Goal: Task Accomplishment & Management: Use online tool/utility

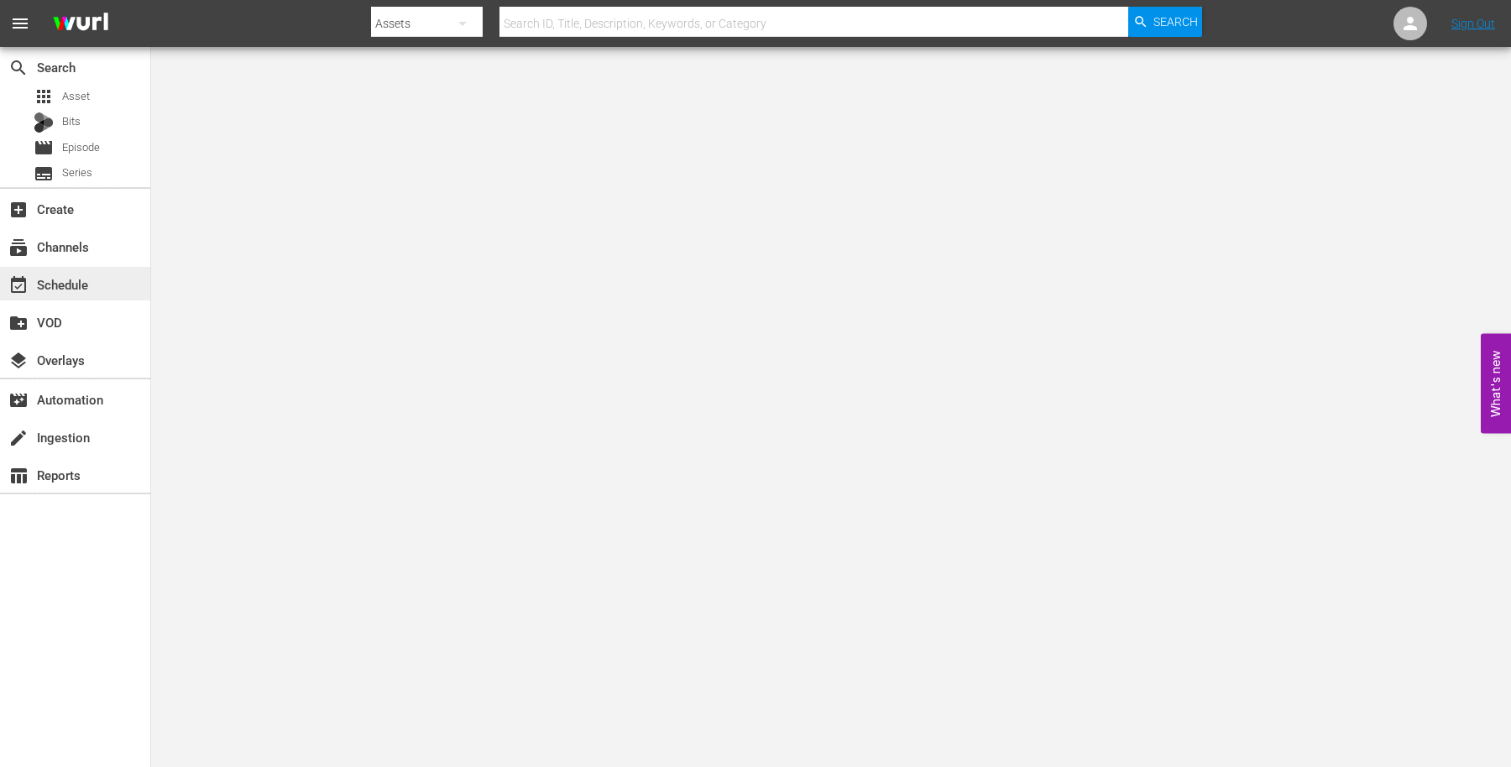
click at [95, 292] on div "event_available Schedule" at bounding box center [75, 284] width 150 height 34
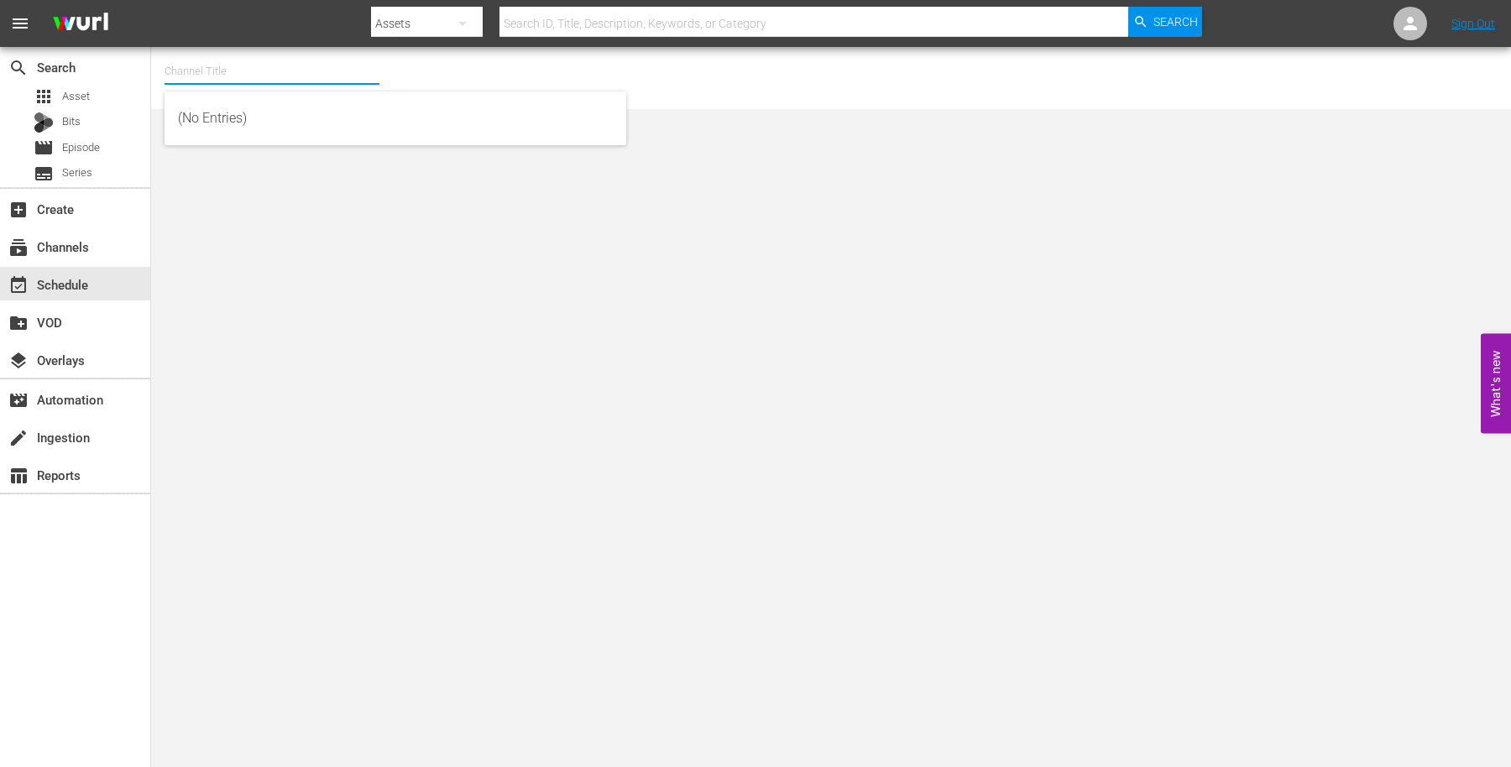
click at [319, 81] on input "text" at bounding box center [272, 71] width 215 height 40
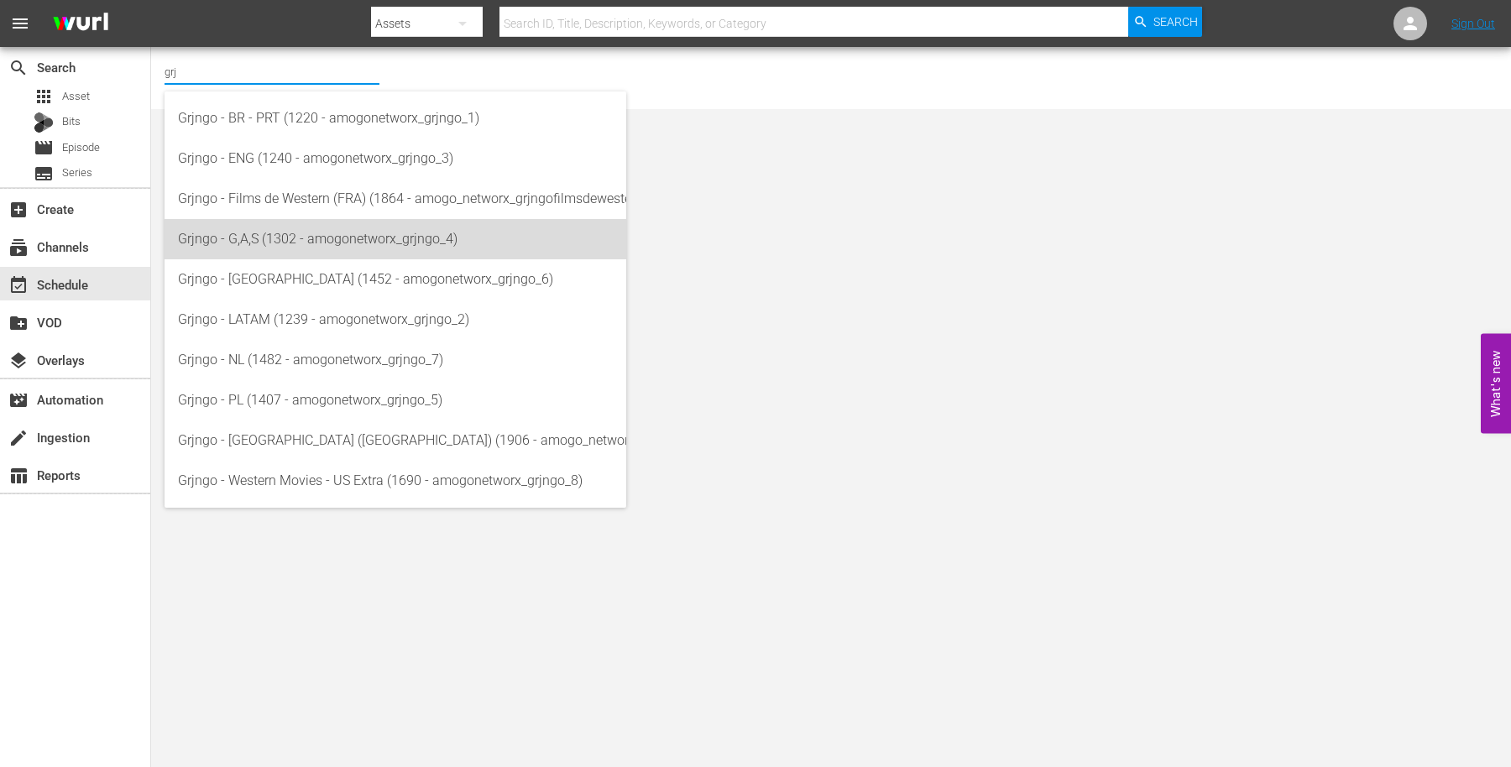
click at [309, 251] on div "Grjngo - G,A,S (1302 - amogonetworx_grjngo_4)" at bounding box center [395, 239] width 435 height 40
type input "Grjngo - G,A,S (1302 - amogonetworx_grjngo_4)"
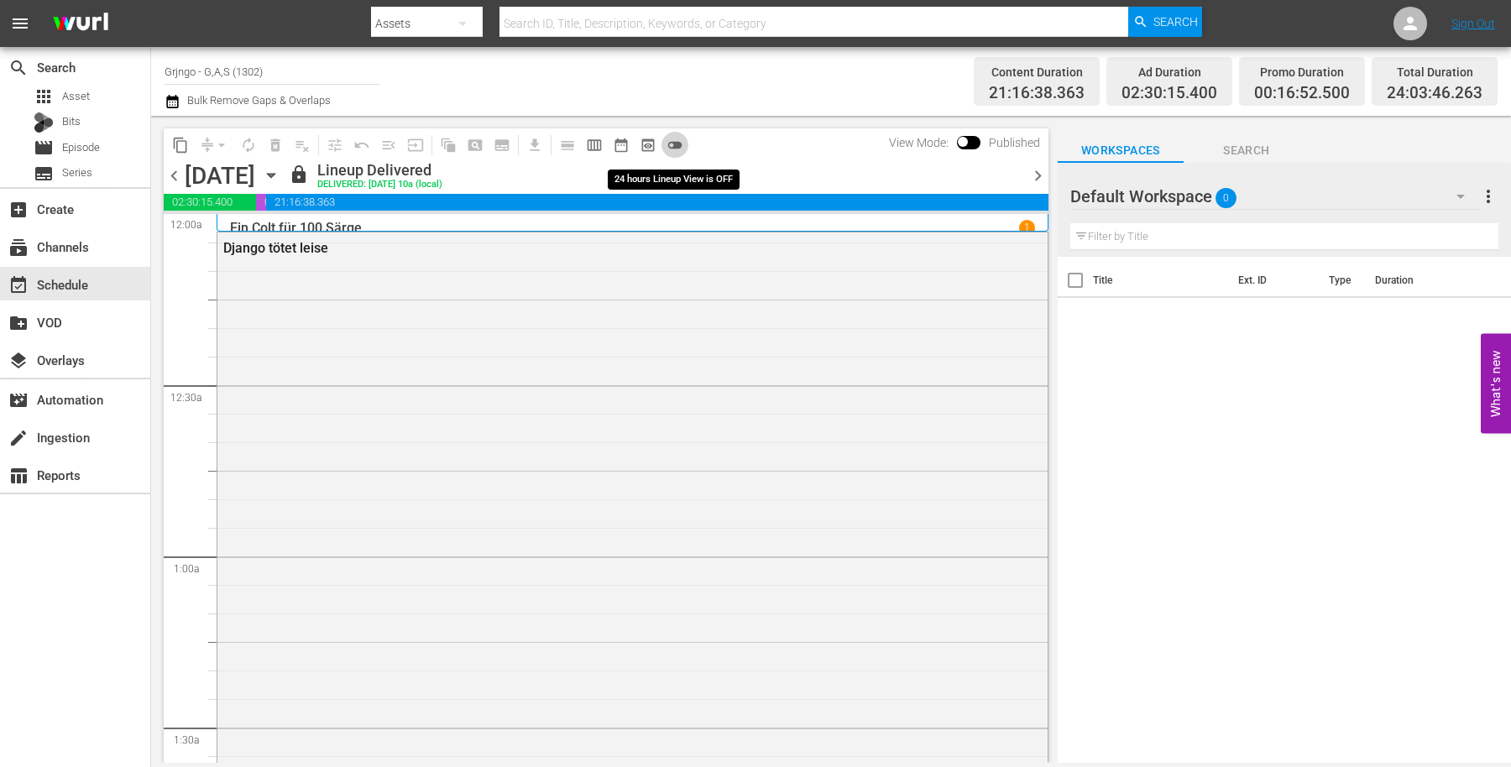
drag, startPoint x: 672, startPoint y: 143, endPoint x: 656, endPoint y: 142, distance: 15.1
click at [672, 142] on span "toggle_off" at bounding box center [675, 145] width 17 height 17
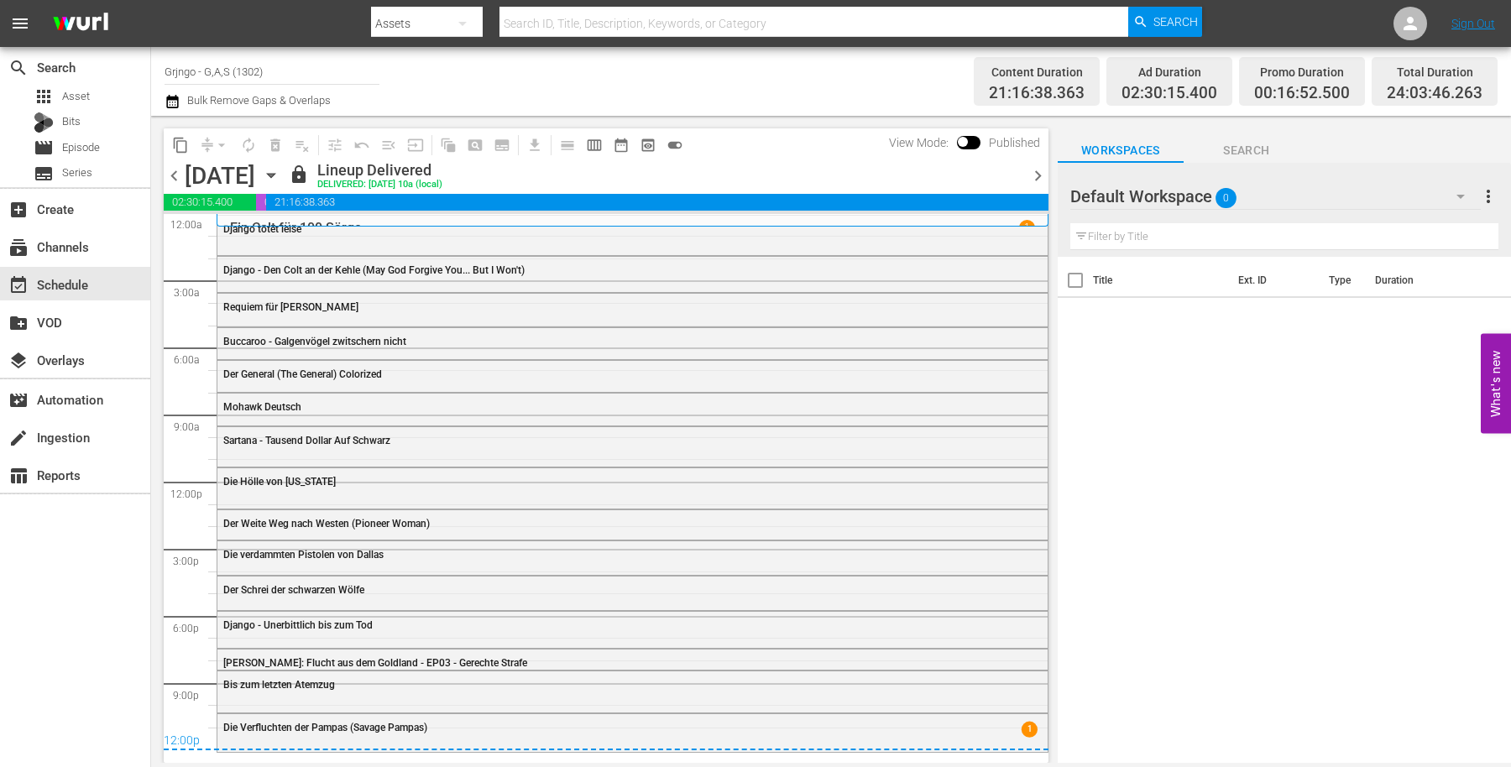
click at [275, 176] on icon "button" at bounding box center [271, 176] width 8 height 4
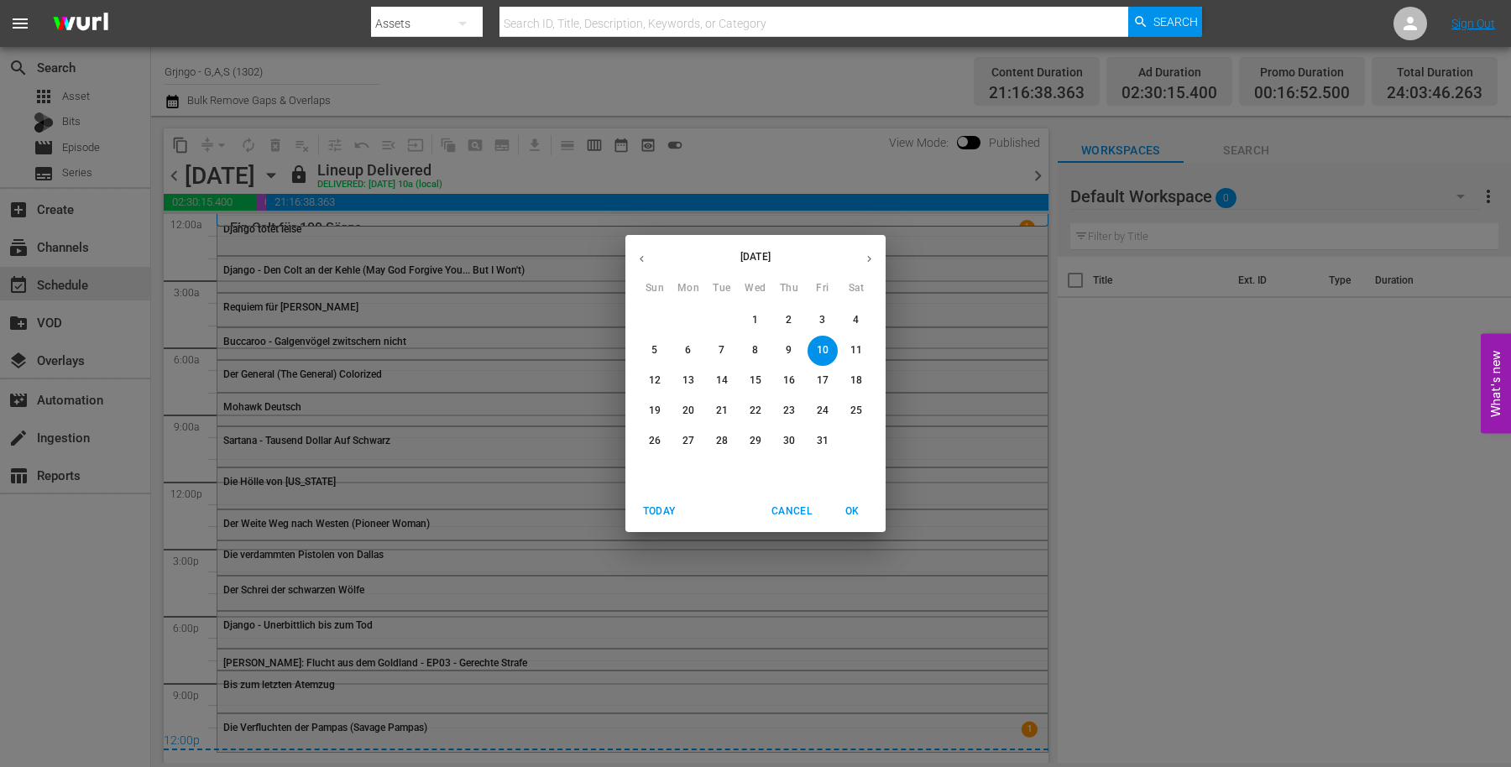
click at [881, 258] on button "button" at bounding box center [869, 259] width 33 height 33
click at [728, 349] on span "4" at bounding box center [722, 350] width 30 height 14
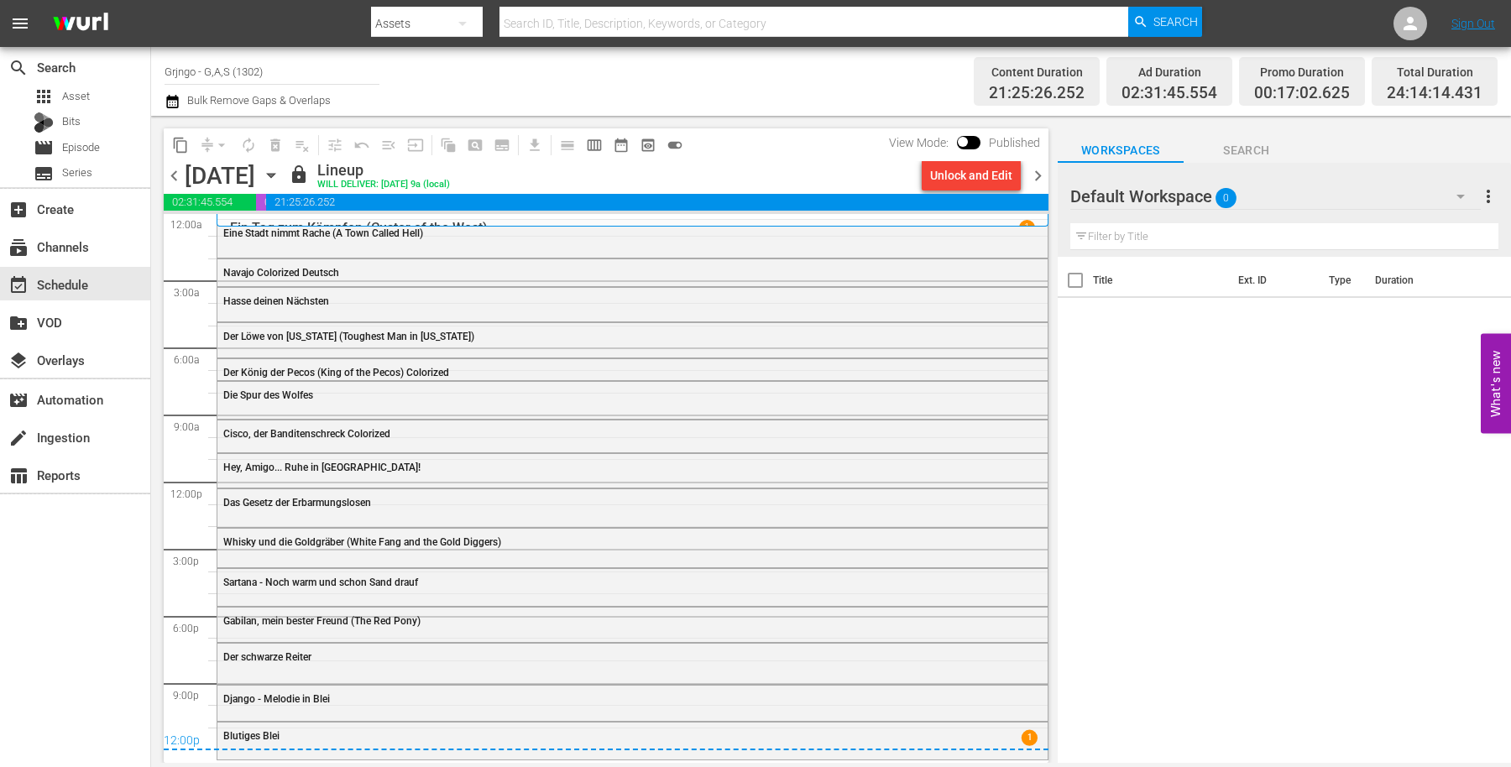
click at [1037, 167] on span "chevron_right" at bounding box center [1038, 175] width 21 height 21
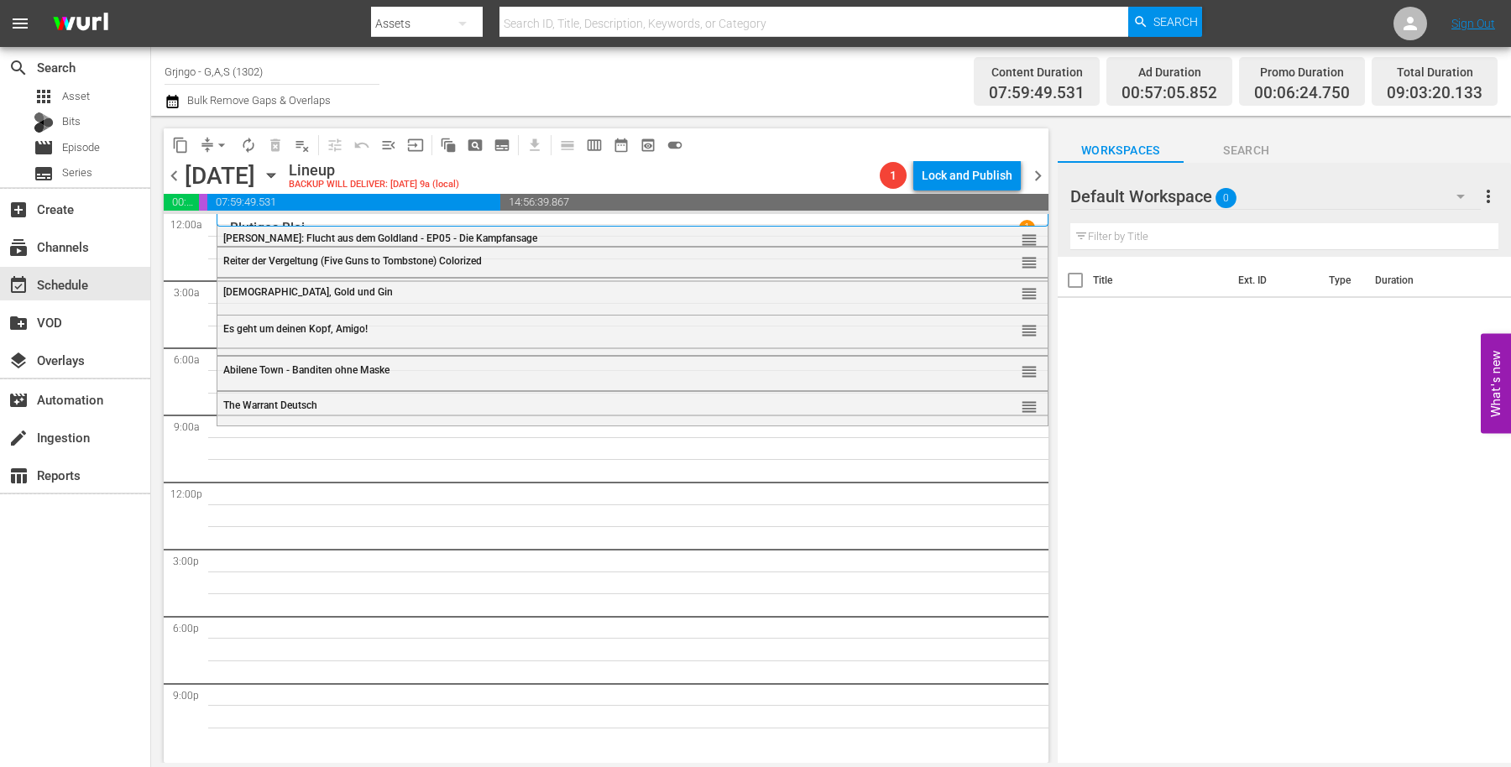
click at [1463, 193] on icon "button" at bounding box center [1461, 196] width 20 height 20
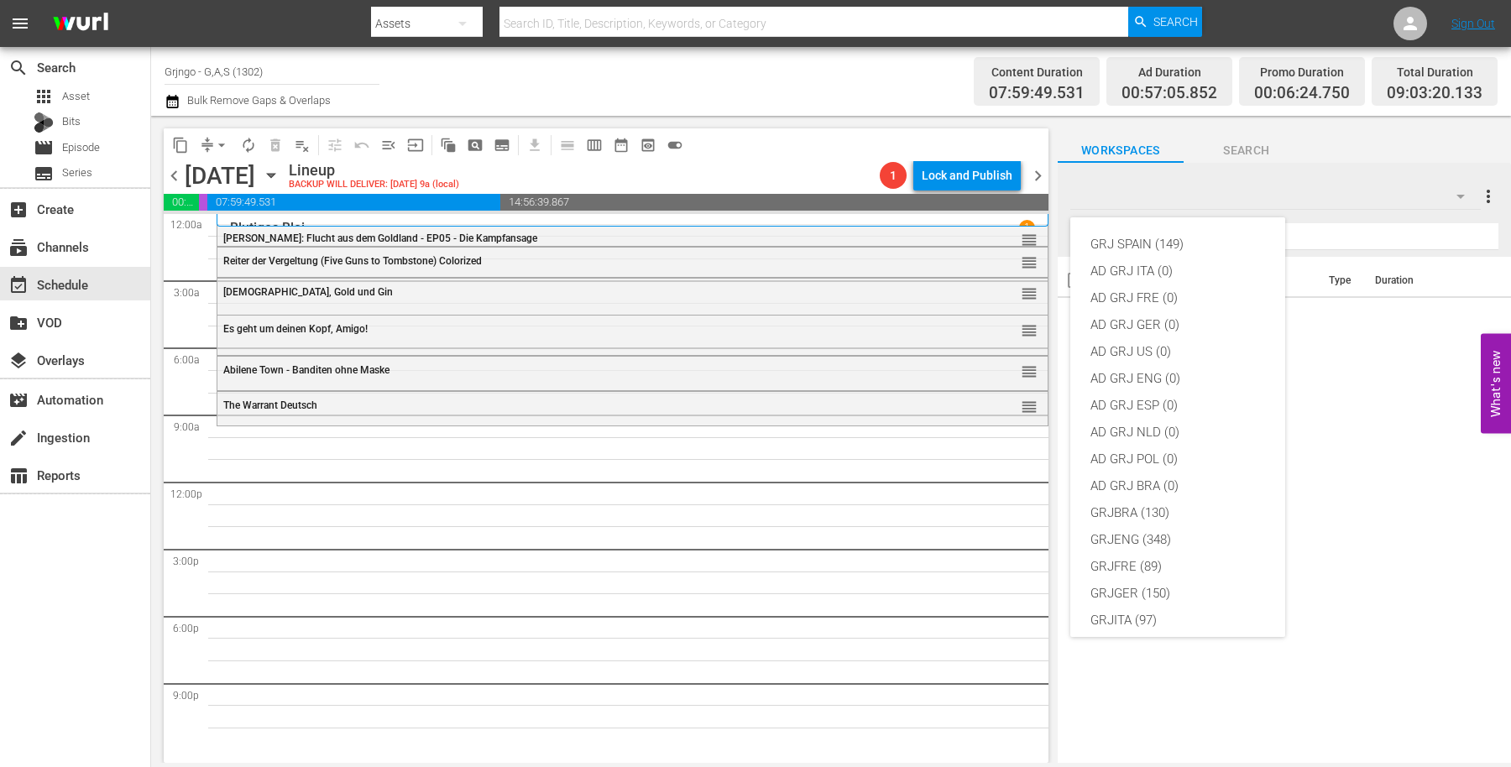
scroll to position [144, 0]
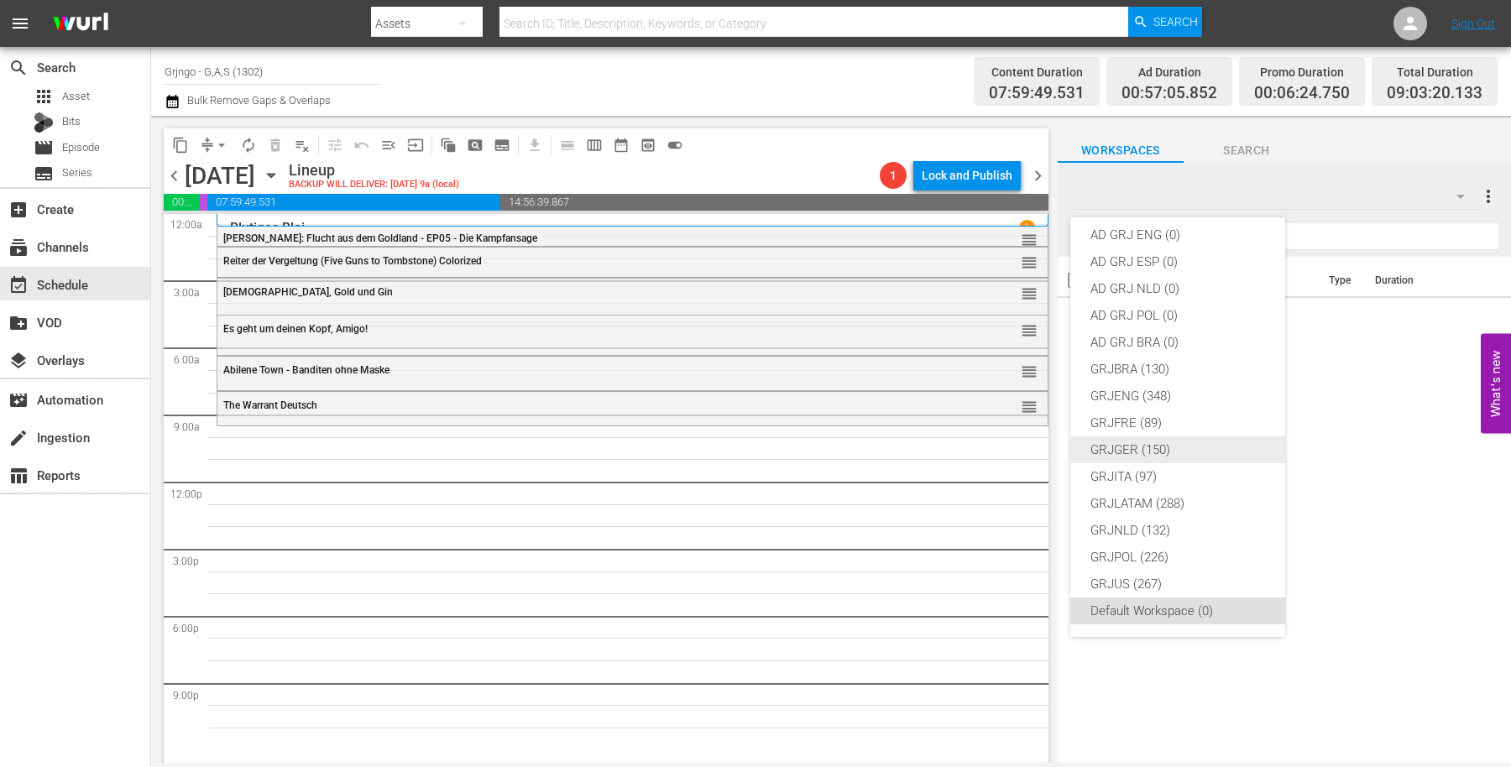
click at [1213, 439] on div "GRJGER (150)" at bounding box center [1178, 450] width 175 height 27
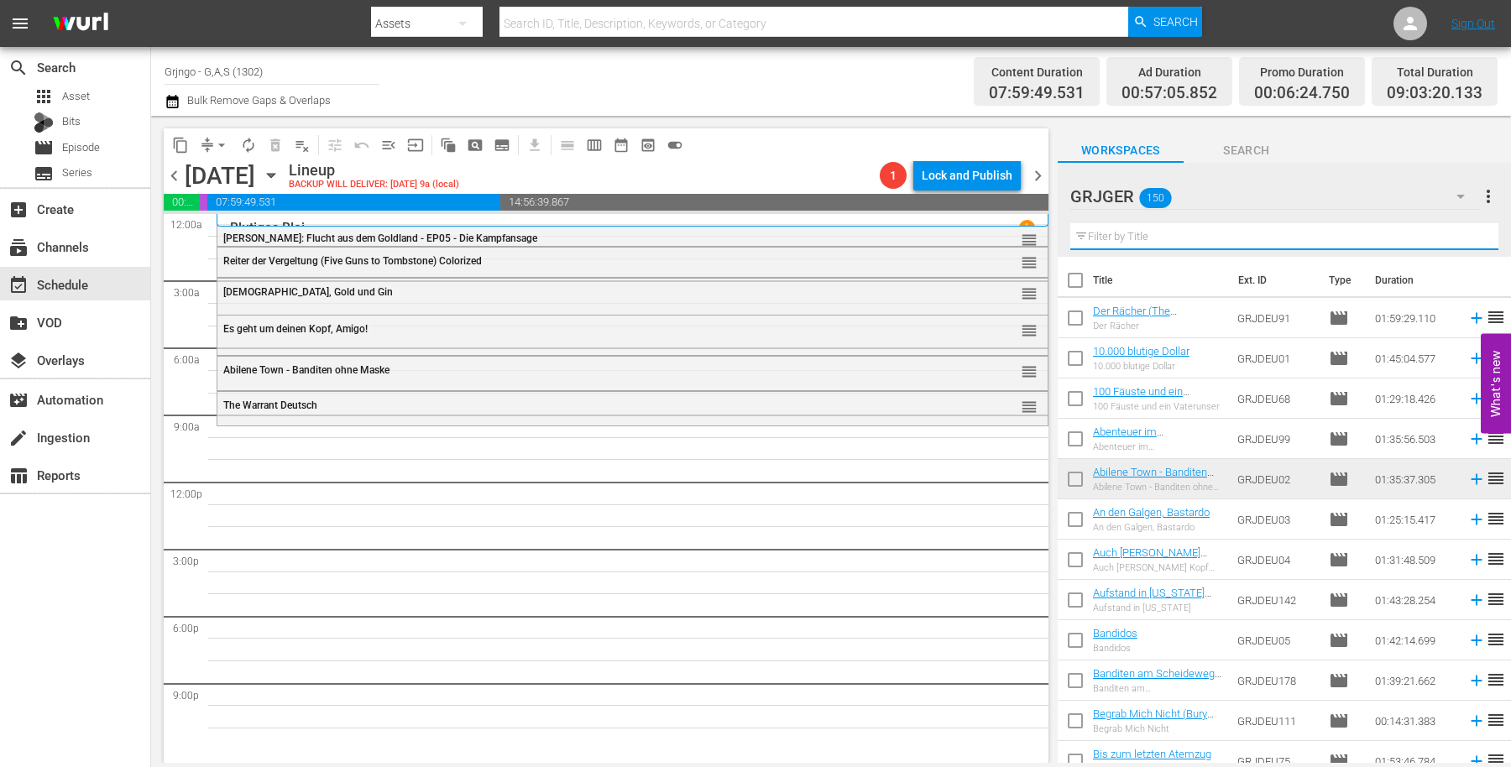
click at [1235, 236] on input "text" at bounding box center [1284, 236] width 428 height 27
paste input "Die Krieger der Cheyenne"
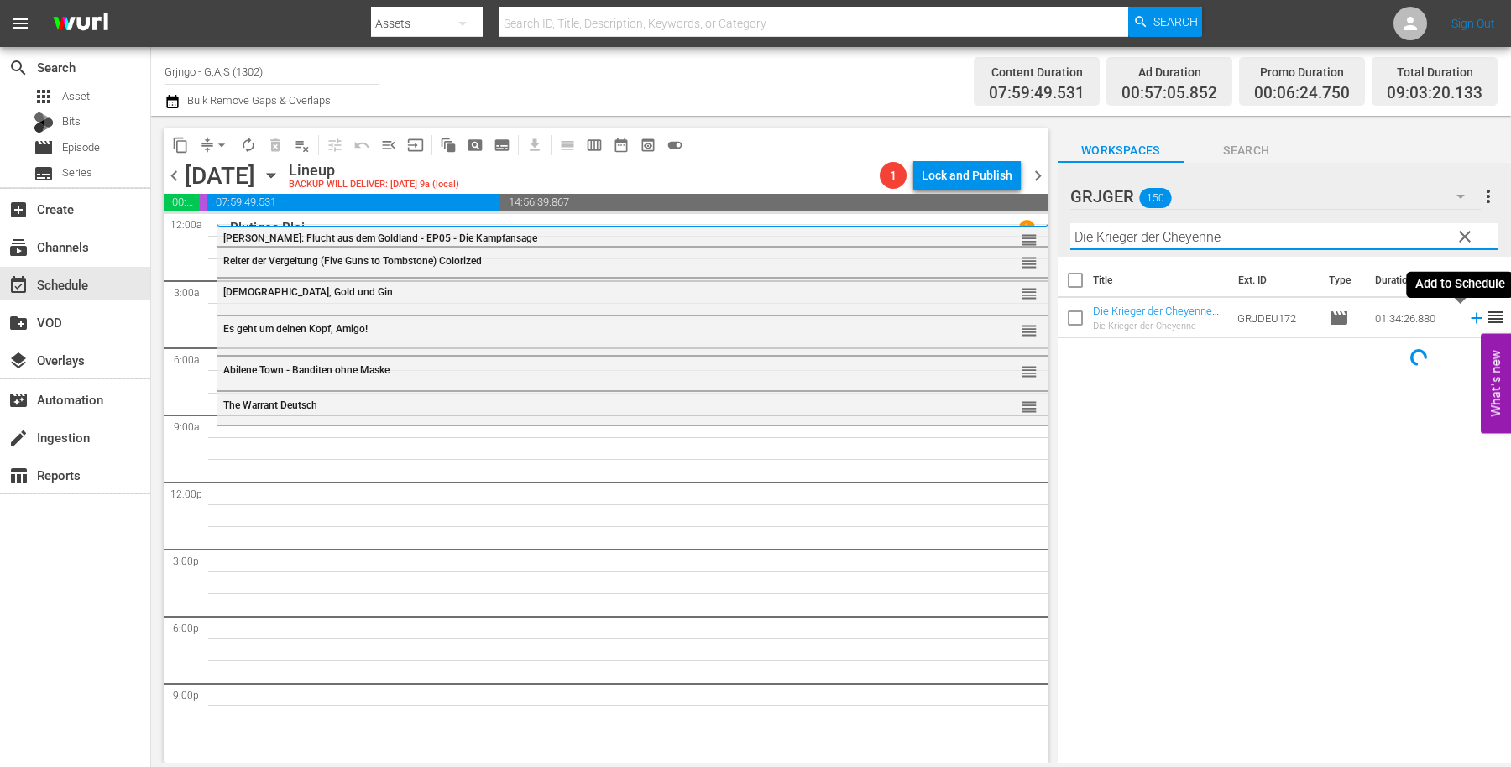
type input "Die Krieger der Cheyenne"
click at [1467, 313] on icon at bounding box center [1476, 318] width 18 height 18
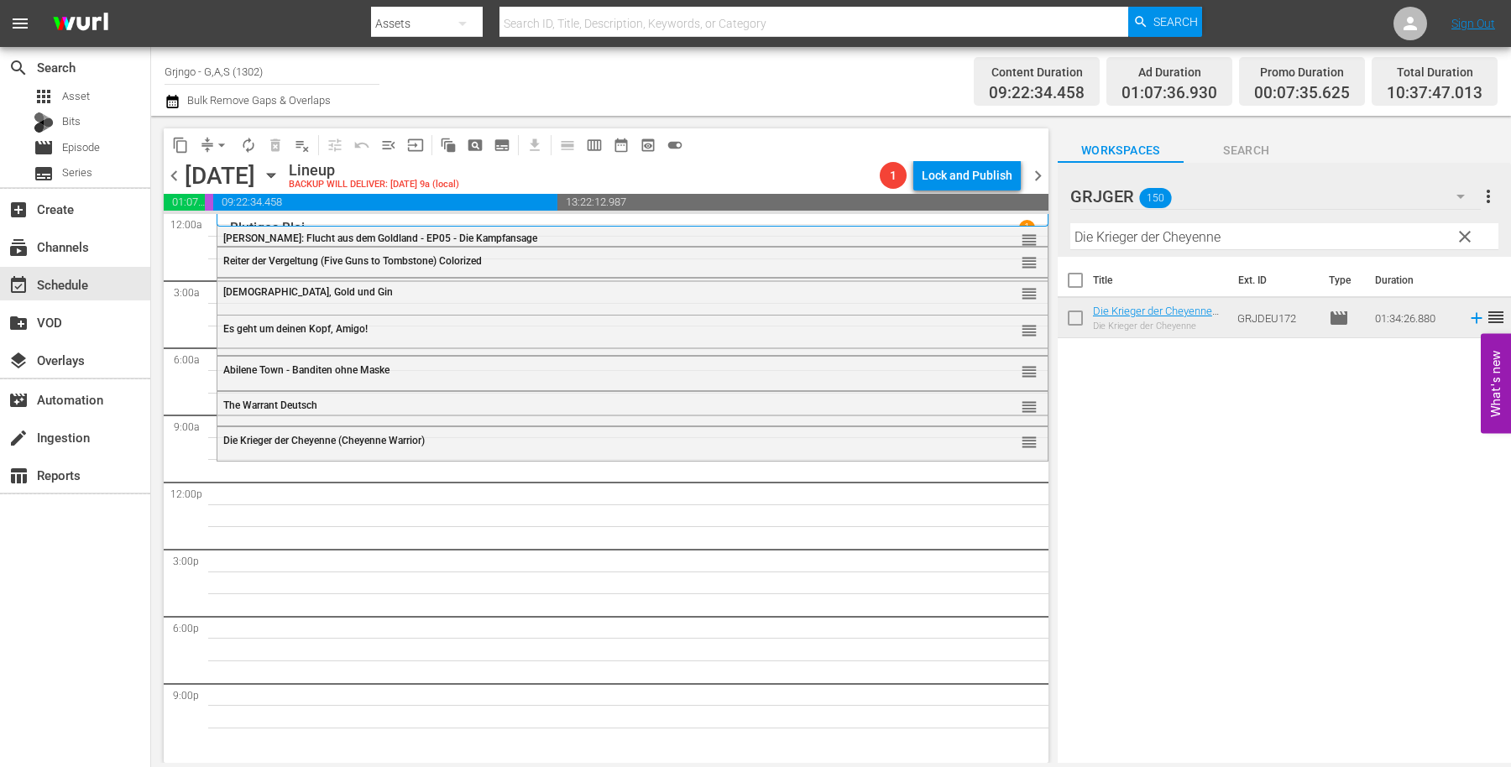
click at [1464, 233] on span "clear" at bounding box center [1465, 237] width 20 height 20
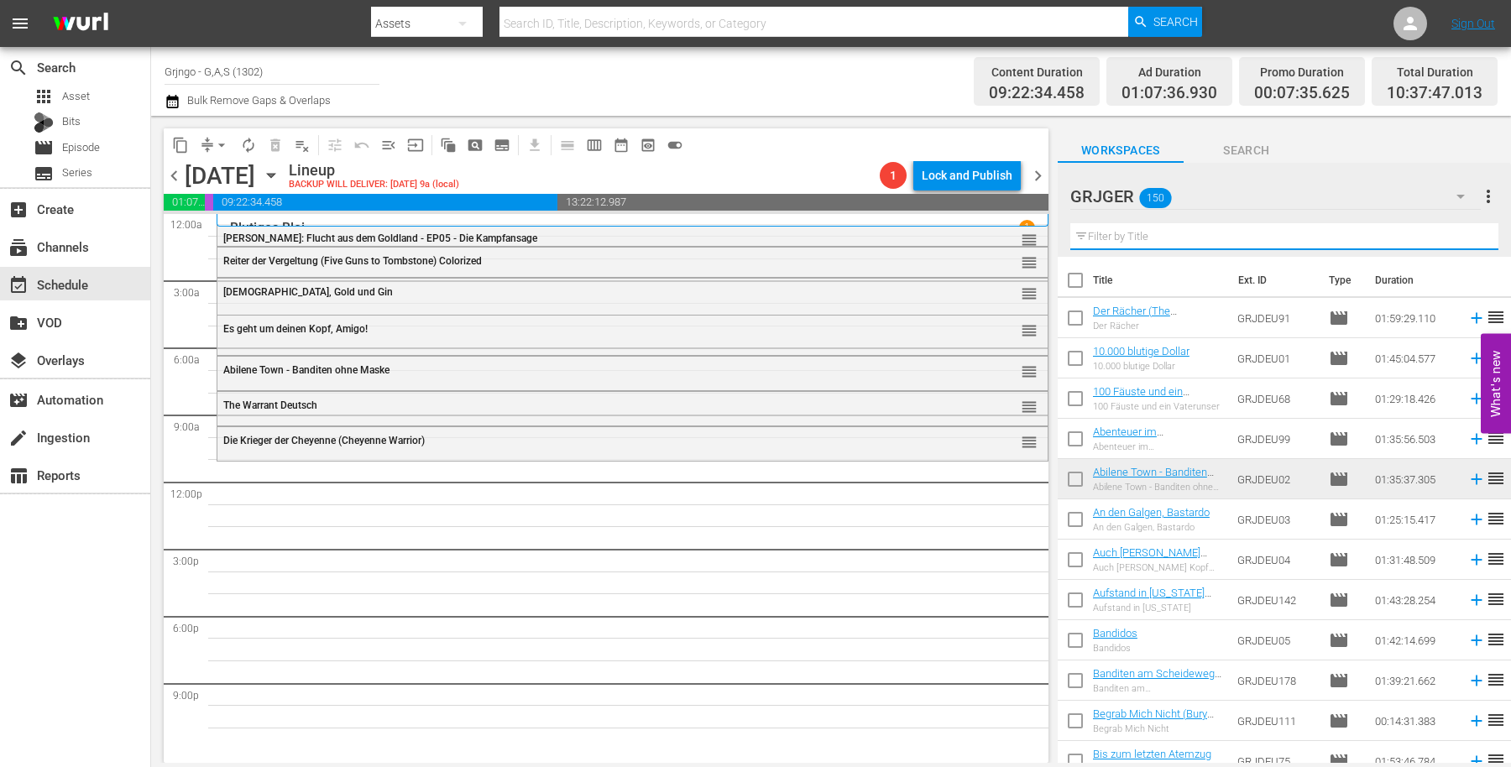
click at [1091, 227] on input "text" at bounding box center [1284, 236] width 428 height 27
paste input "Murietta - Geißel von [GEOGRAPHIC_DATA]"
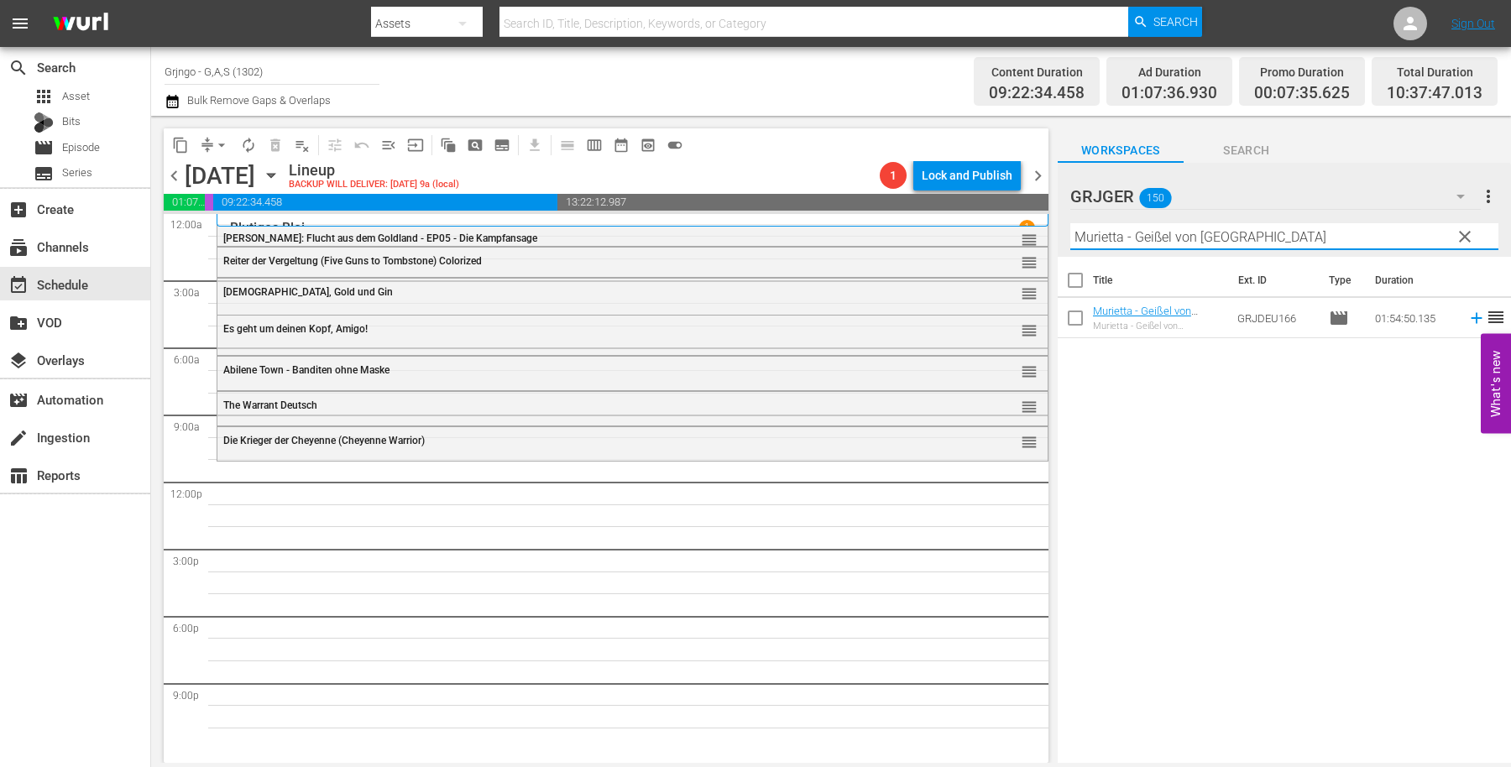
type input "Murietta - Geißel von [GEOGRAPHIC_DATA]"
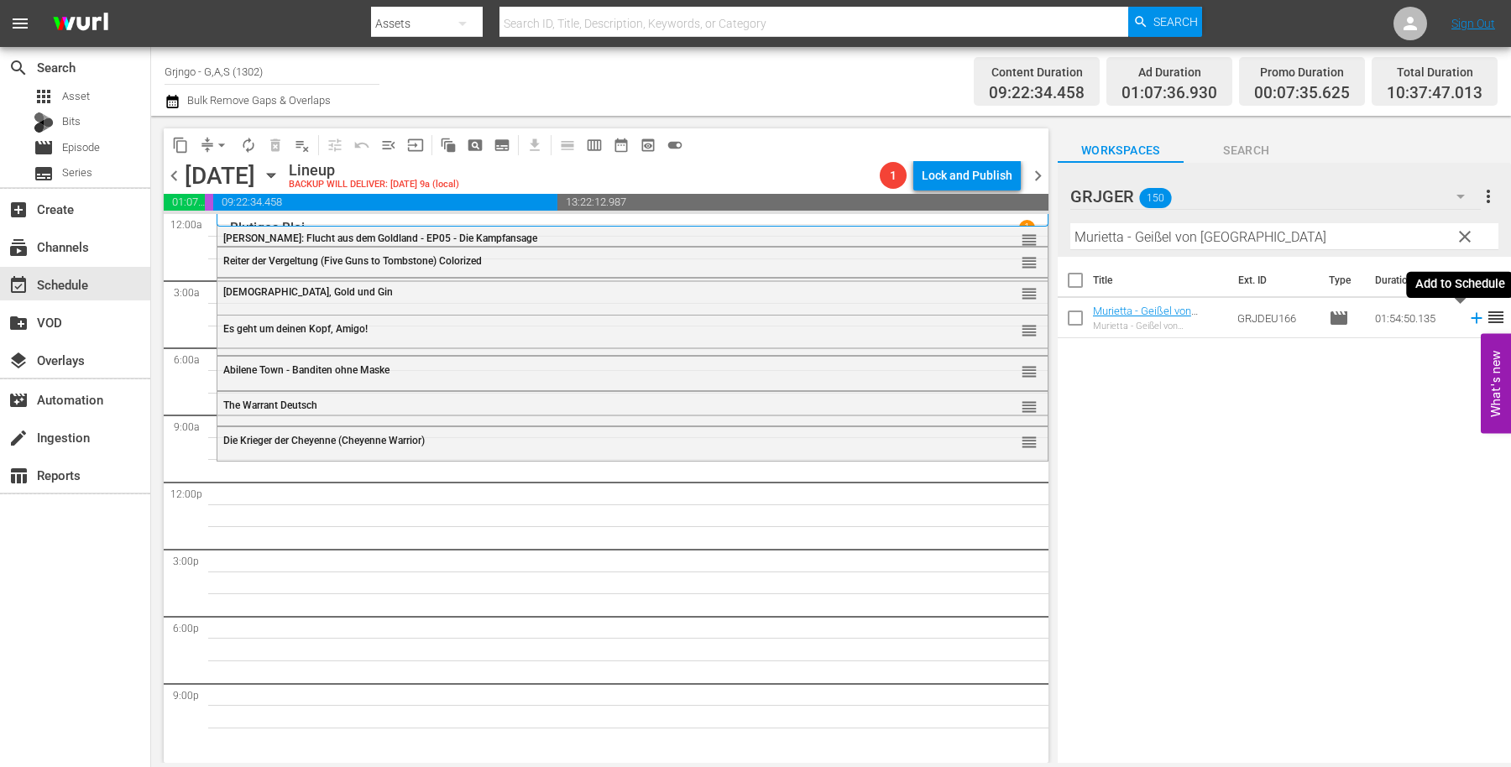
click at [1467, 317] on icon at bounding box center [1476, 318] width 18 height 18
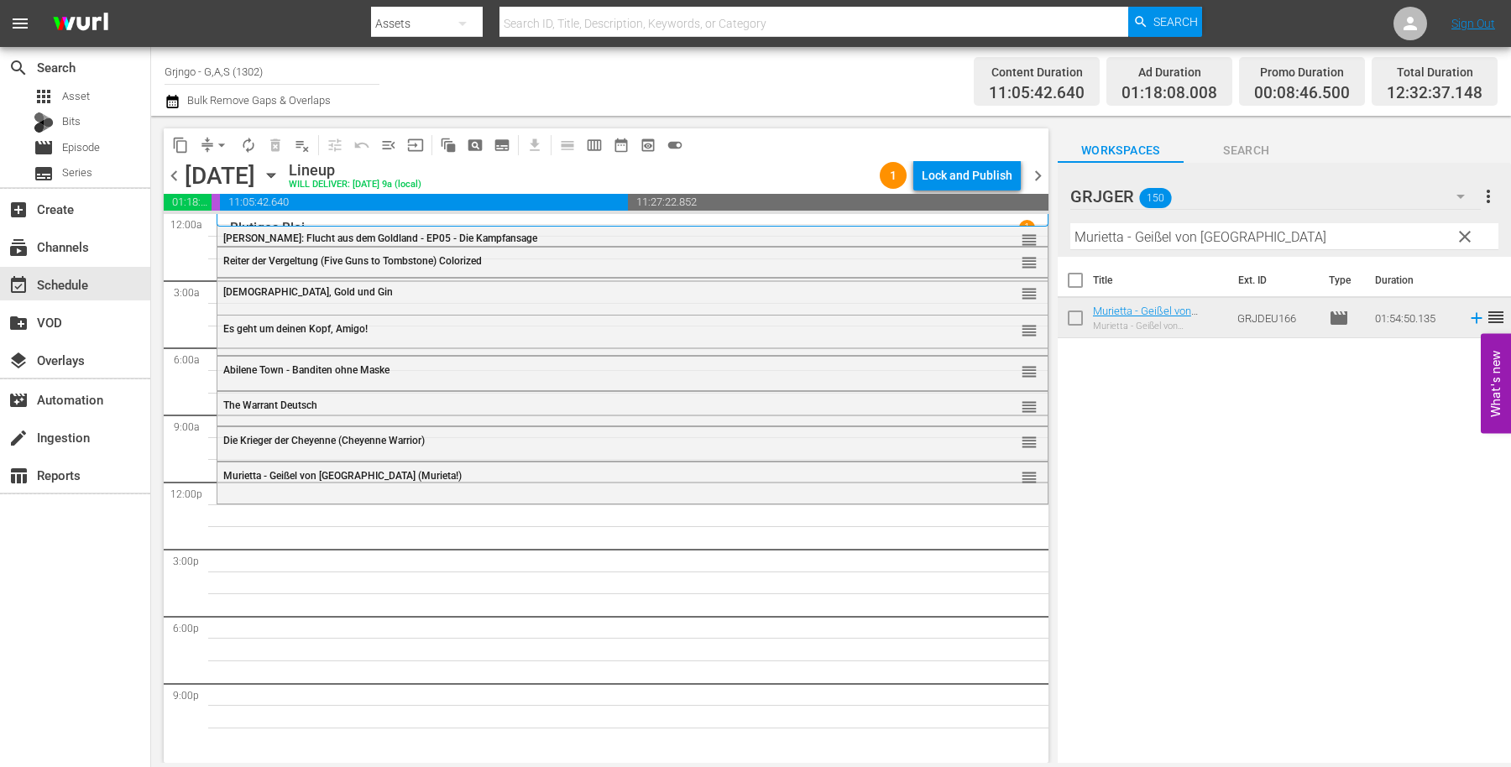
click at [1462, 227] on button "clear" at bounding box center [1464, 235] width 27 height 27
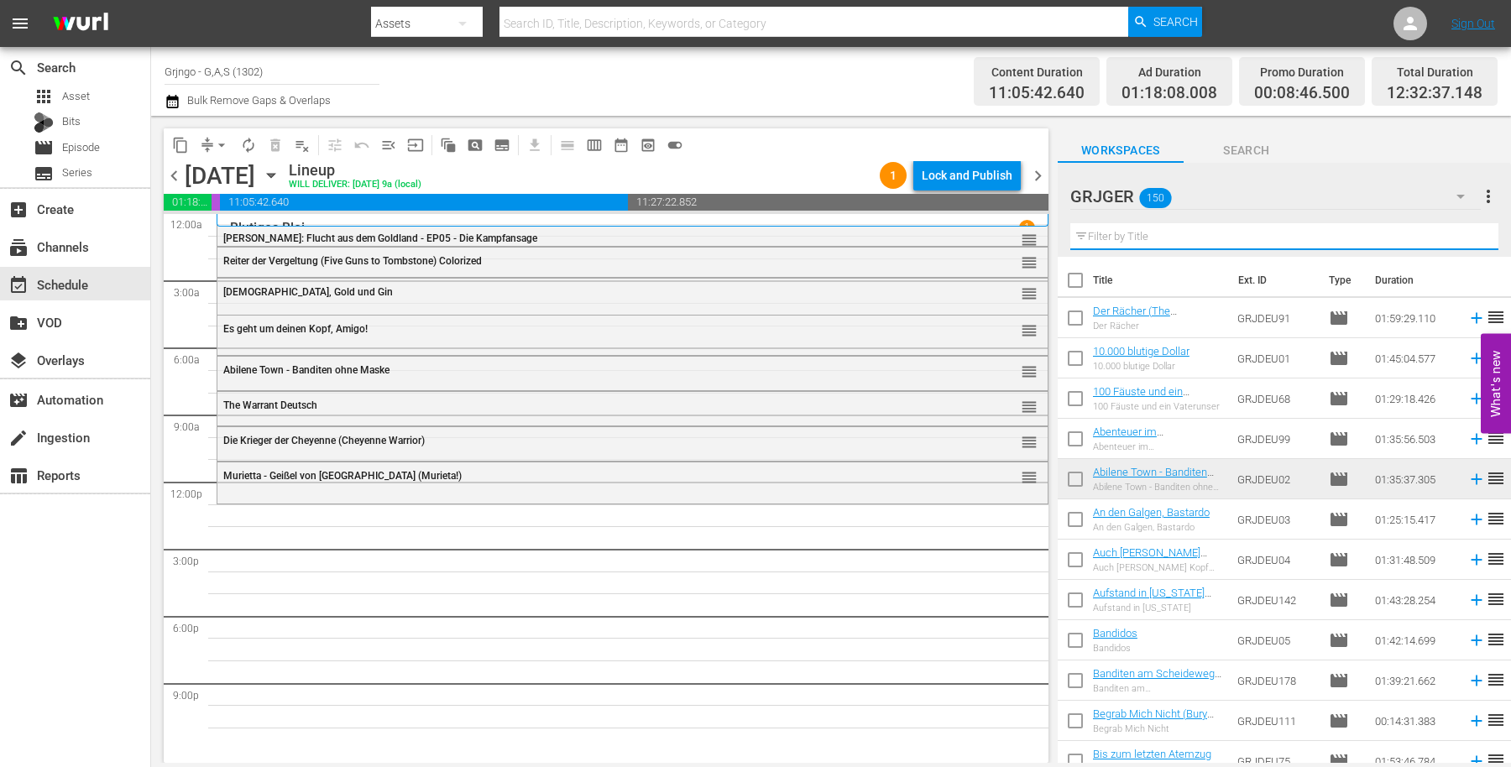
click at [1168, 237] on input "text" at bounding box center [1284, 236] width 428 height 27
paste input "Der letzte Zug nach [GEOGRAPHIC_DATA]"
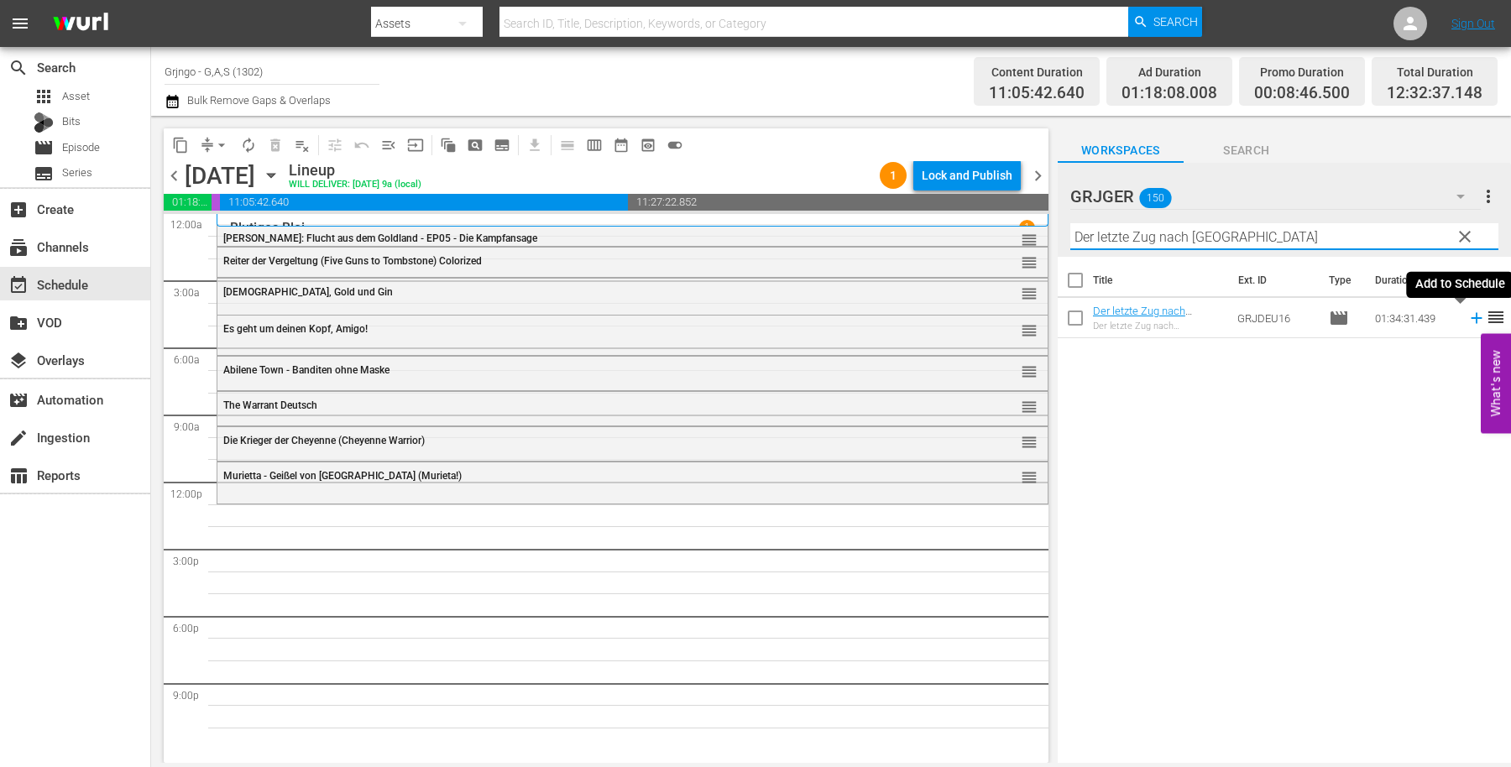
type input "Der letzte Zug nach [GEOGRAPHIC_DATA]"
click at [1467, 315] on icon at bounding box center [1476, 318] width 18 height 18
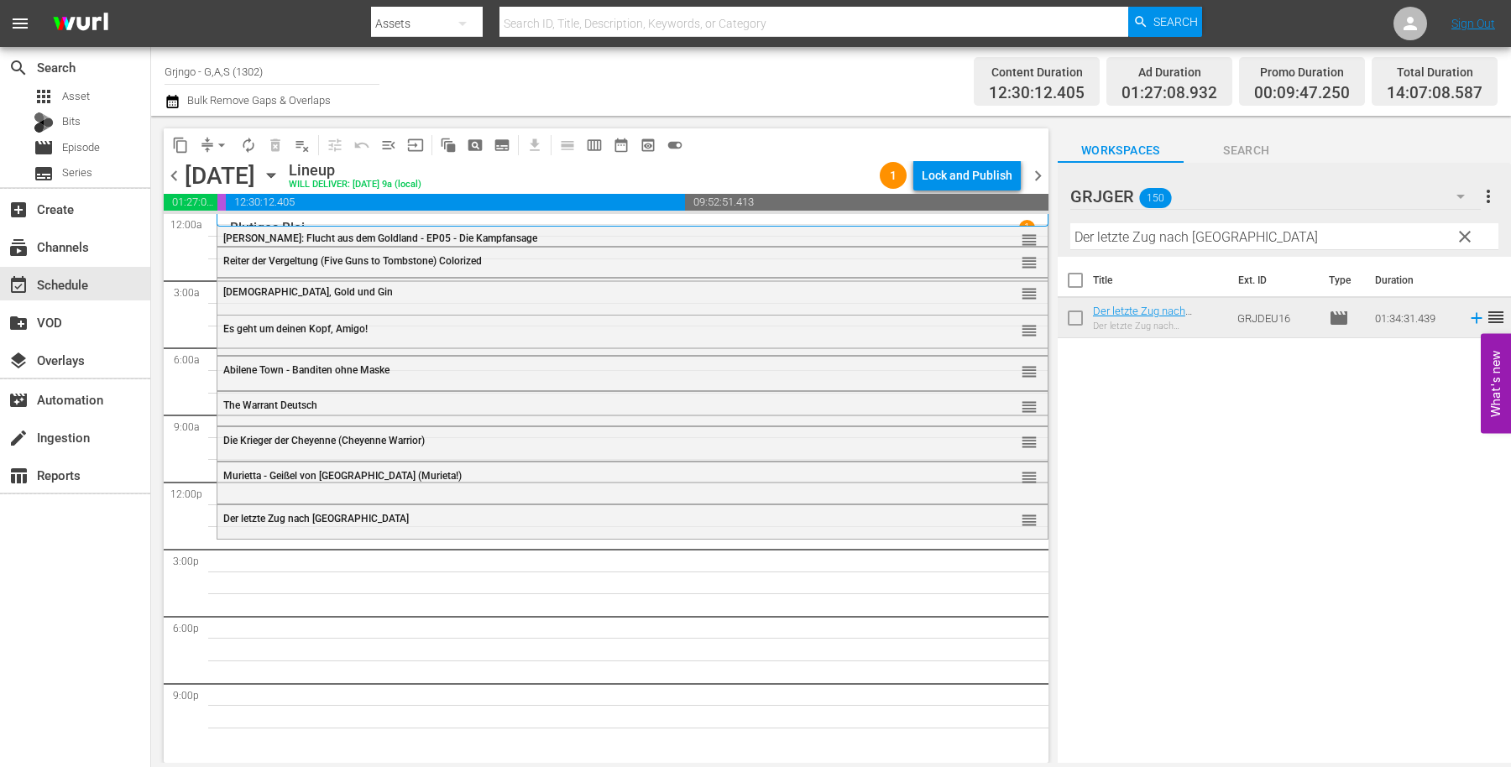
click at [1467, 233] on span "clear" at bounding box center [1465, 237] width 20 height 20
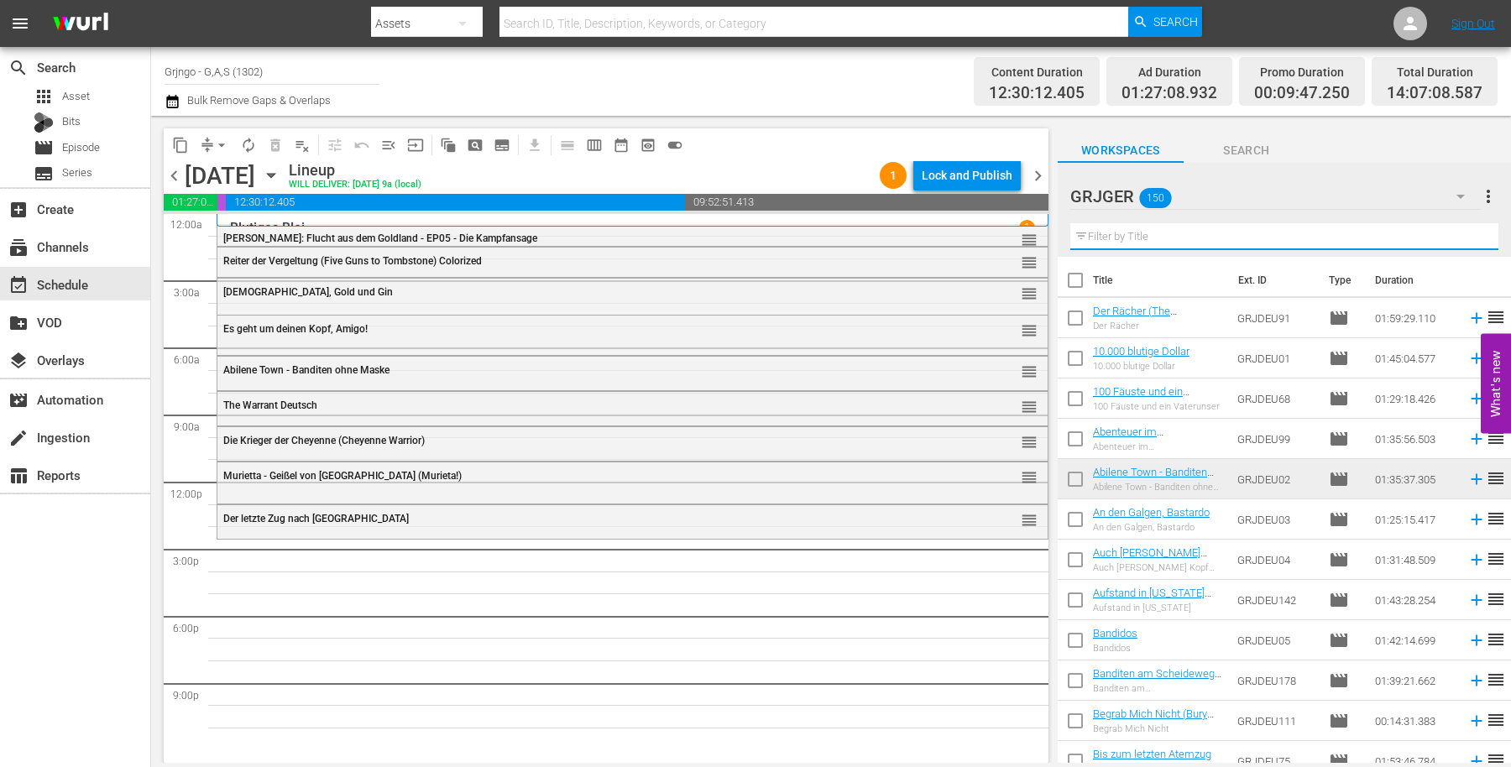
paste input "Django - Der Tag der Abrechnung"
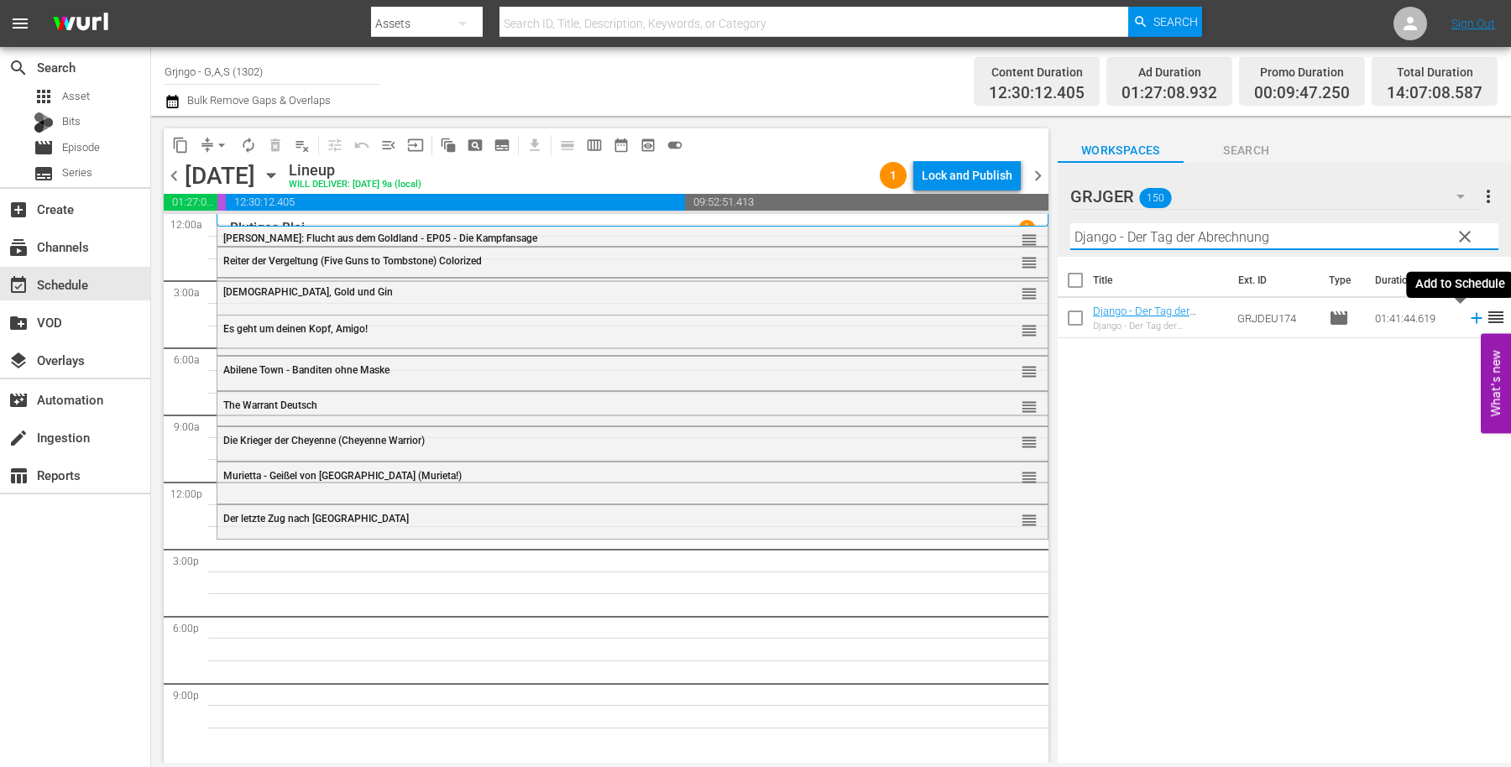
type input "Django - Der Tag der Abrechnung"
click at [1467, 316] on icon at bounding box center [1476, 318] width 18 height 18
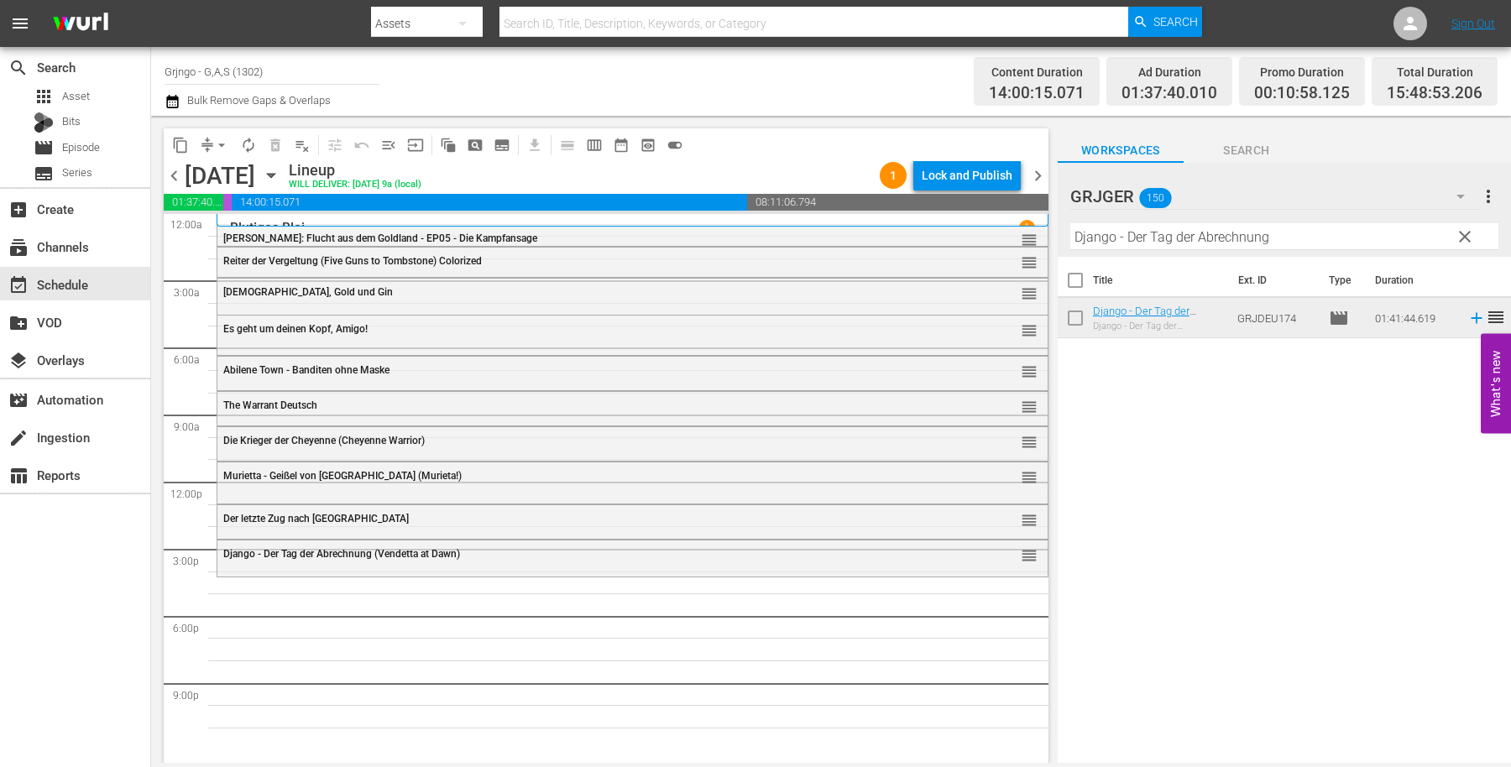
click at [1470, 239] on span "clear" at bounding box center [1465, 237] width 20 height 20
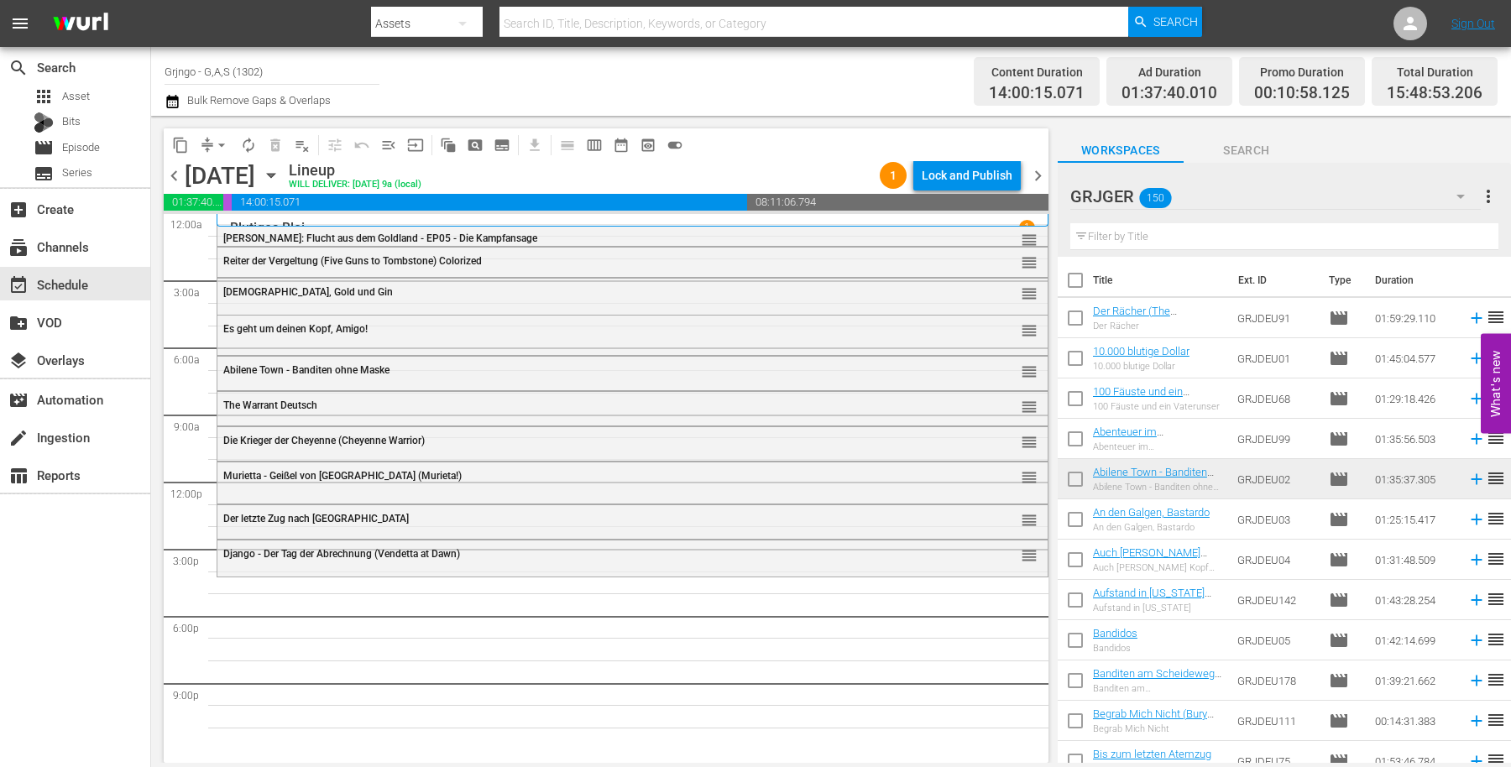
click at [1143, 232] on input "text" at bounding box center [1284, 236] width 428 height 27
paste input "Galgenvögel sterben einsam"
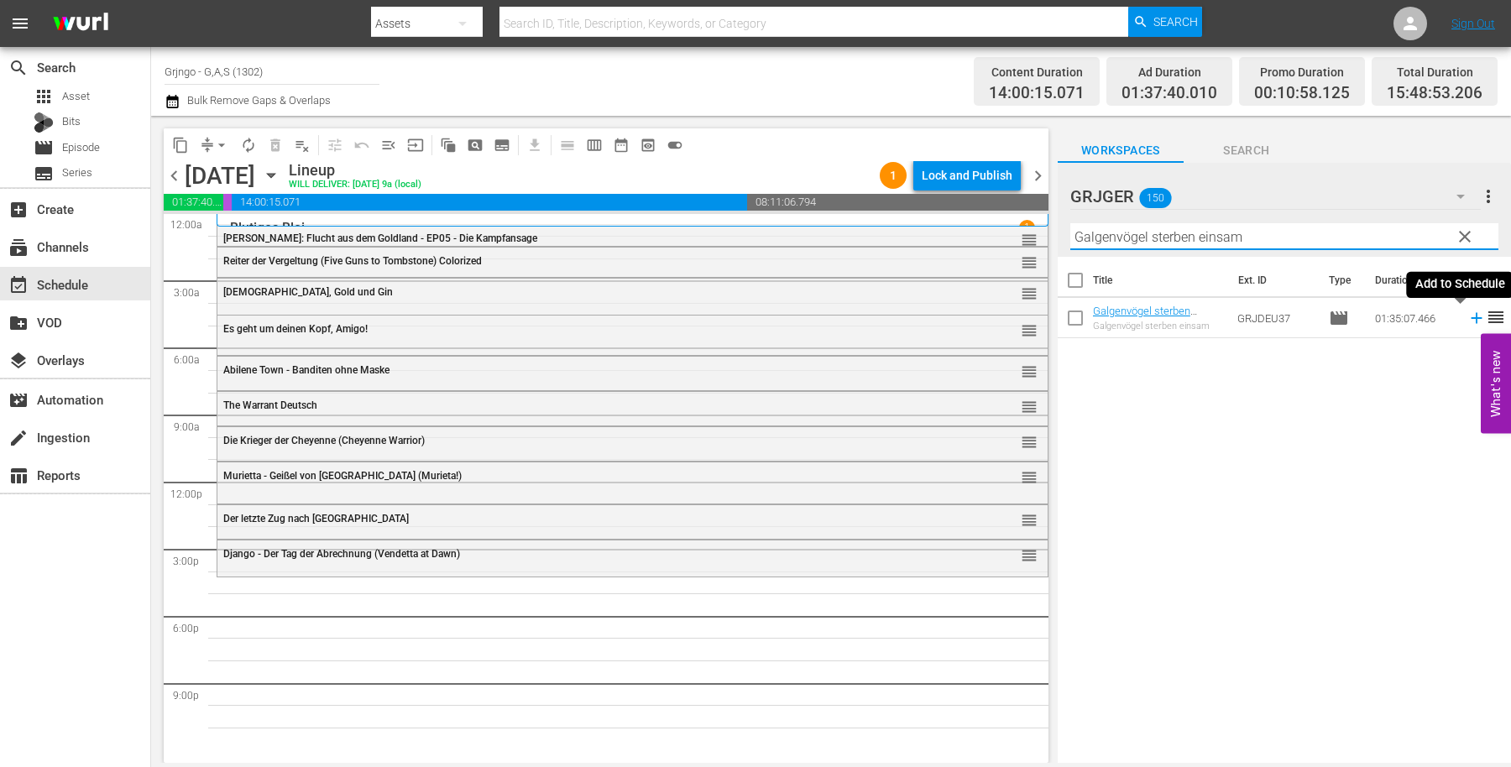
type input "Galgenvögel sterben einsam"
click at [1467, 316] on icon at bounding box center [1476, 318] width 18 height 18
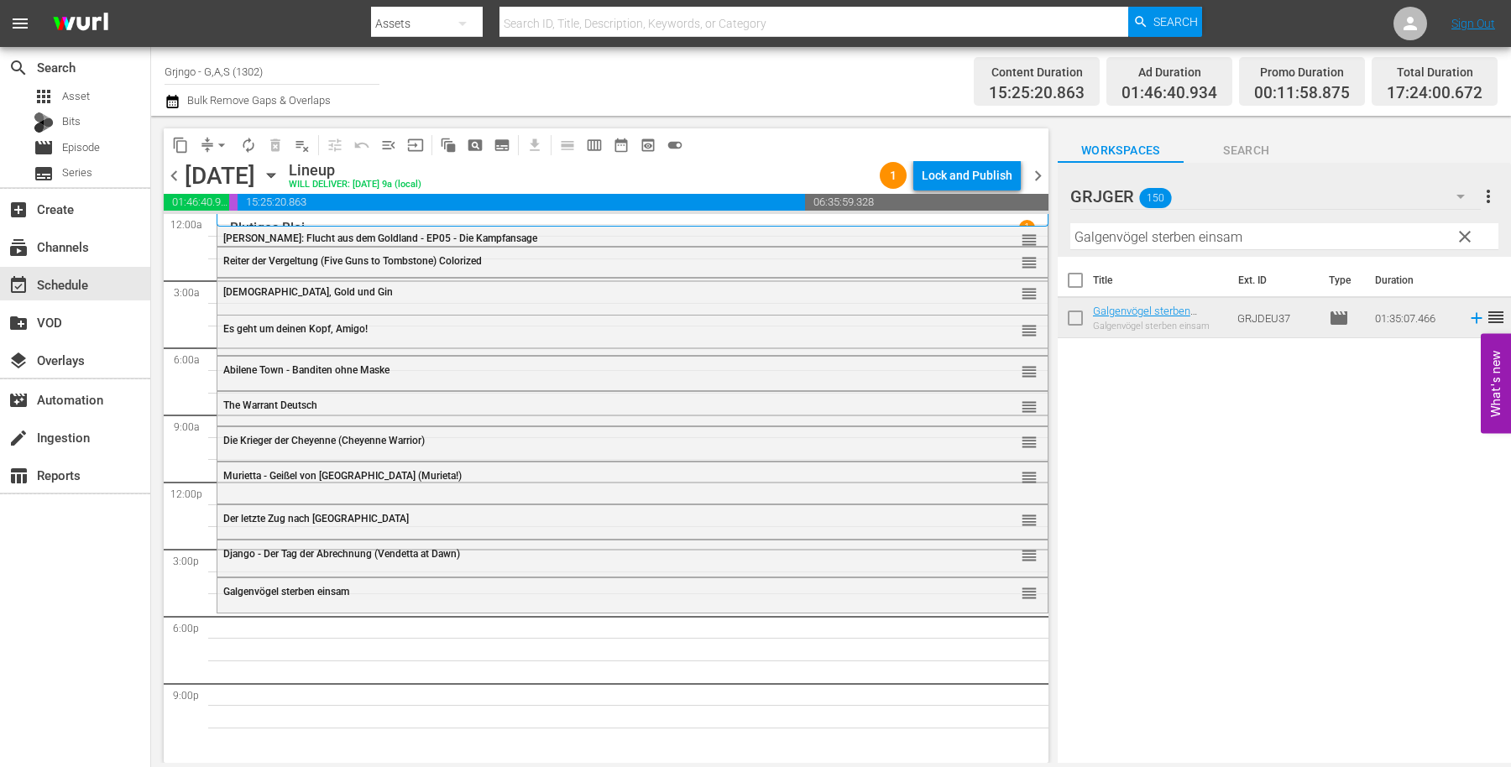
click at [1463, 229] on span "clear" at bounding box center [1465, 237] width 20 height 20
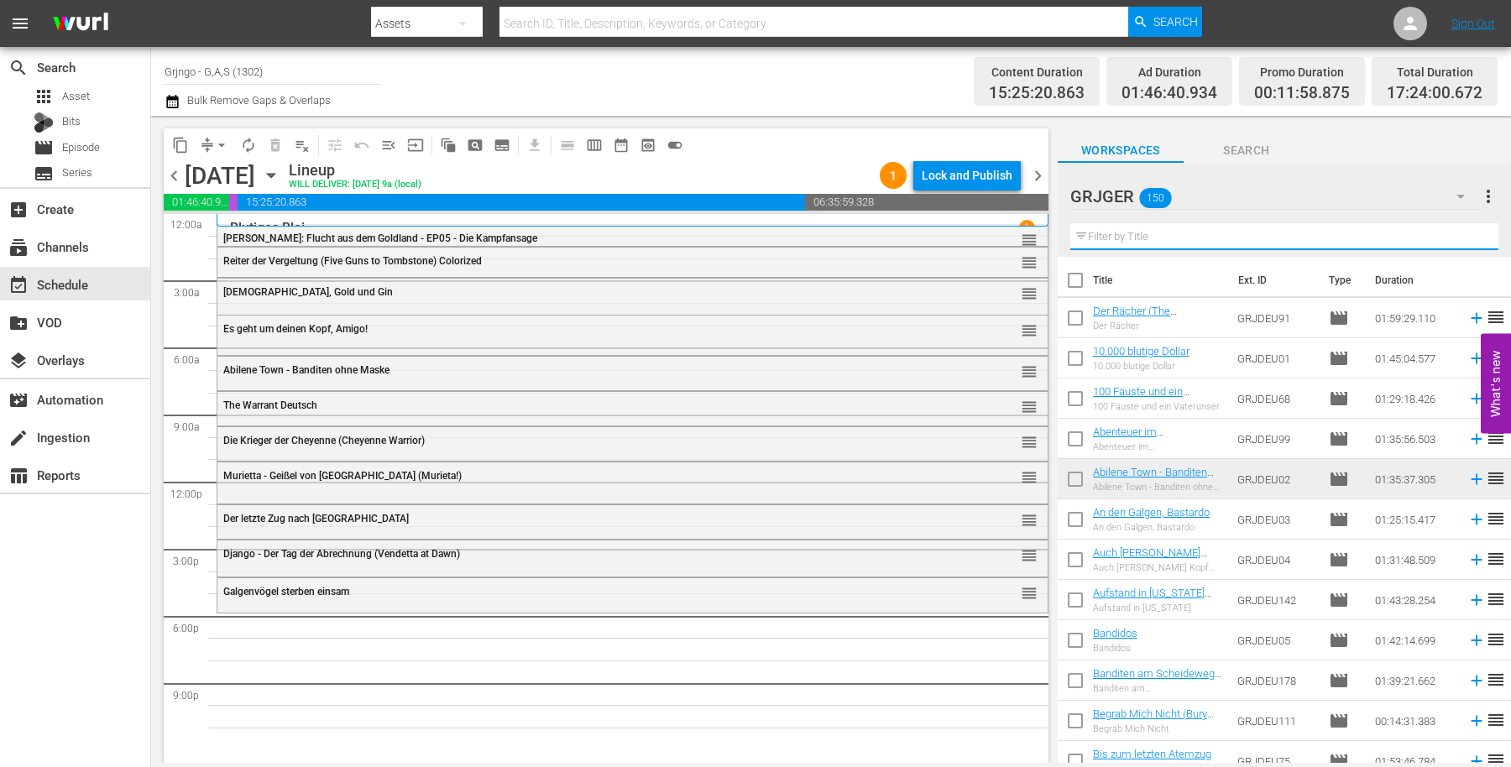
click at [1271, 237] on input "text" at bounding box center [1284, 236] width 428 height 27
paste input "Zwei tolle Hechte - Wir sind die Größten"
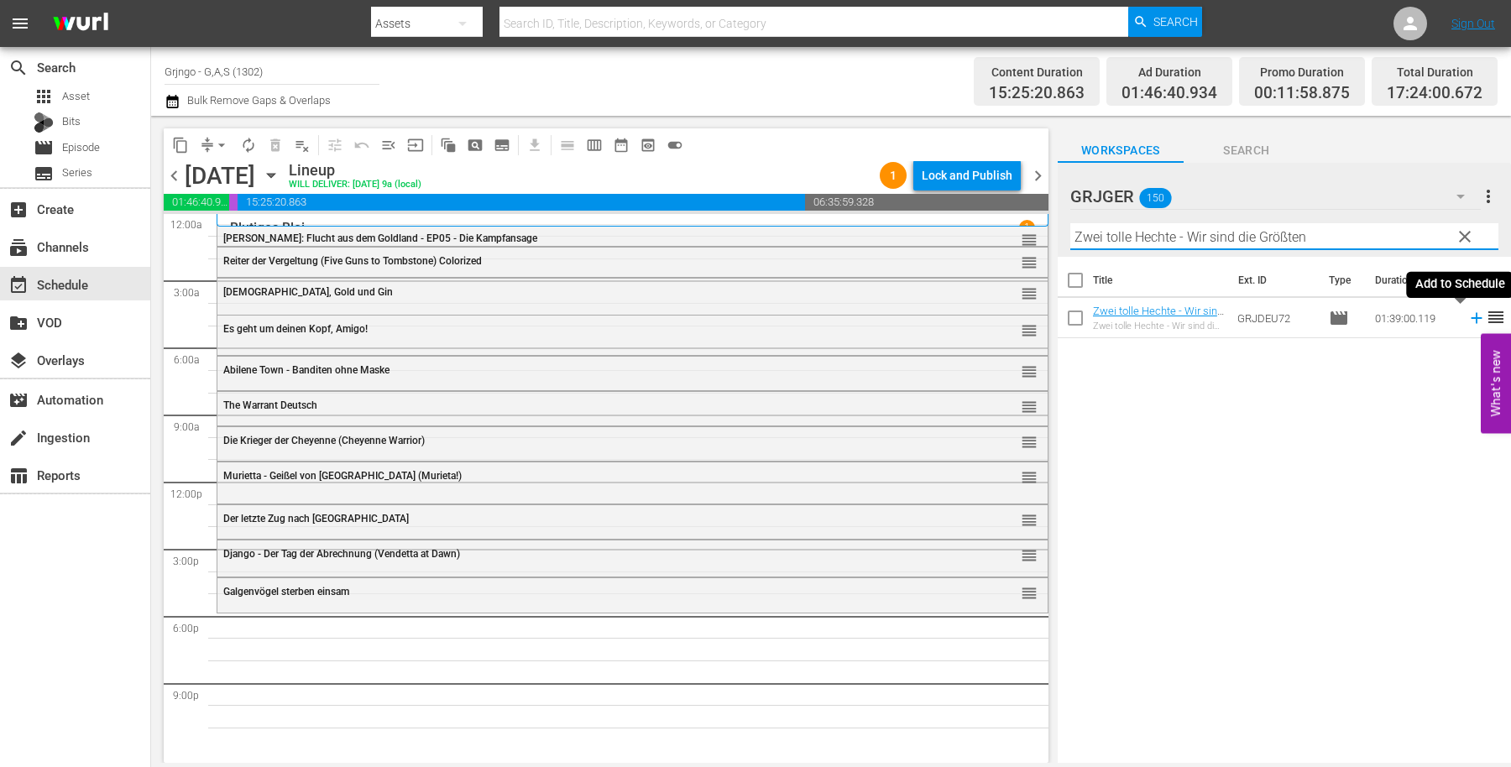
type input "Zwei tolle Hechte - Wir sind die Größten"
click at [1471, 318] on icon at bounding box center [1476, 318] width 11 height 11
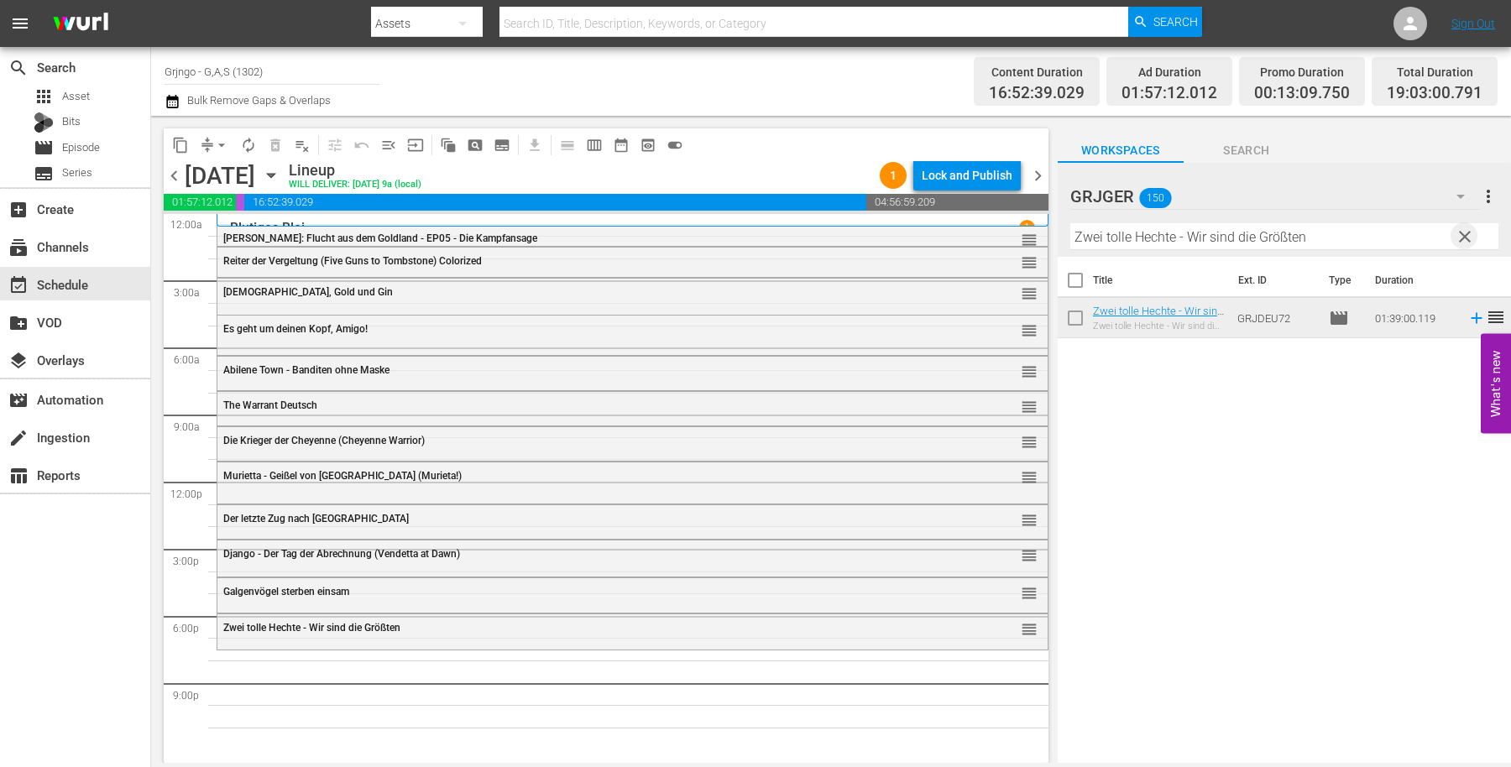
drag, startPoint x: 1462, startPoint y: 232, endPoint x: 1273, endPoint y: 232, distance: 188.9
click at [1462, 232] on span "clear" at bounding box center [1465, 237] width 20 height 20
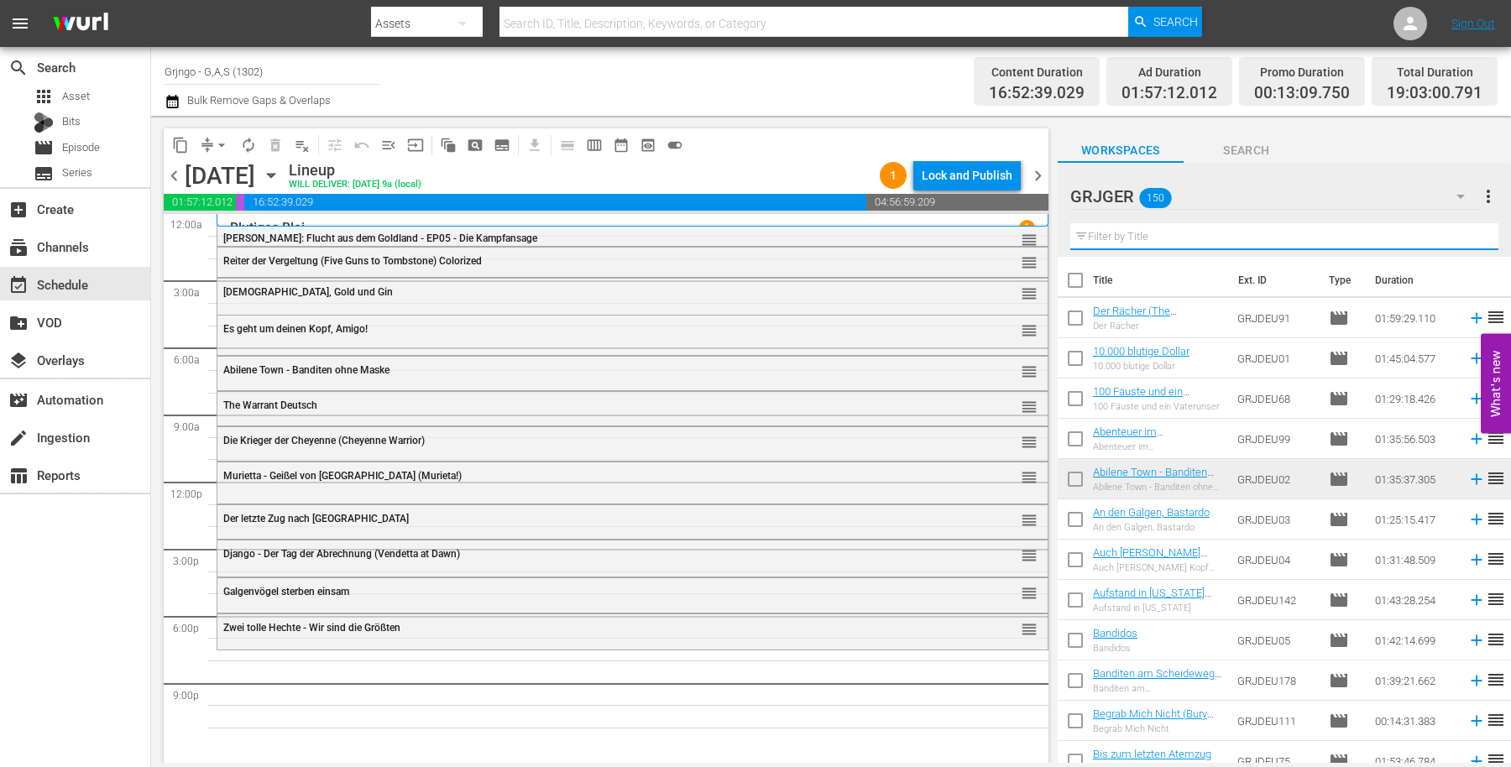
click at [1271, 227] on input "text" at bounding box center [1284, 236] width 428 height 27
paste input "Südlich des Himmels - Westlich der Hölle"
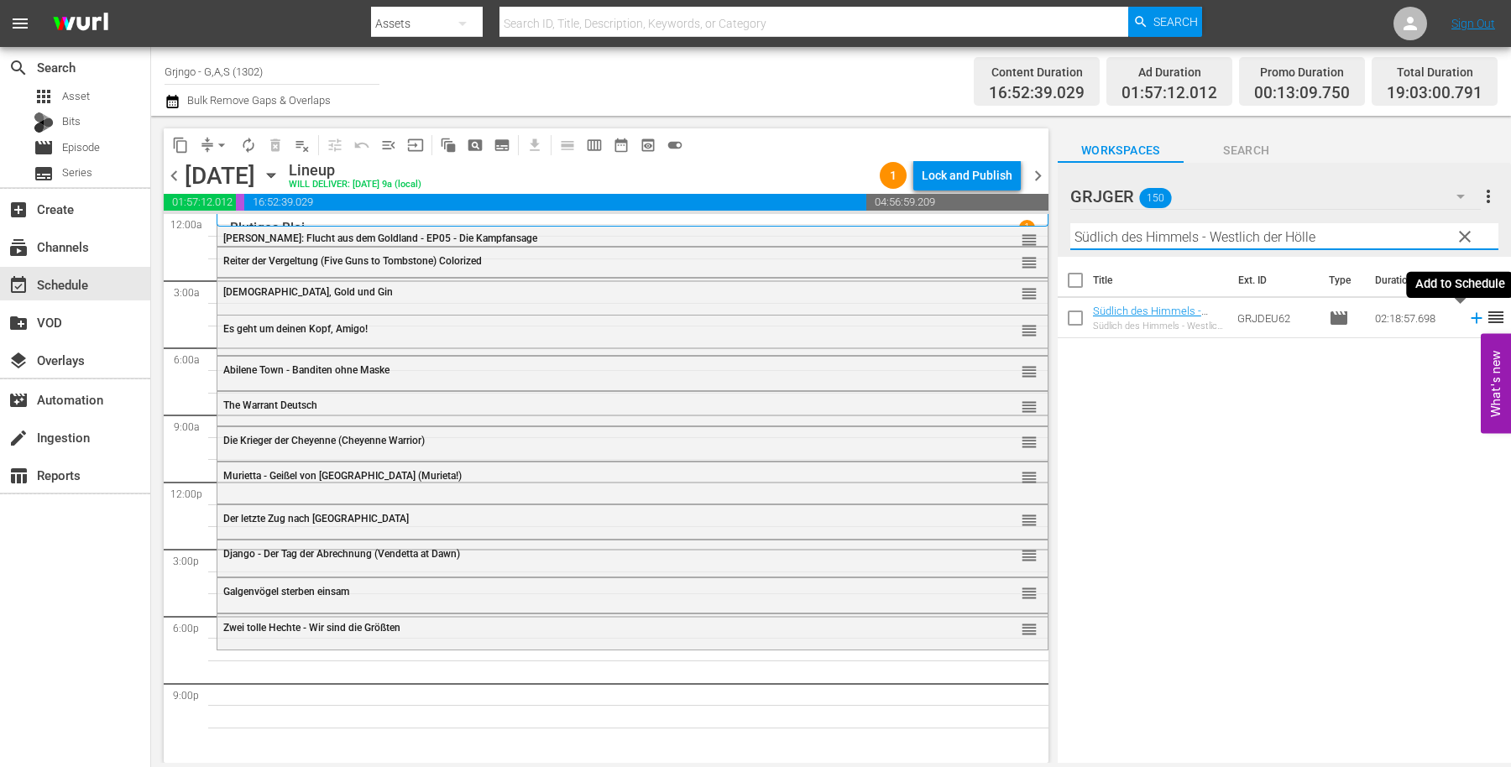
type input "Südlich des Himmels - Westlich der Hölle"
click at [1471, 316] on icon at bounding box center [1476, 318] width 11 height 11
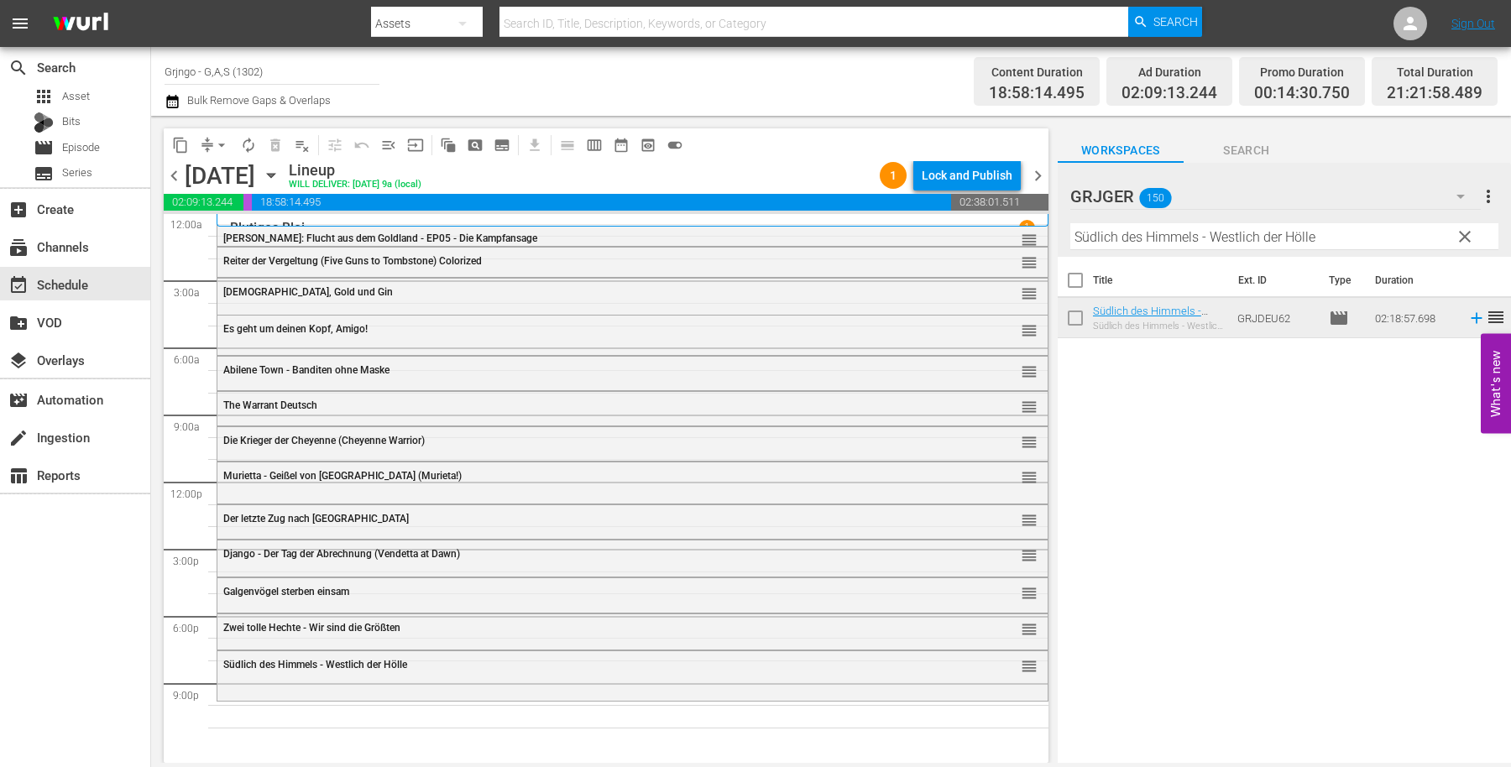
click at [1469, 232] on span "clear" at bounding box center [1465, 237] width 20 height 20
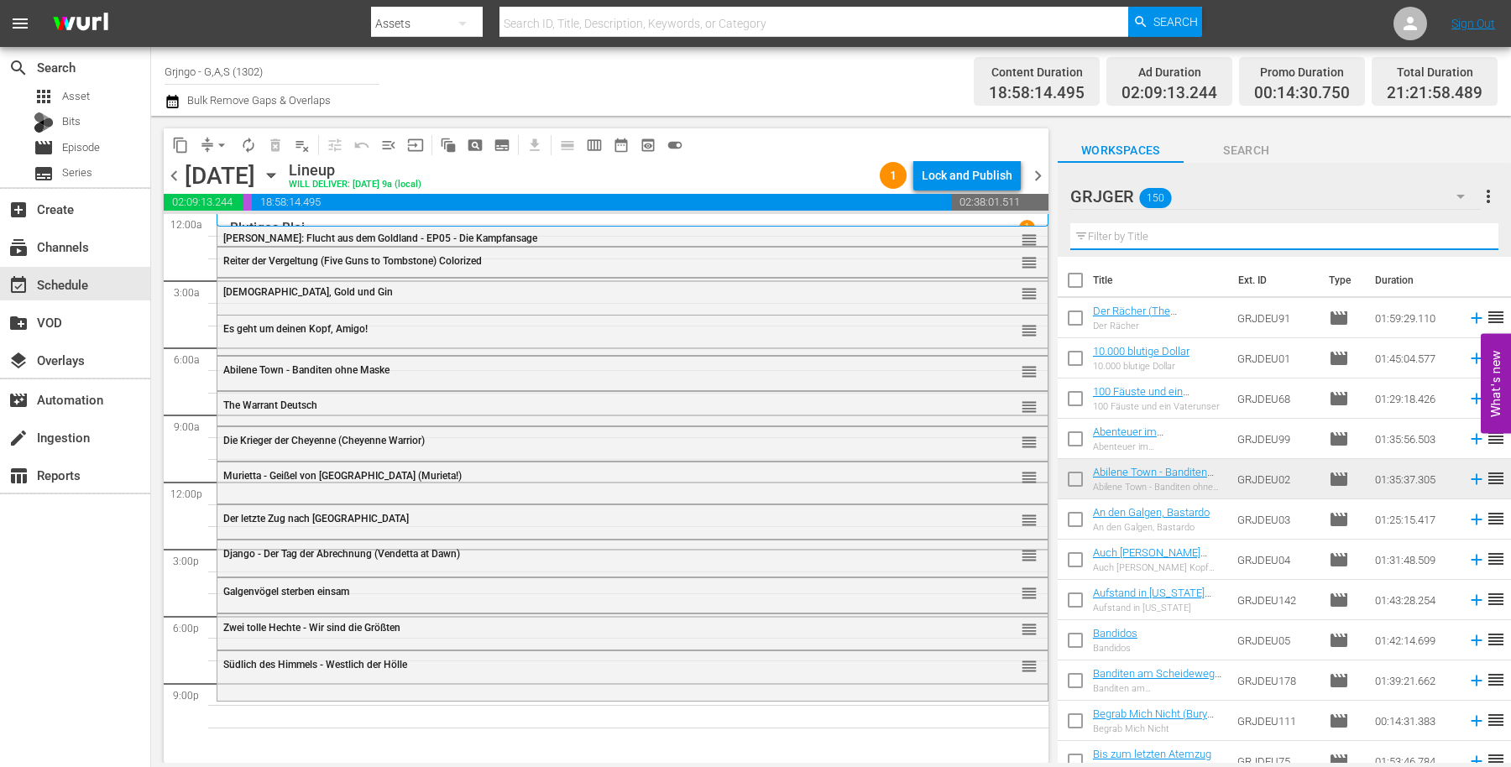
paste input "Man nennt mich Halleluja"
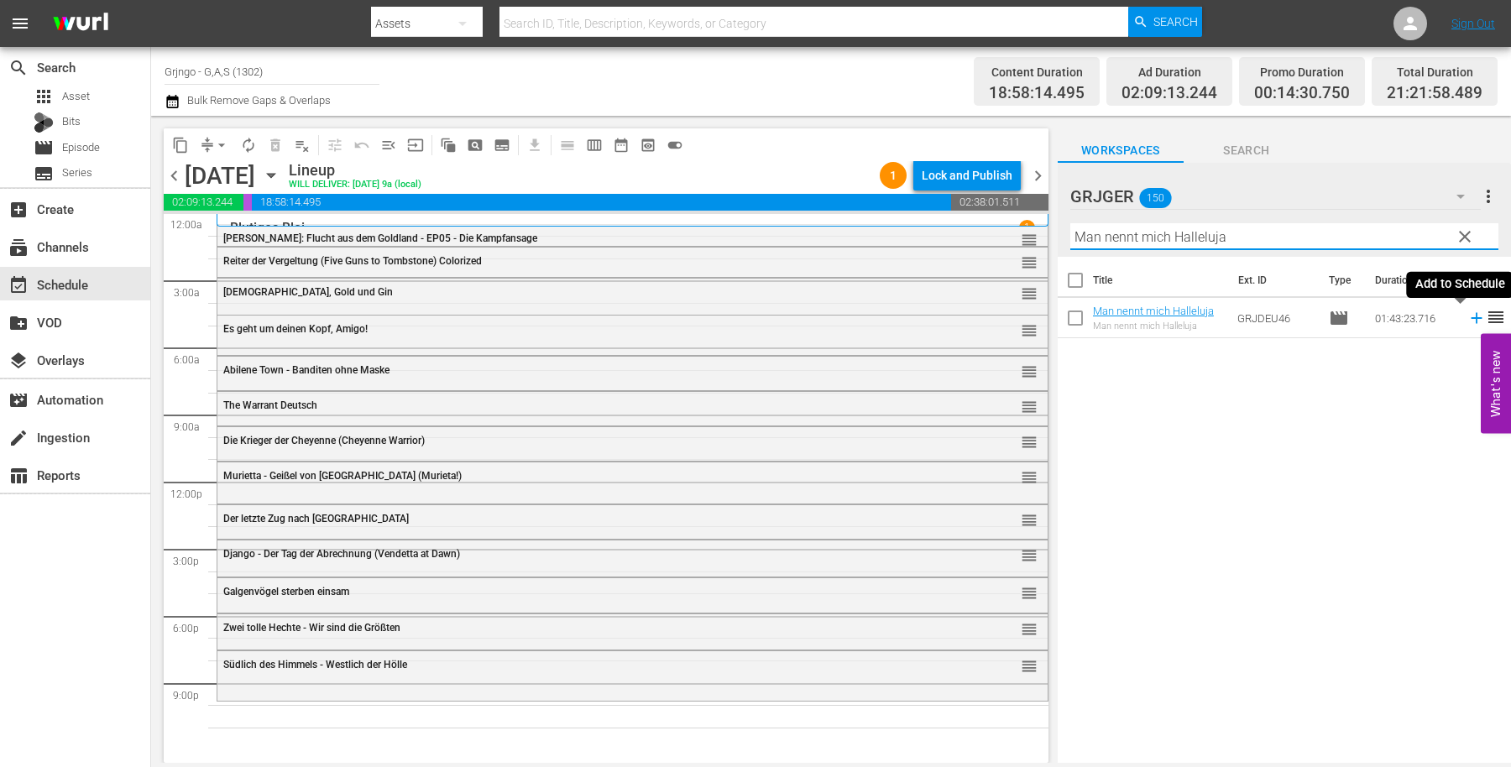
type input "Man nennt mich Halleluja"
click at [1467, 316] on icon at bounding box center [1476, 318] width 18 height 18
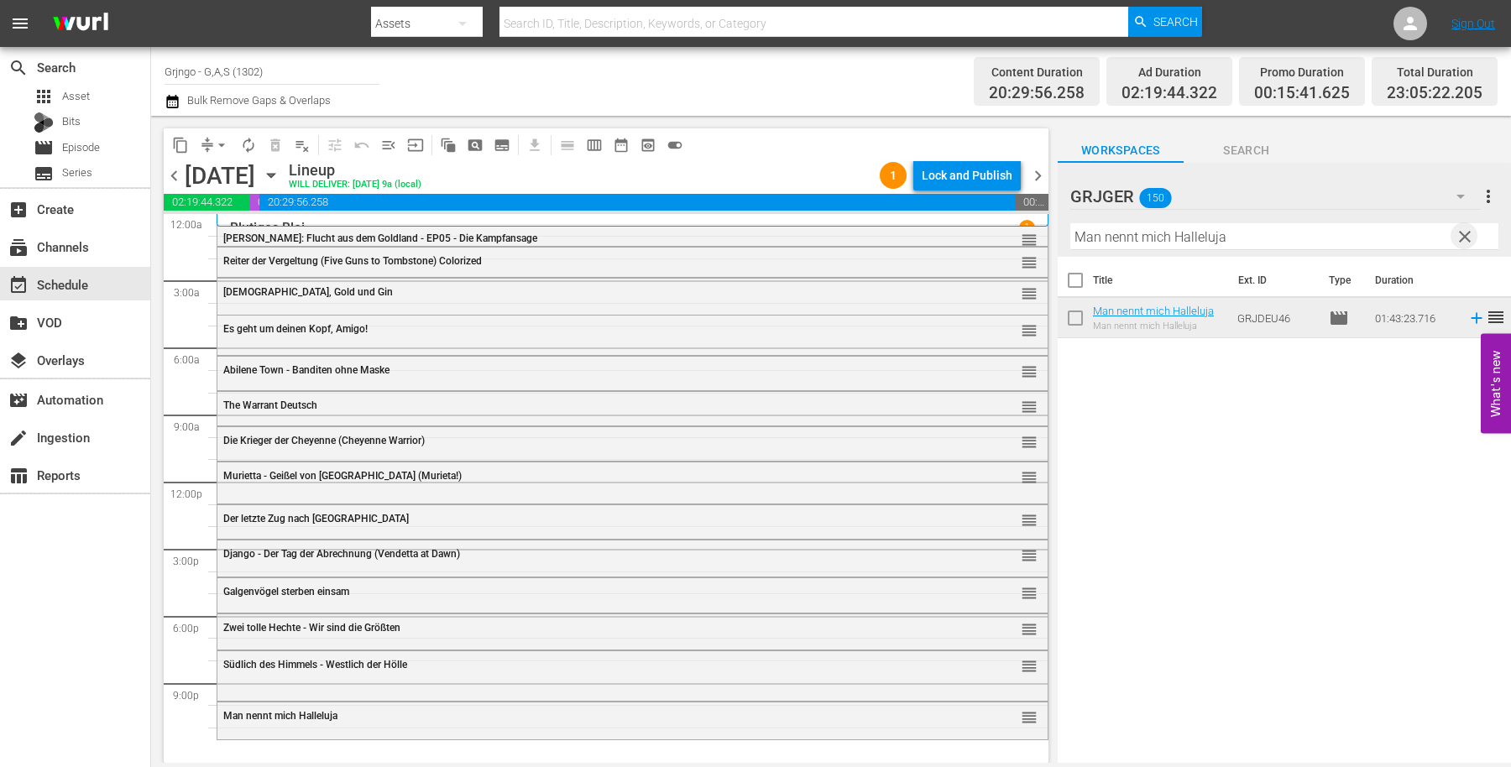
click at [1462, 229] on span "clear" at bounding box center [1465, 237] width 20 height 20
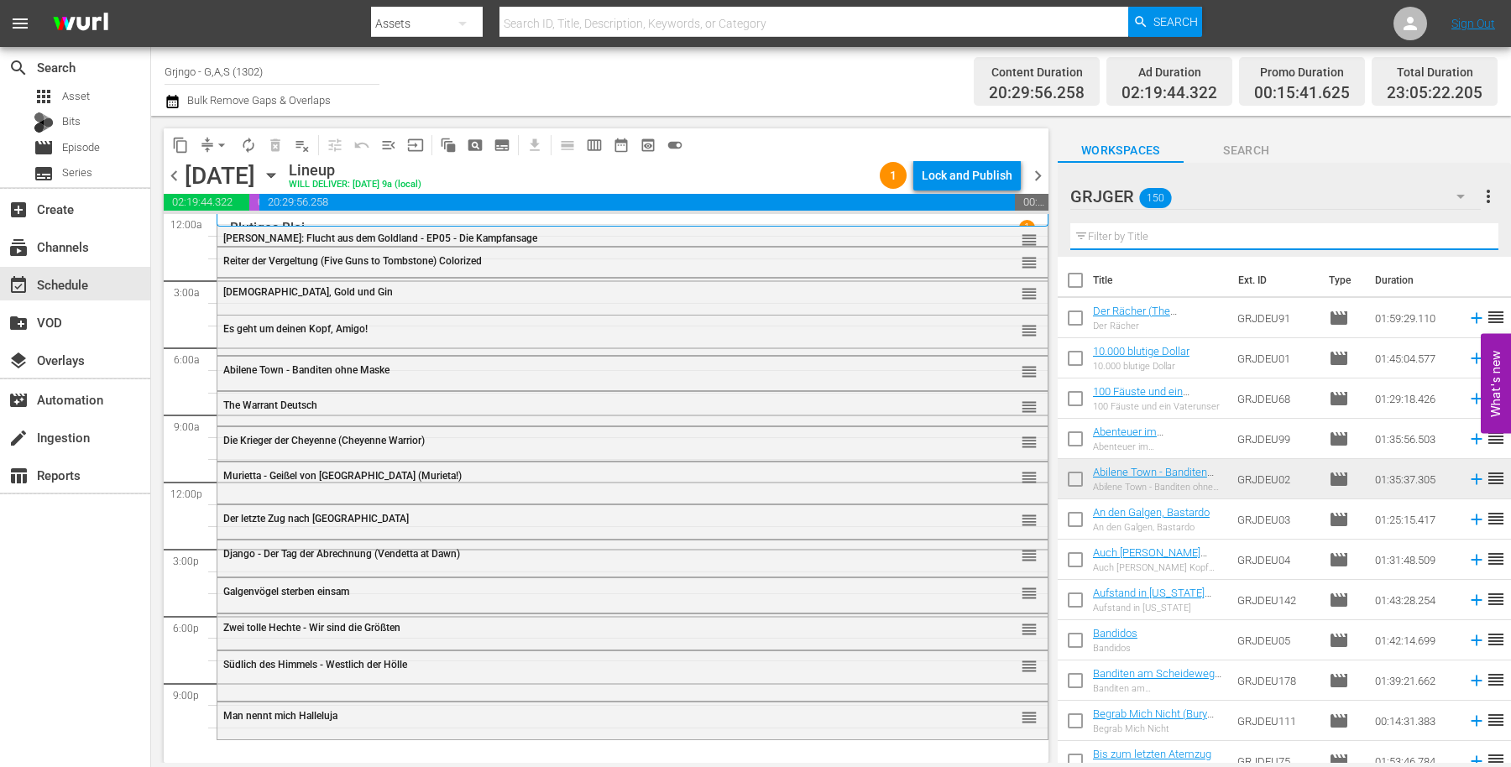
click at [1263, 238] on input "text" at bounding box center [1284, 236] width 428 height 27
paste input "Banditen am [GEOGRAPHIC_DATA]"
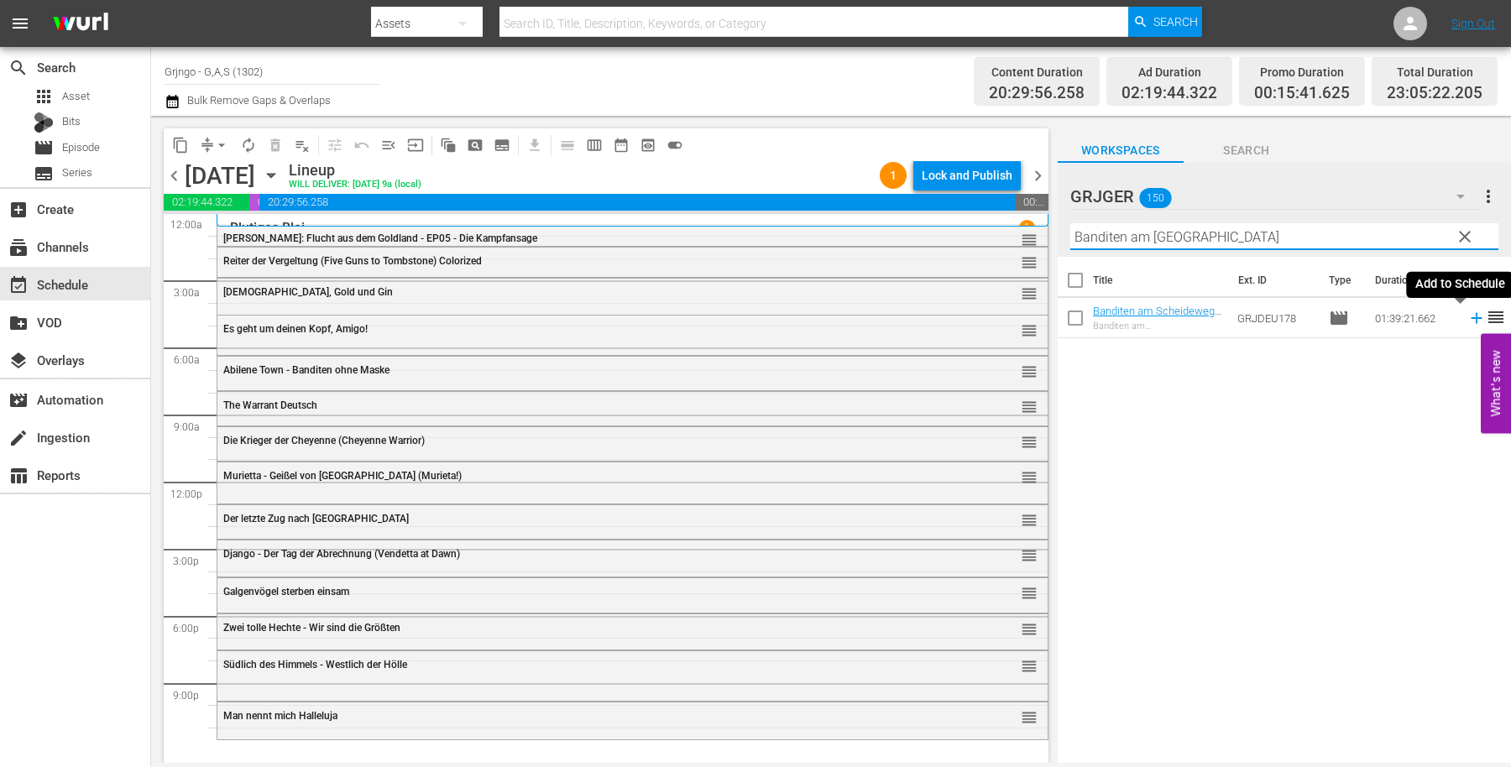
type input "Banditen am [GEOGRAPHIC_DATA]"
click at [1467, 316] on icon at bounding box center [1476, 318] width 18 height 18
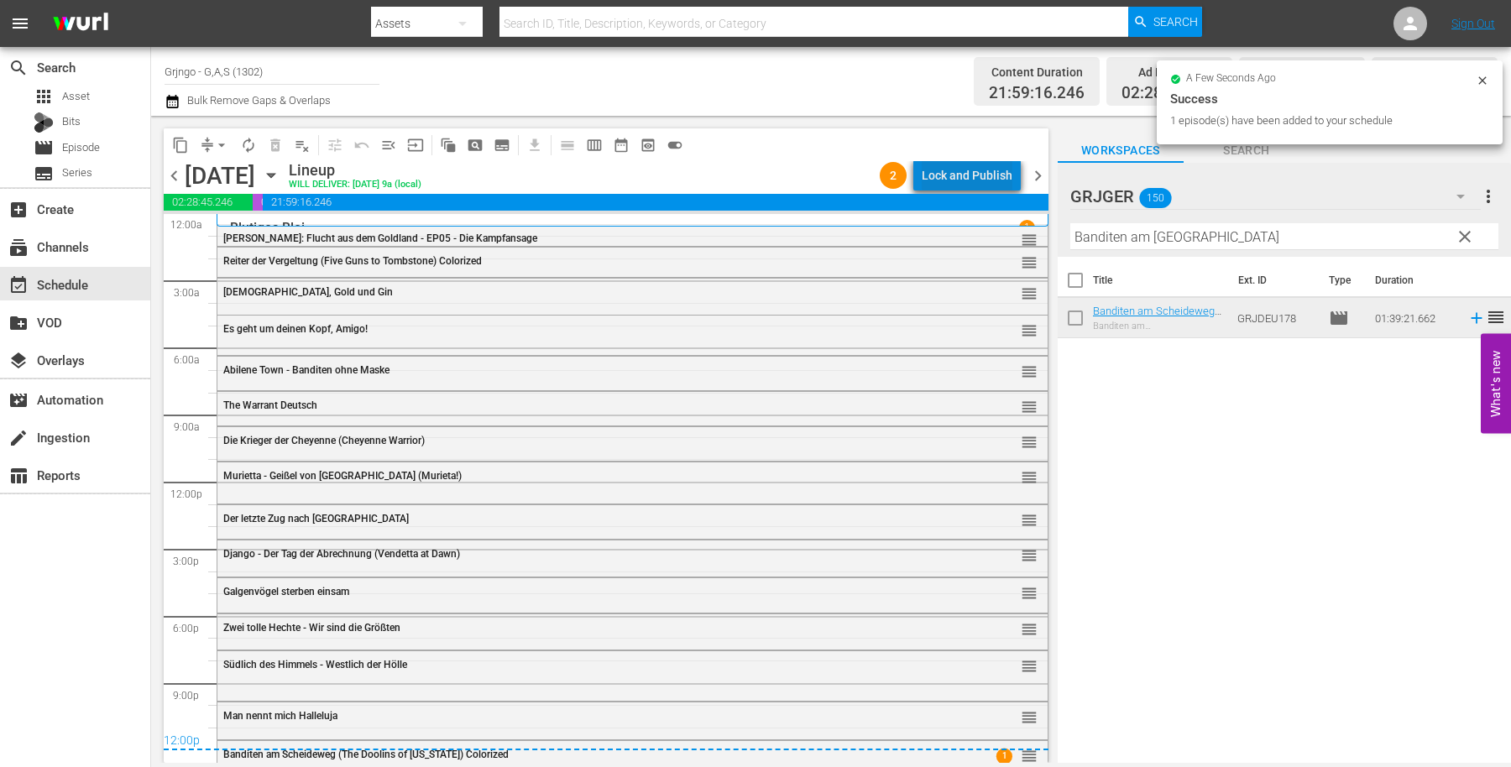
click at [1002, 174] on div "Lock and Publish" at bounding box center [967, 175] width 91 height 30
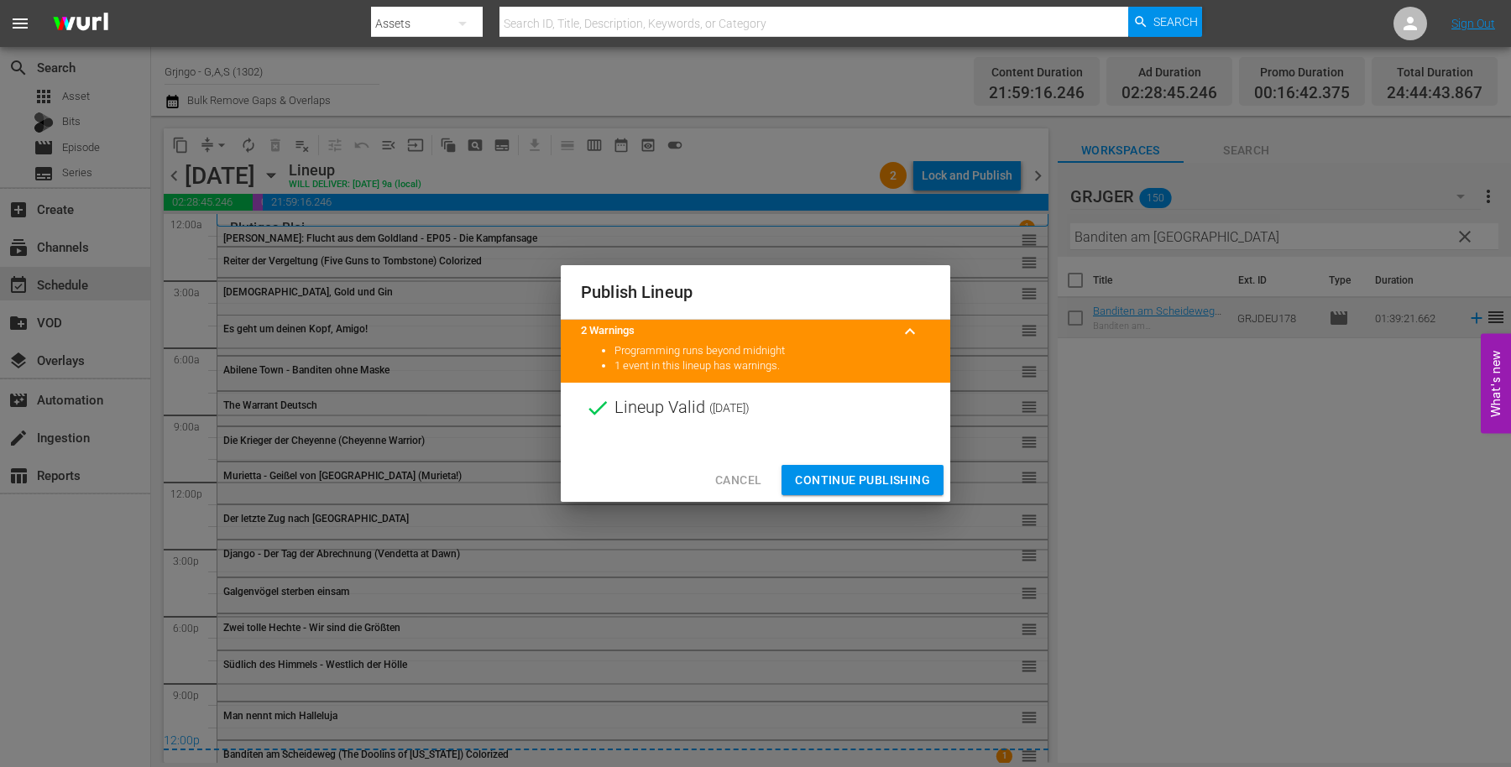
click at [924, 466] on button "Continue Publishing" at bounding box center [863, 480] width 162 height 31
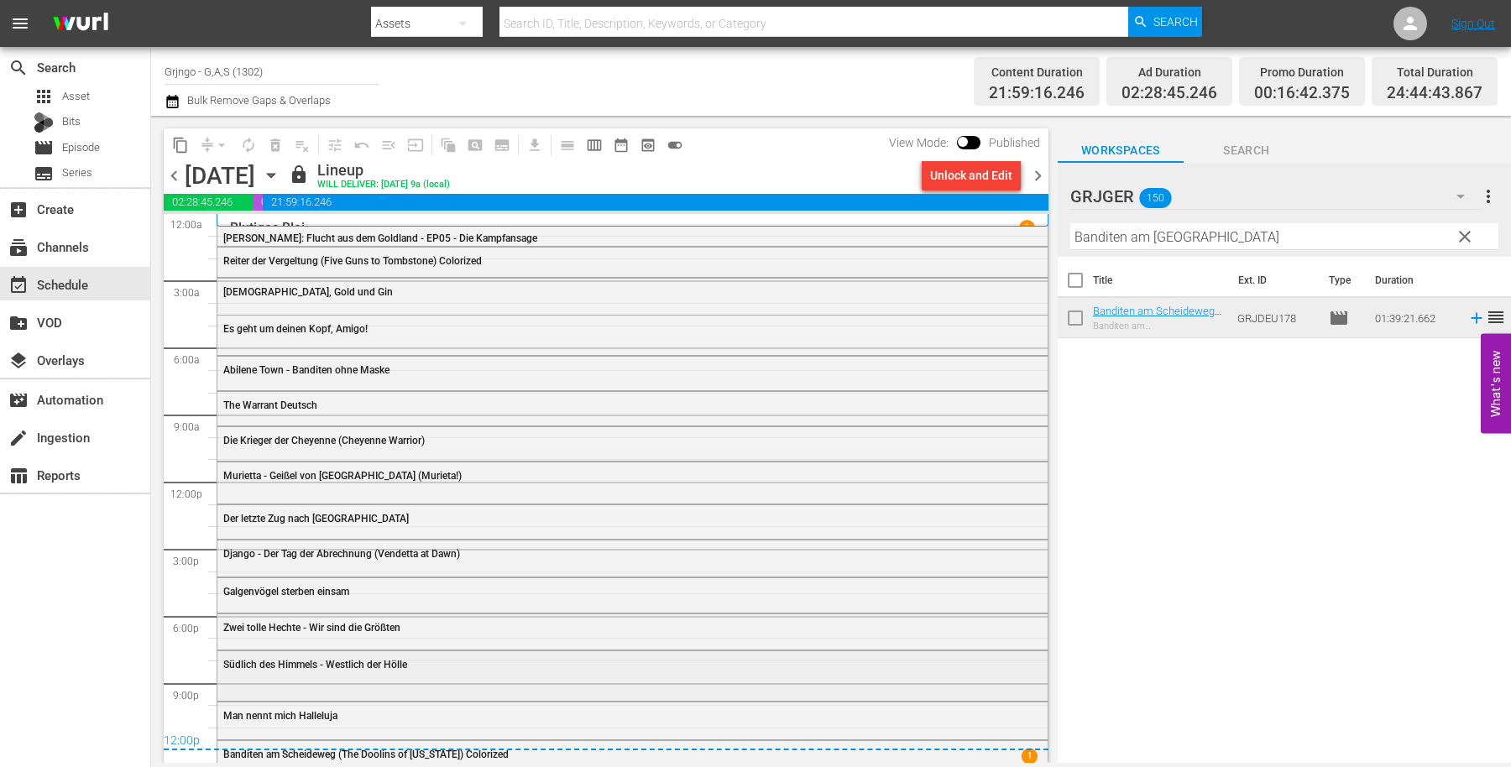
click at [368, 660] on span "Südlich des Himmels - Westlich der Hölle" at bounding box center [315, 665] width 184 height 12
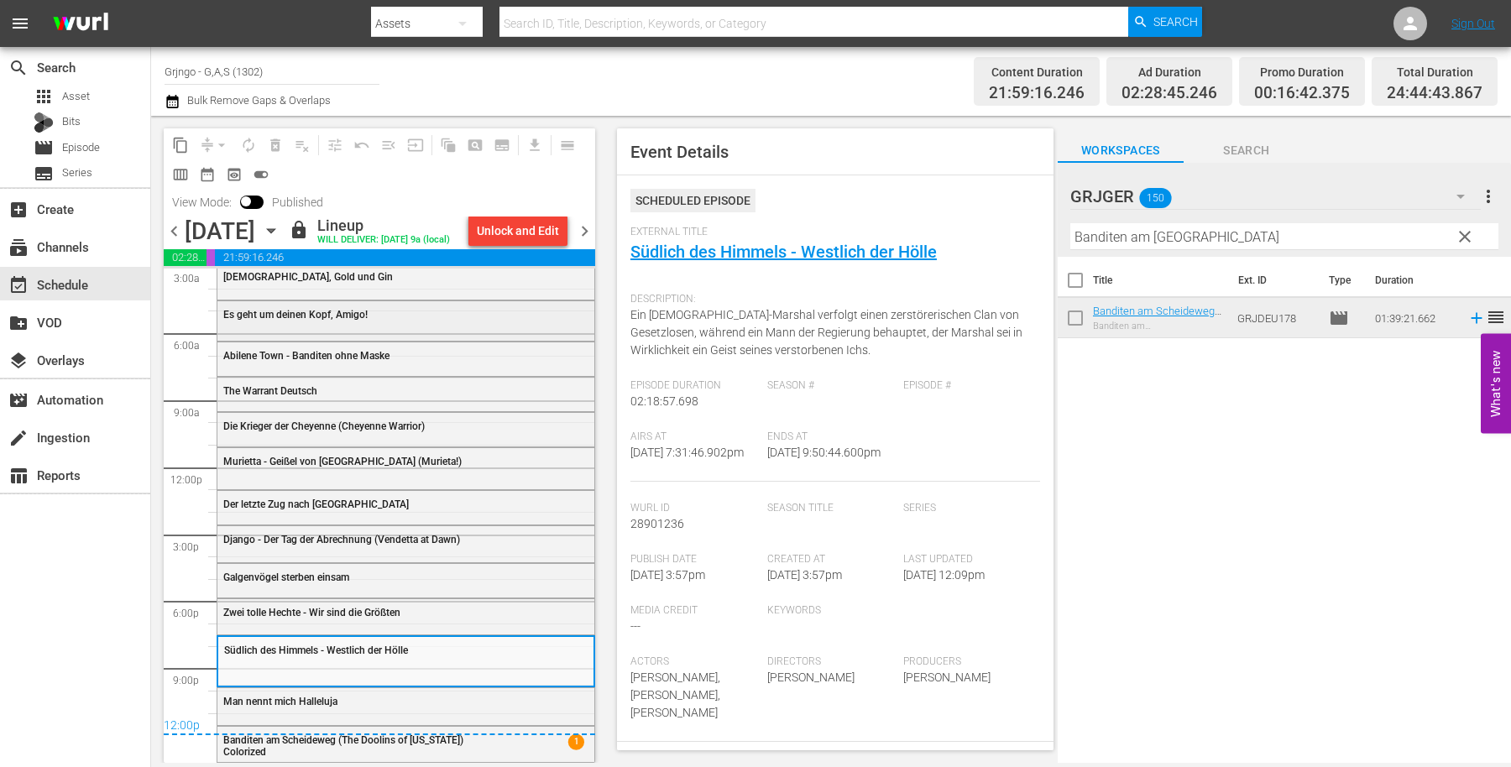
scroll to position [97, 0]
click at [354, 456] on span "Murietta - Geißel von [GEOGRAPHIC_DATA] (Murieta!)" at bounding box center [342, 462] width 238 height 12
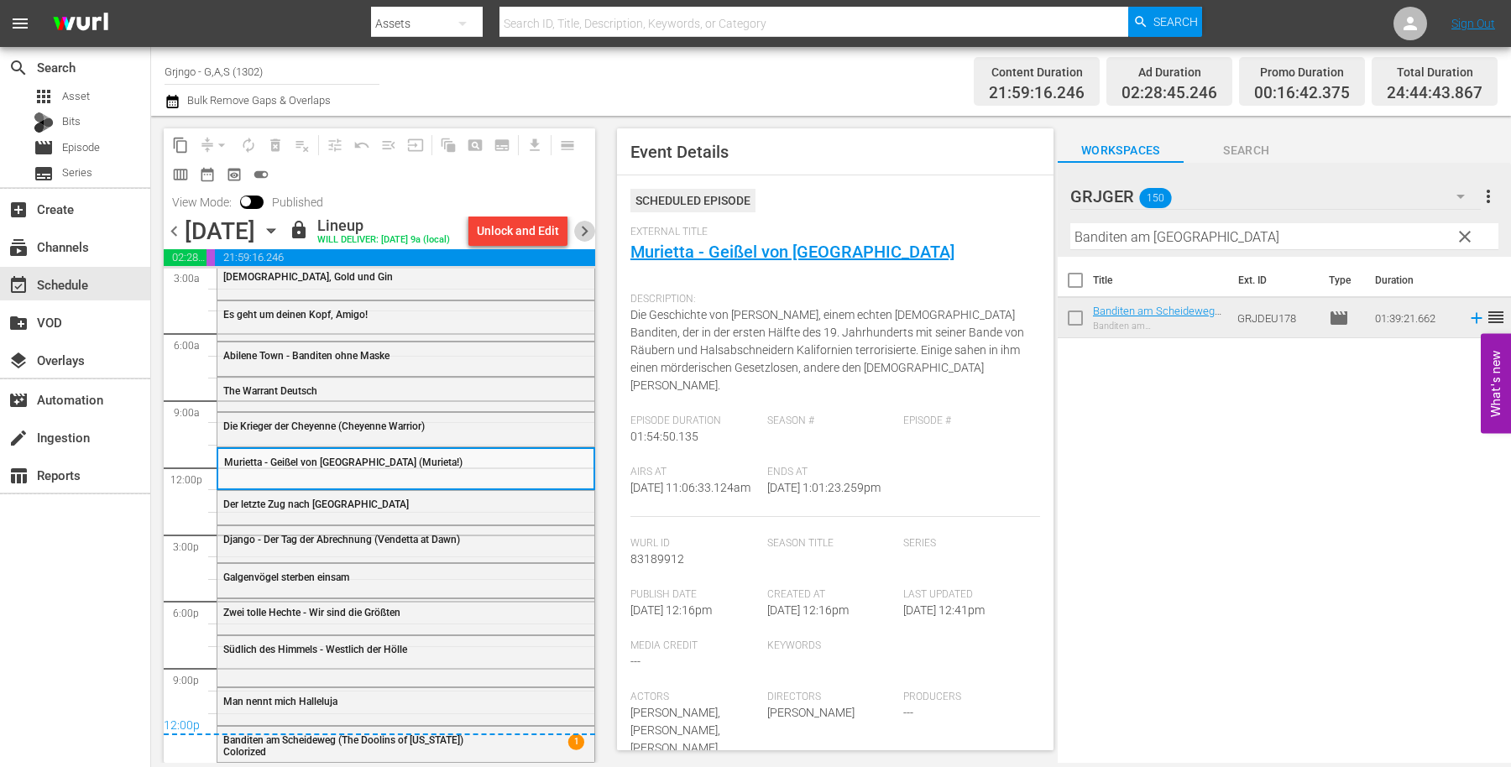
click at [587, 240] on span "chevron_right" at bounding box center [584, 231] width 21 height 21
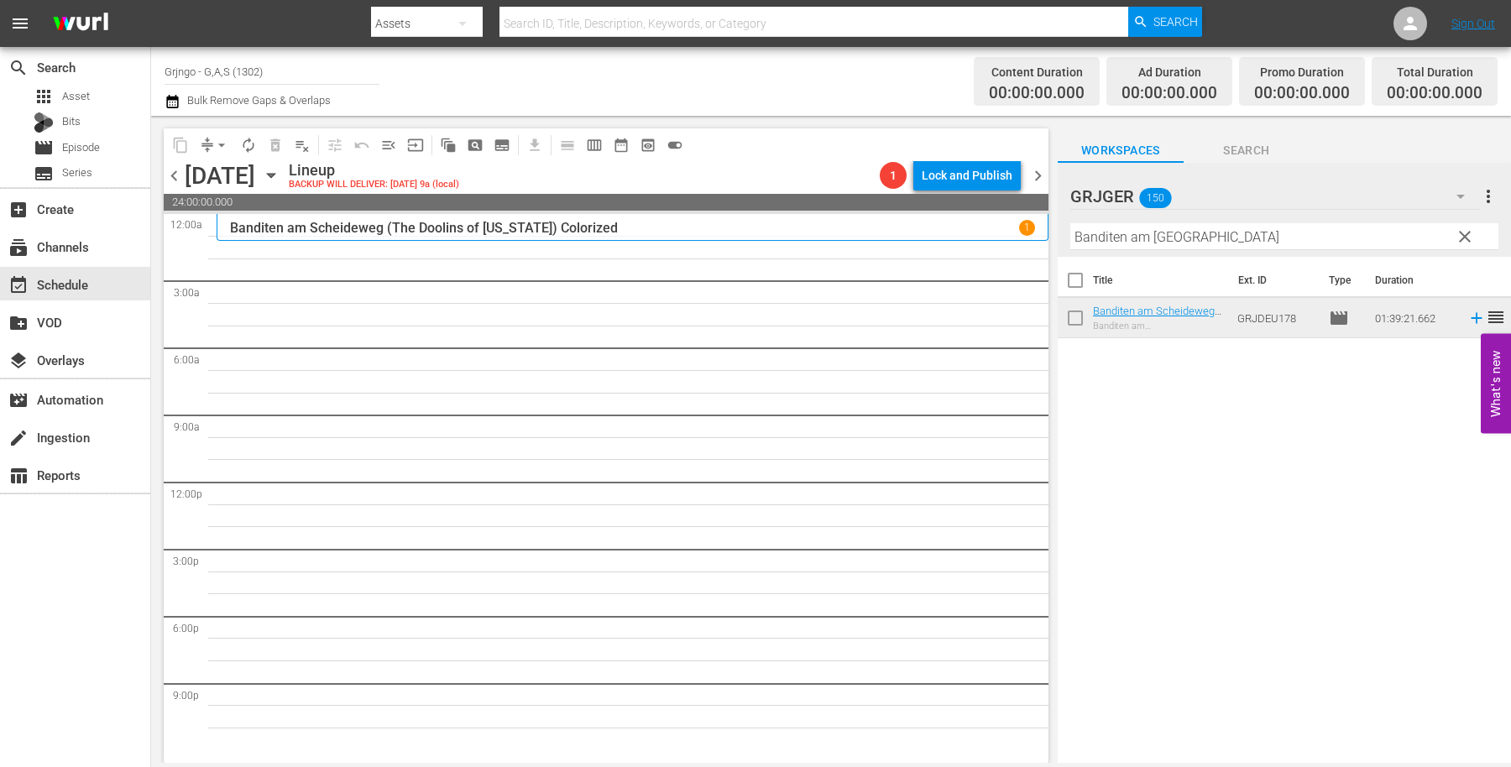
click at [1467, 238] on span "clear" at bounding box center [1465, 237] width 20 height 20
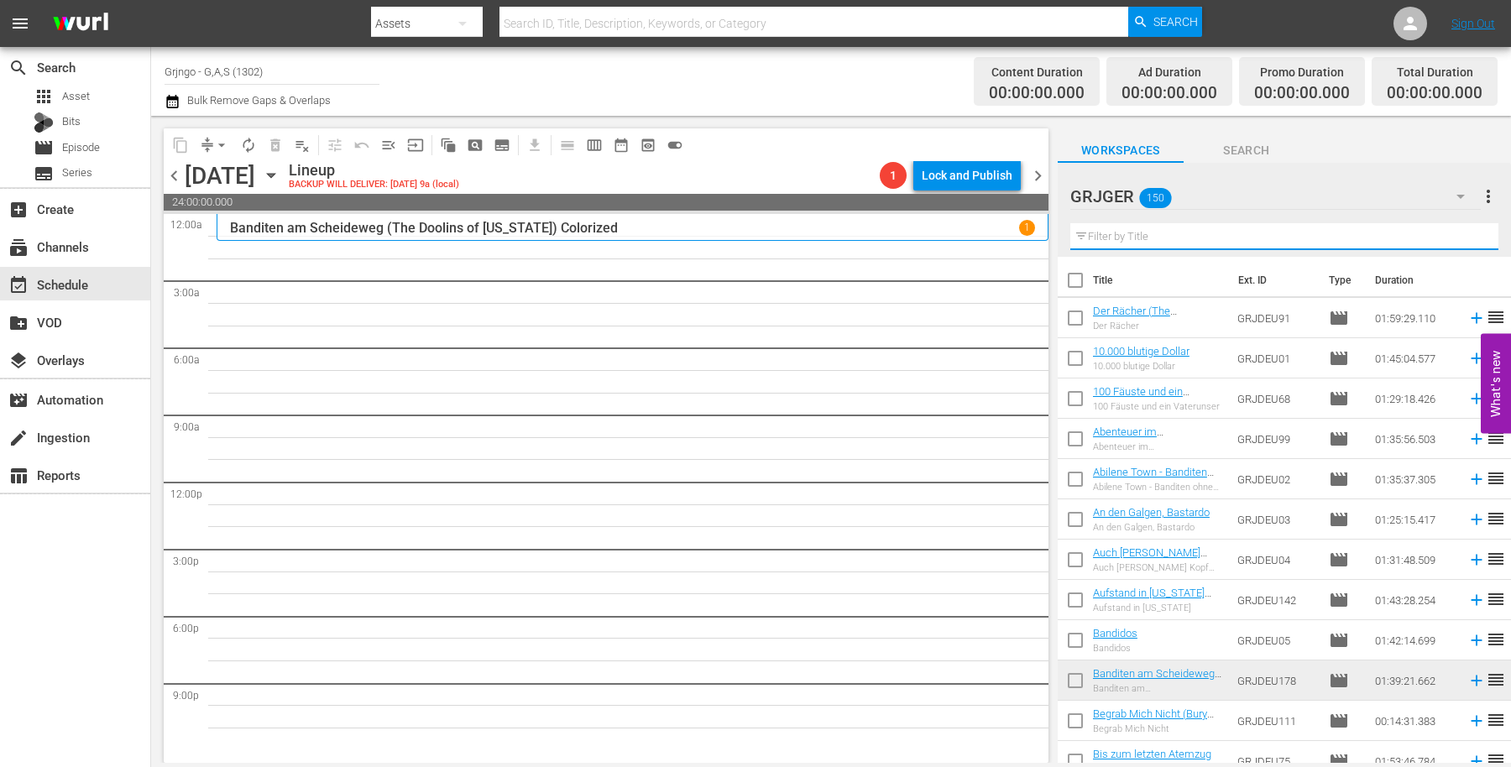
click at [1114, 229] on input "text" at bounding box center [1284, 236] width 428 height 27
paste input "The Warrant: Breaker's Law"
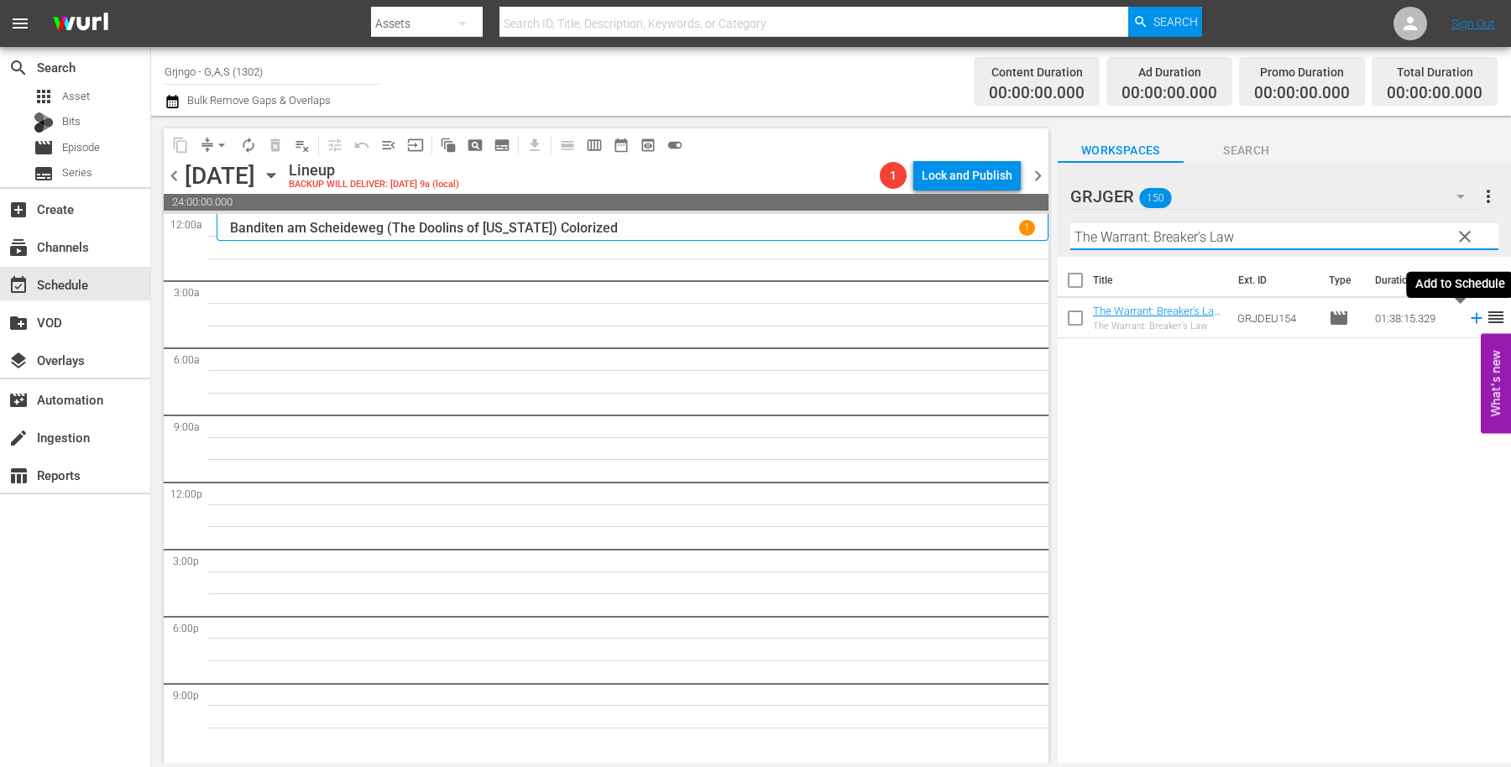
type input "The Warrant: Breaker's Law"
click at [1467, 315] on icon at bounding box center [1476, 318] width 18 height 18
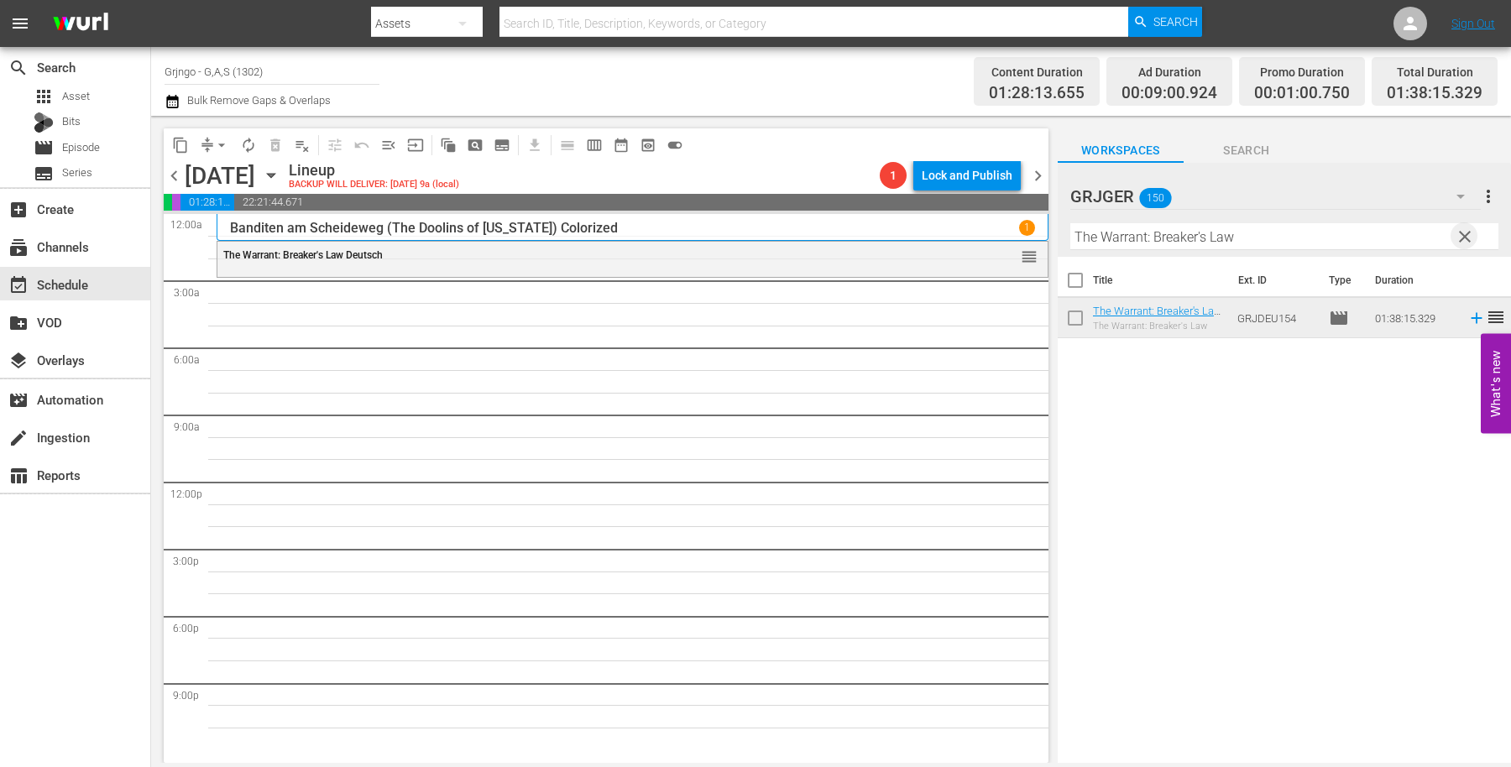
click at [1466, 233] on span "clear" at bounding box center [1465, 237] width 20 height 20
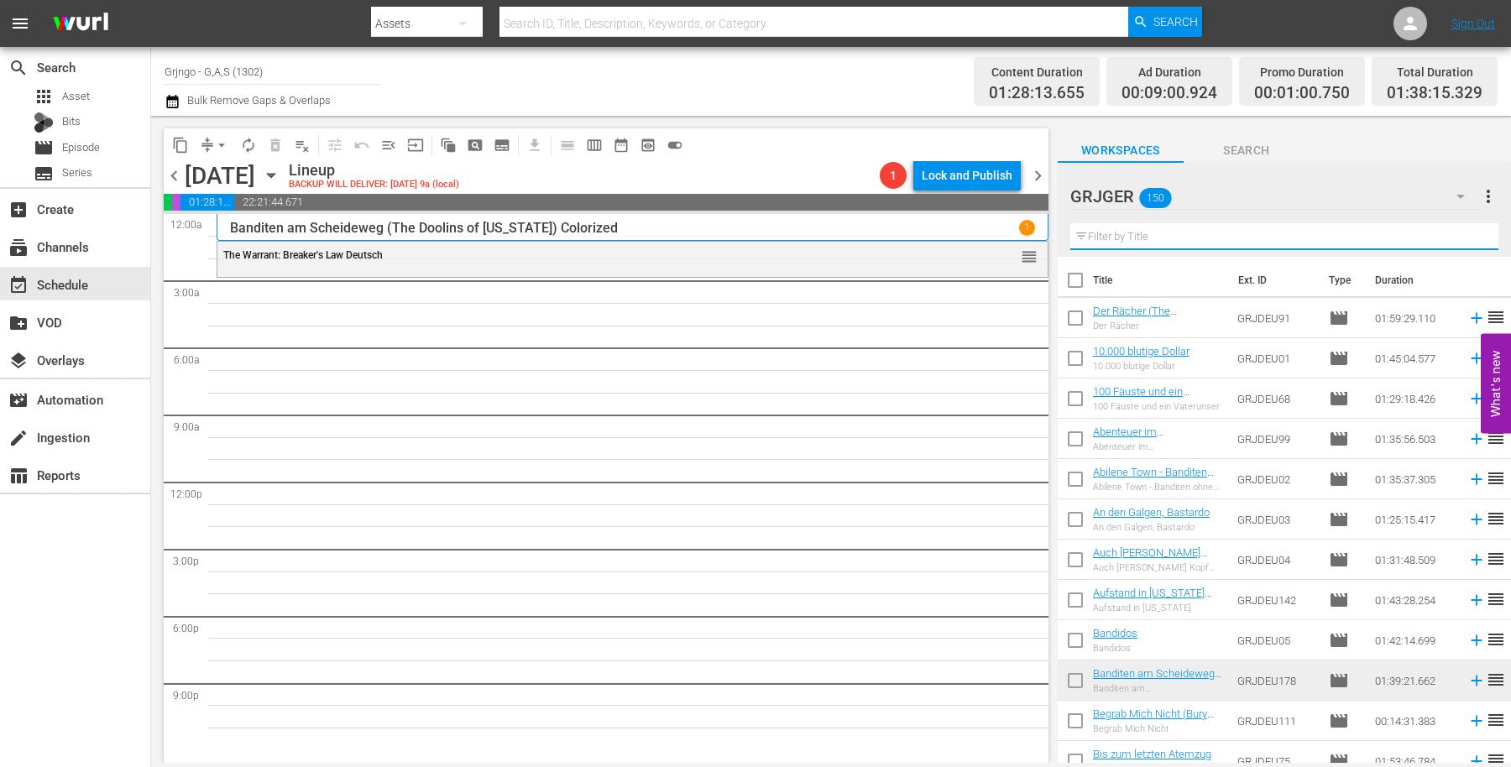
paste input "[PERSON_NAME] zu Mann (Death Rides a Horse)"
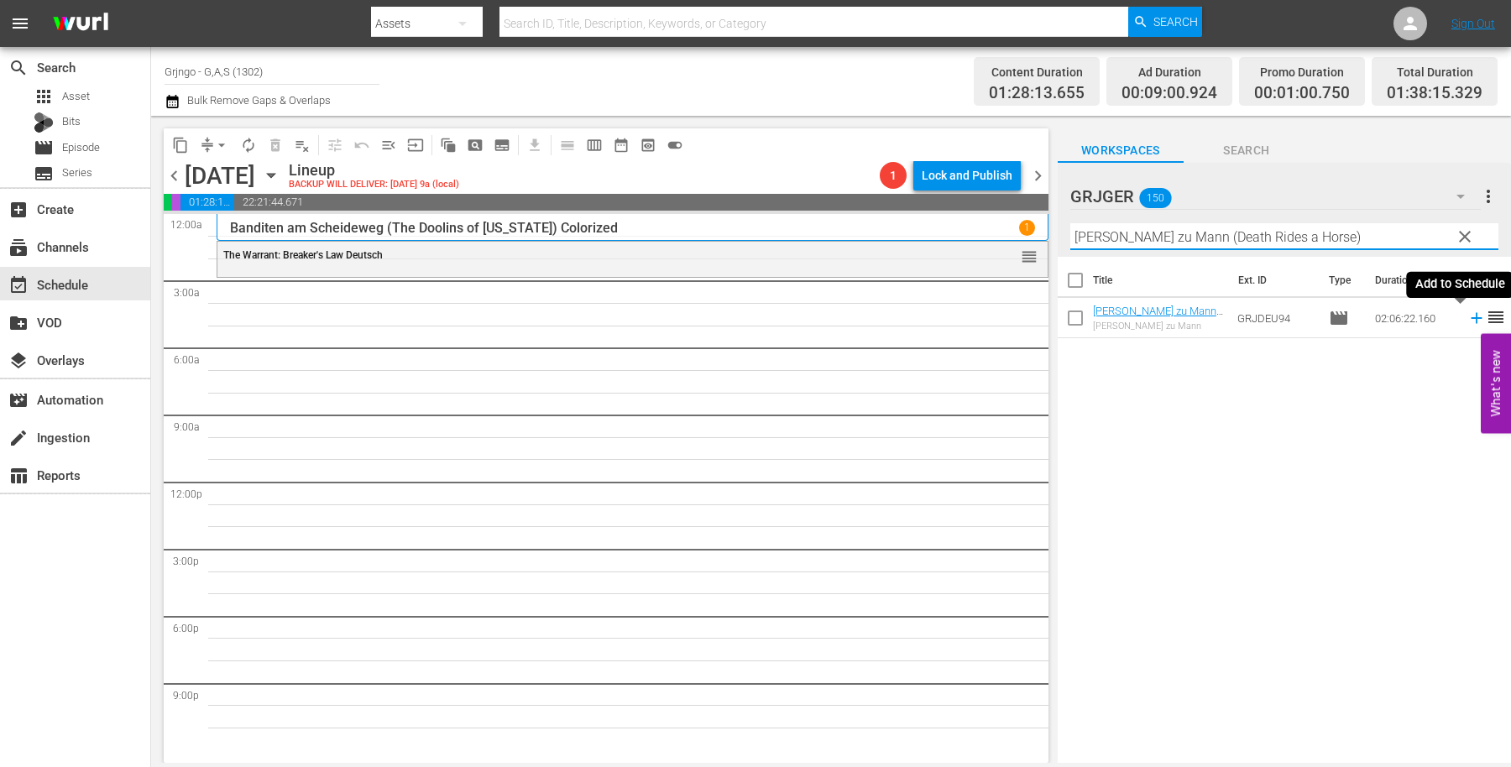
type input "[PERSON_NAME] zu Mann (Death Rides a Horse)"
click at [1471, 314] on icon at bounding box center [1476, 318] width 11 height 11
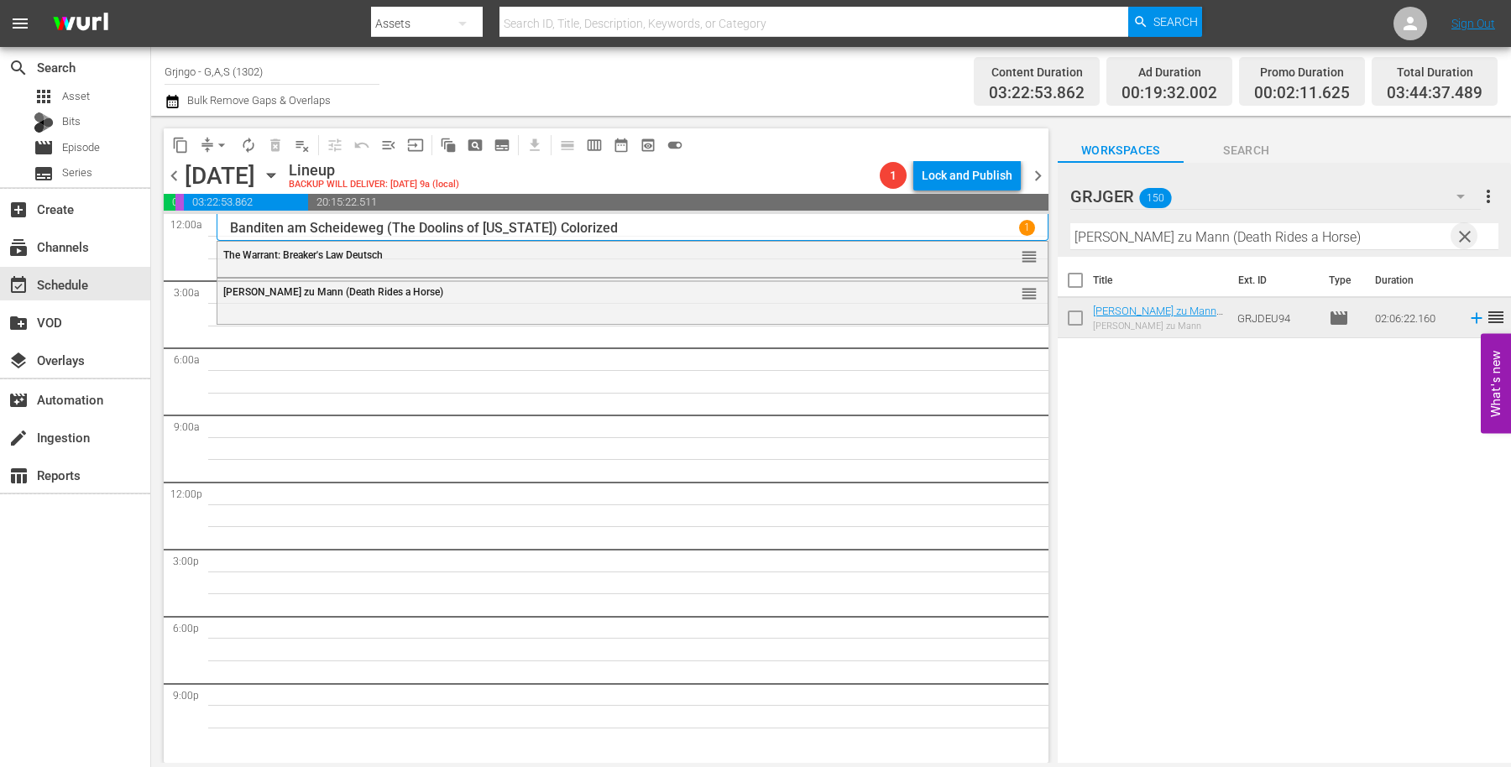
click at [1462, 229] on span "clear" at bounding box center [1465, 237] width 20 height 20
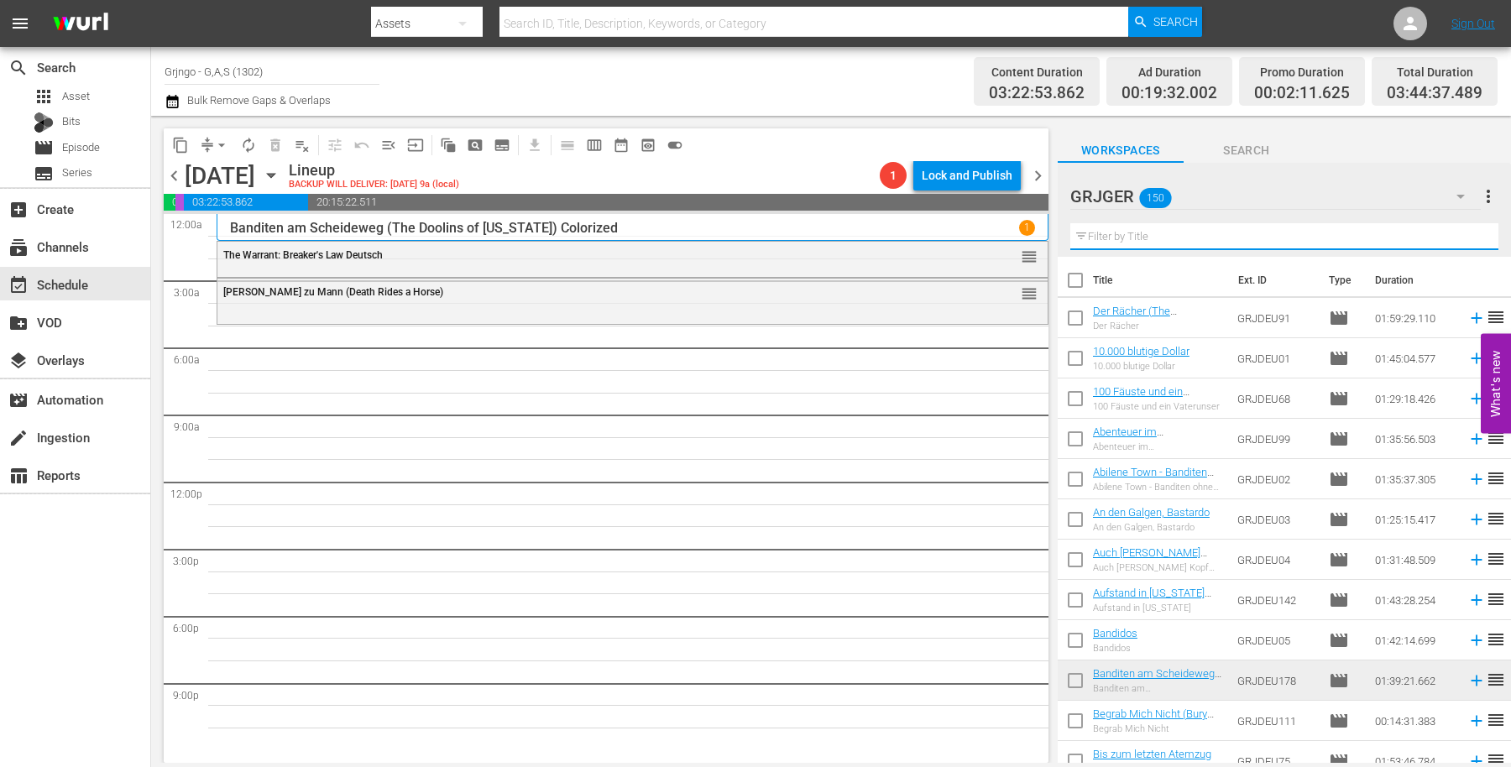
paste input "[PERSON_NAME] - Such Dir einen Platz zum Sterben"
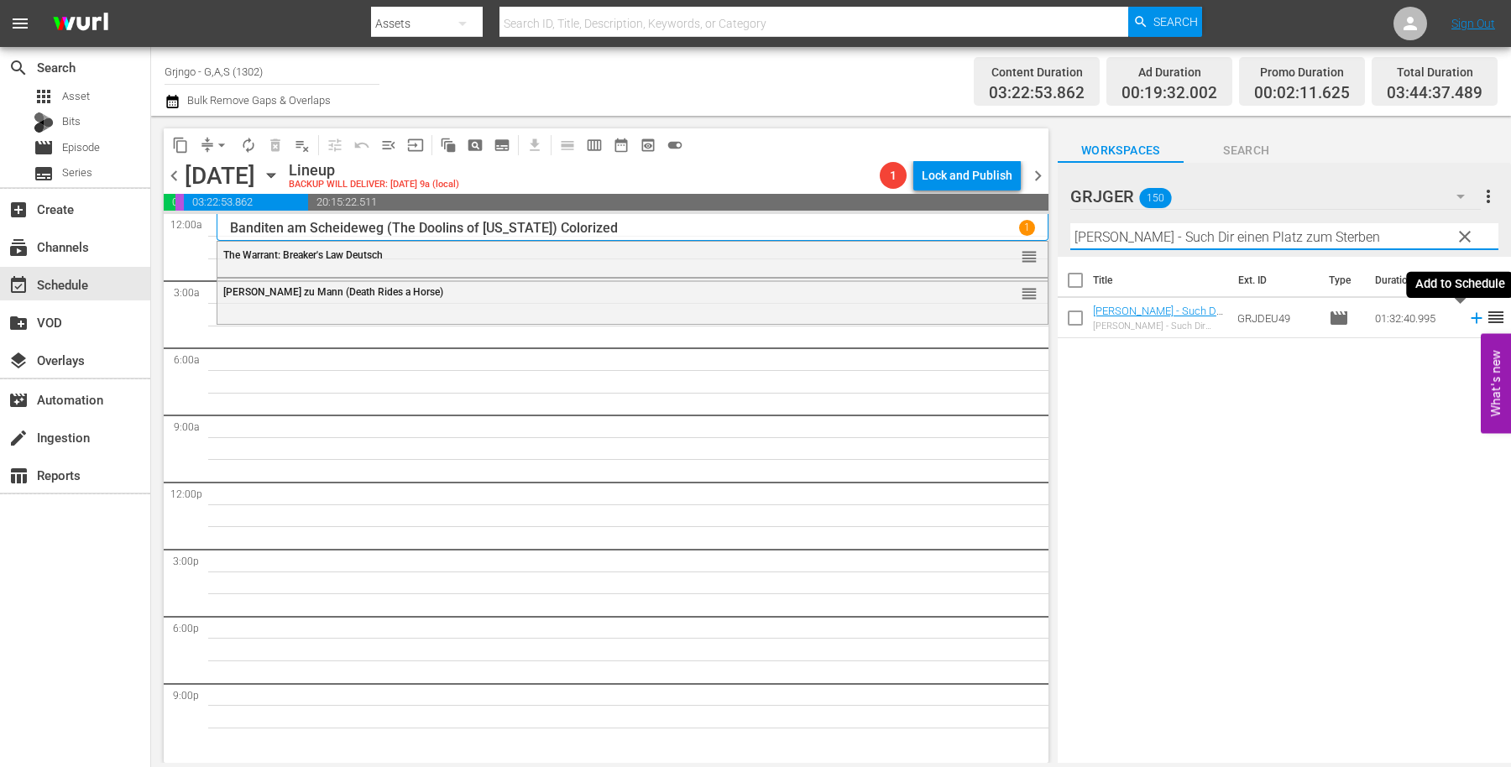
type input "[PERSON_NAME] - Such Dir einen Platz zum Sterben"
click at [1467, 316] on icon at bounding box center [1476, 318] width 18 height 18
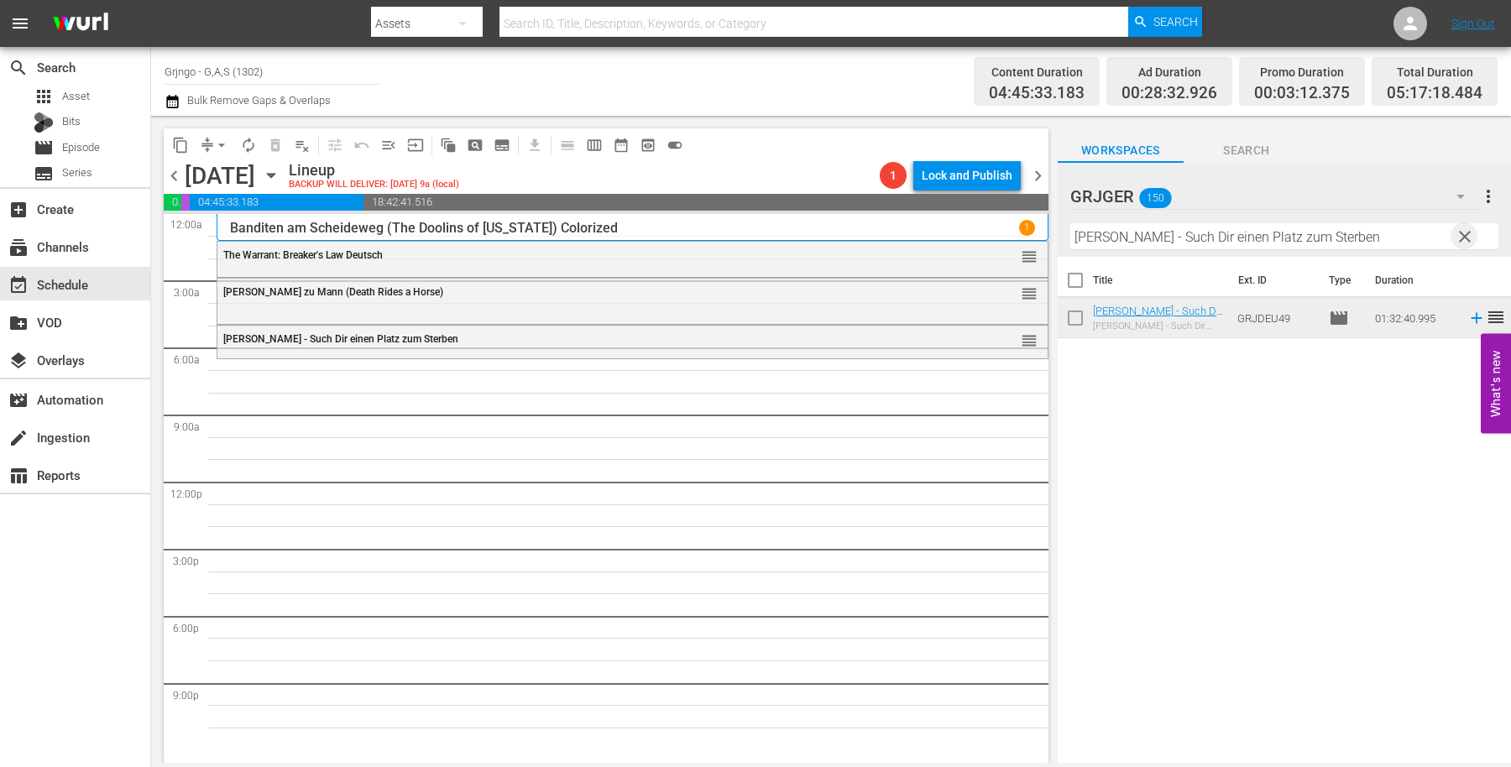
click at [1463, 232] on span "clear" at bounding box center [1465, 237] width 20 height 20
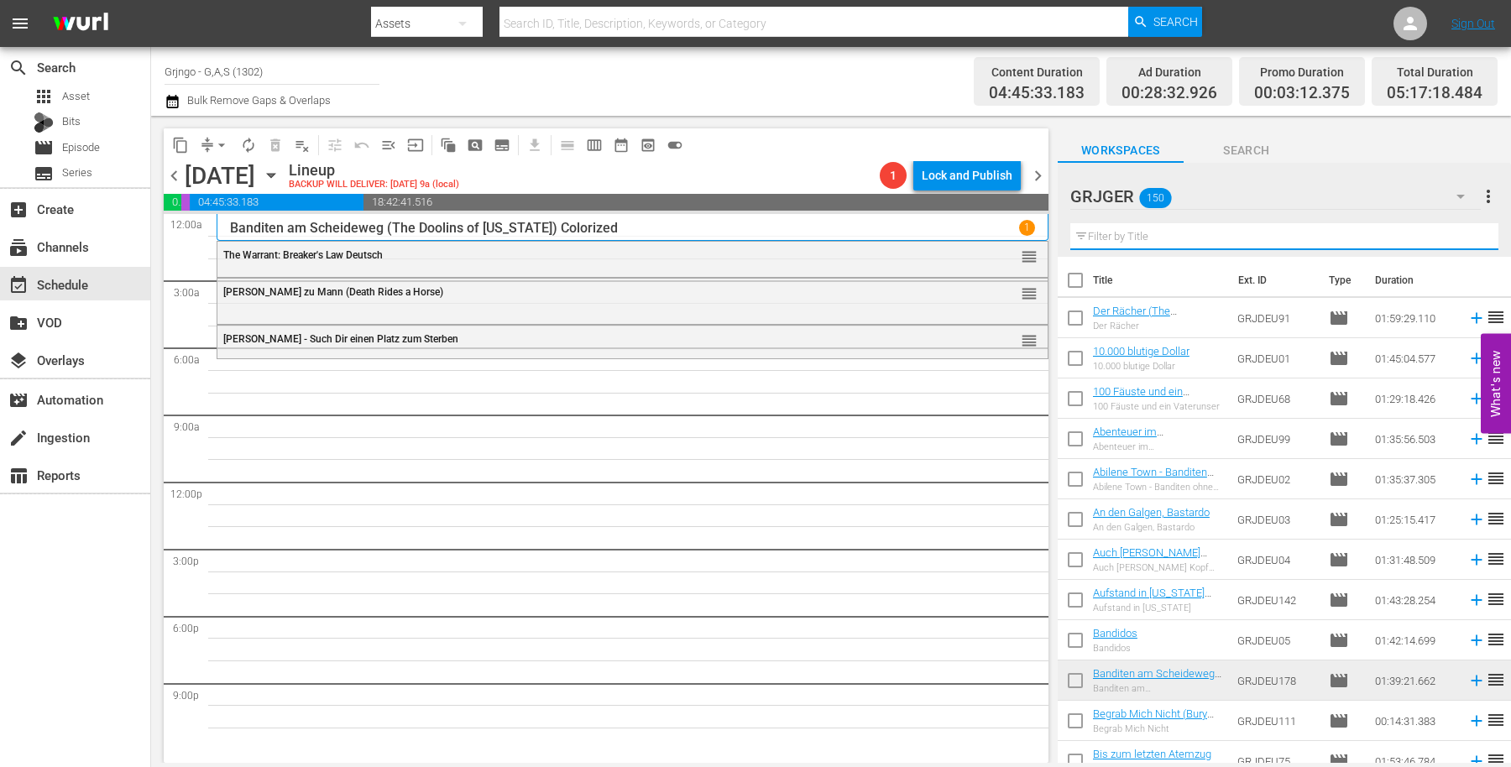
click at [1147, 243] on input "text" at bounding box center [1284, 236] width 428 height 27
paste input "Im Staub der Sonne"
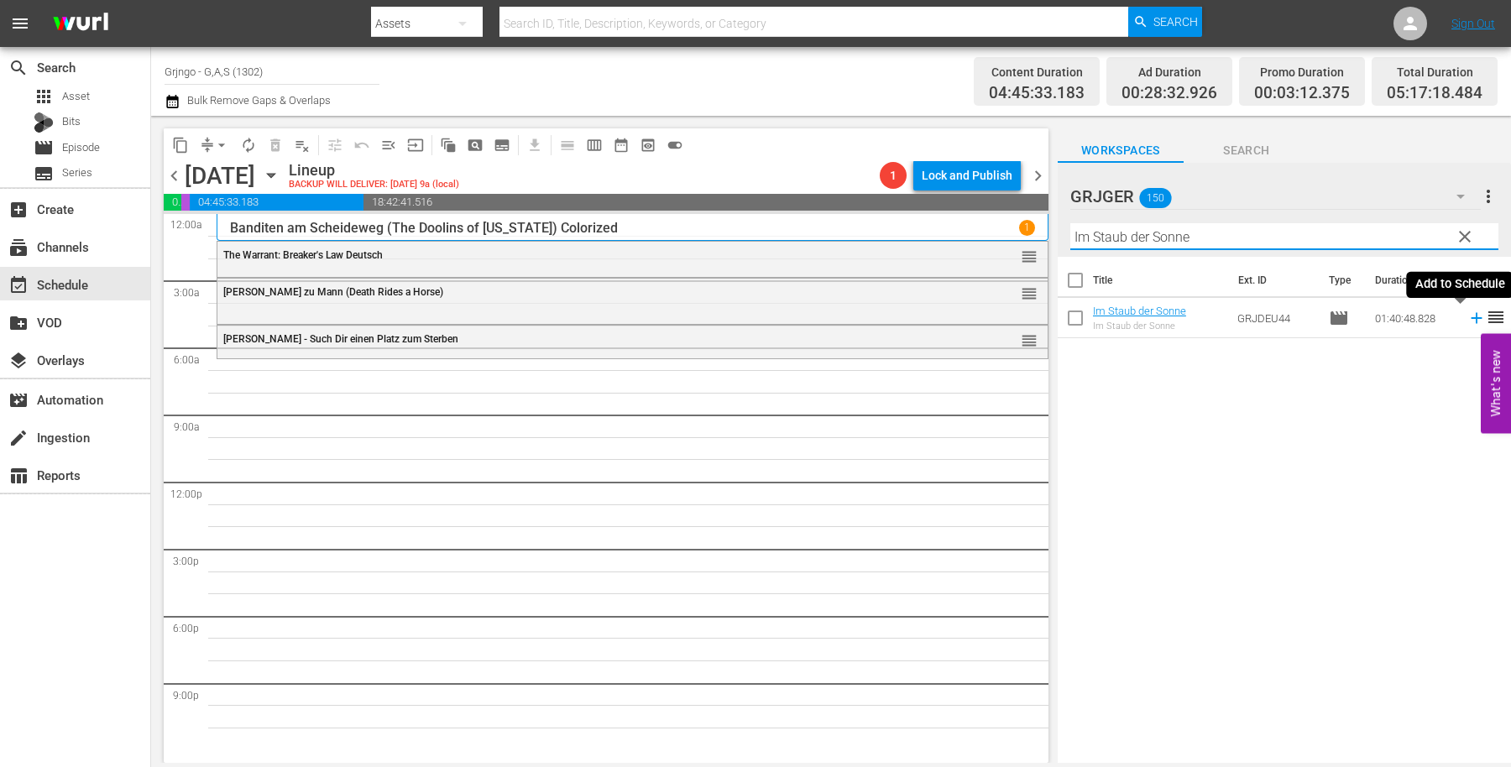
type input "Im Staub der Sonne"
click at [1467, 317] on icon at bounding box center [1476, 318] width 18 height 18
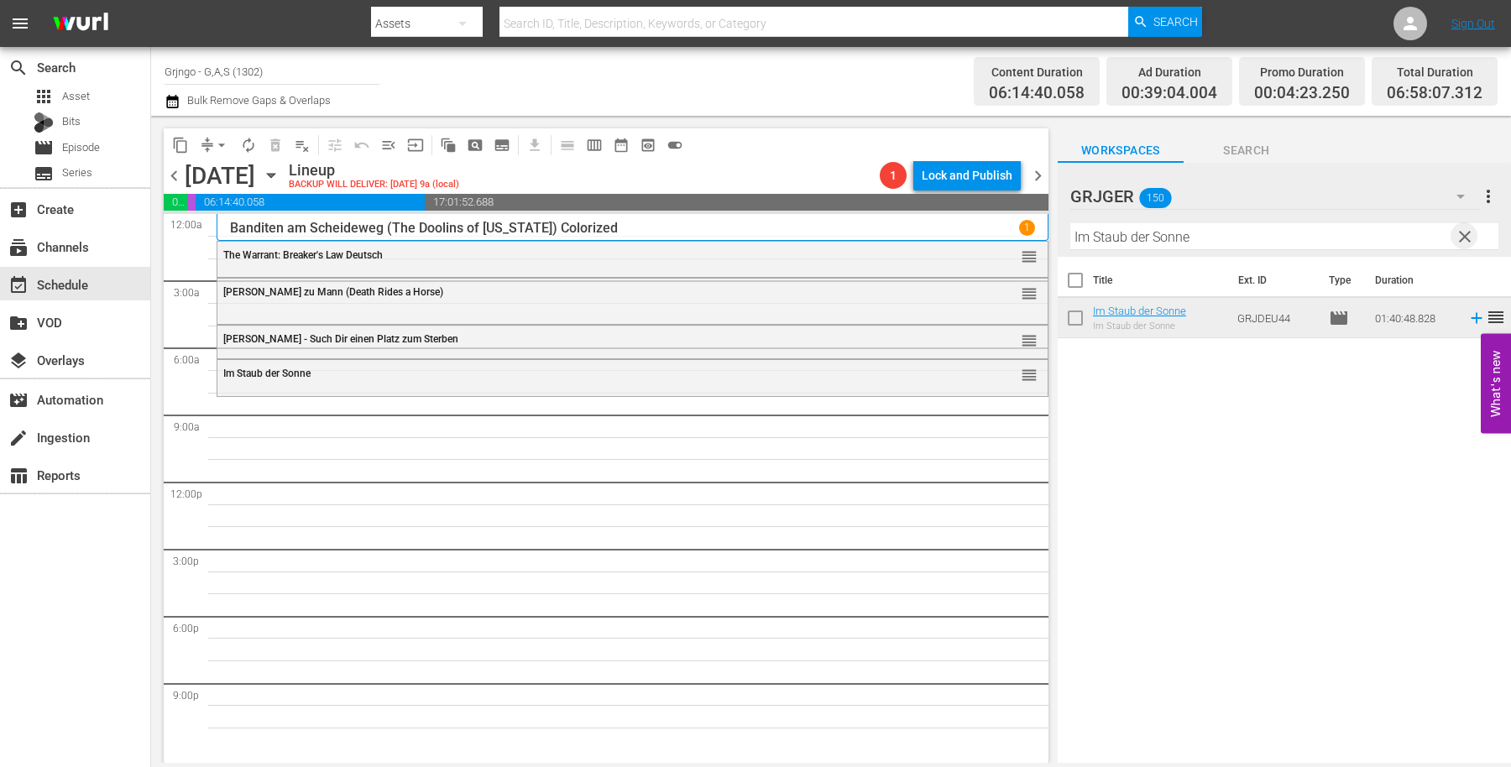
click at [1463, 231] on span "clear" at bounding box center [1465, 237] width 20 height 20
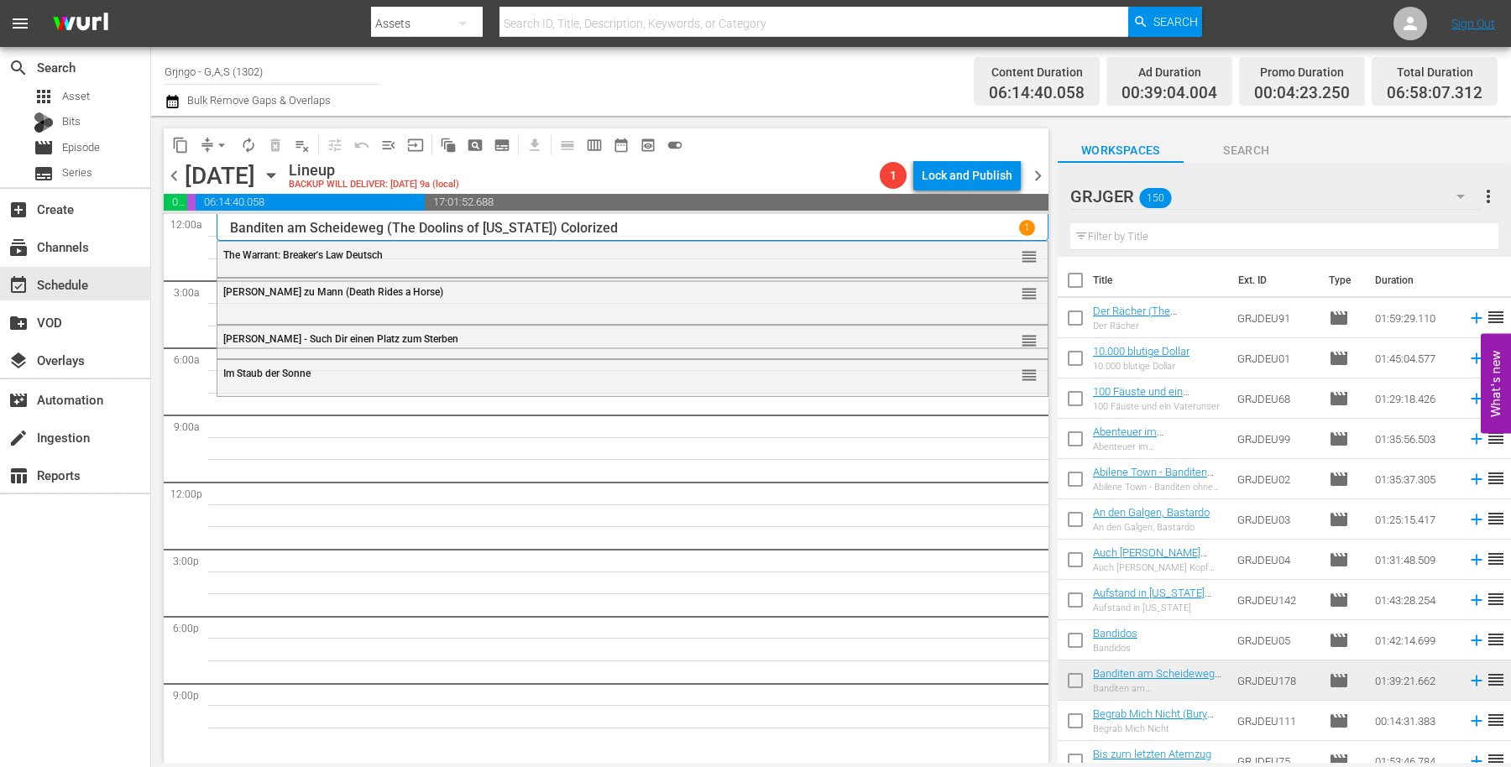
click at [1129, 233] on input "text" at bounding box center [1284, 236] width 428 height 27
paste input "[PERSON_NAME] - Tragik und Triumph"
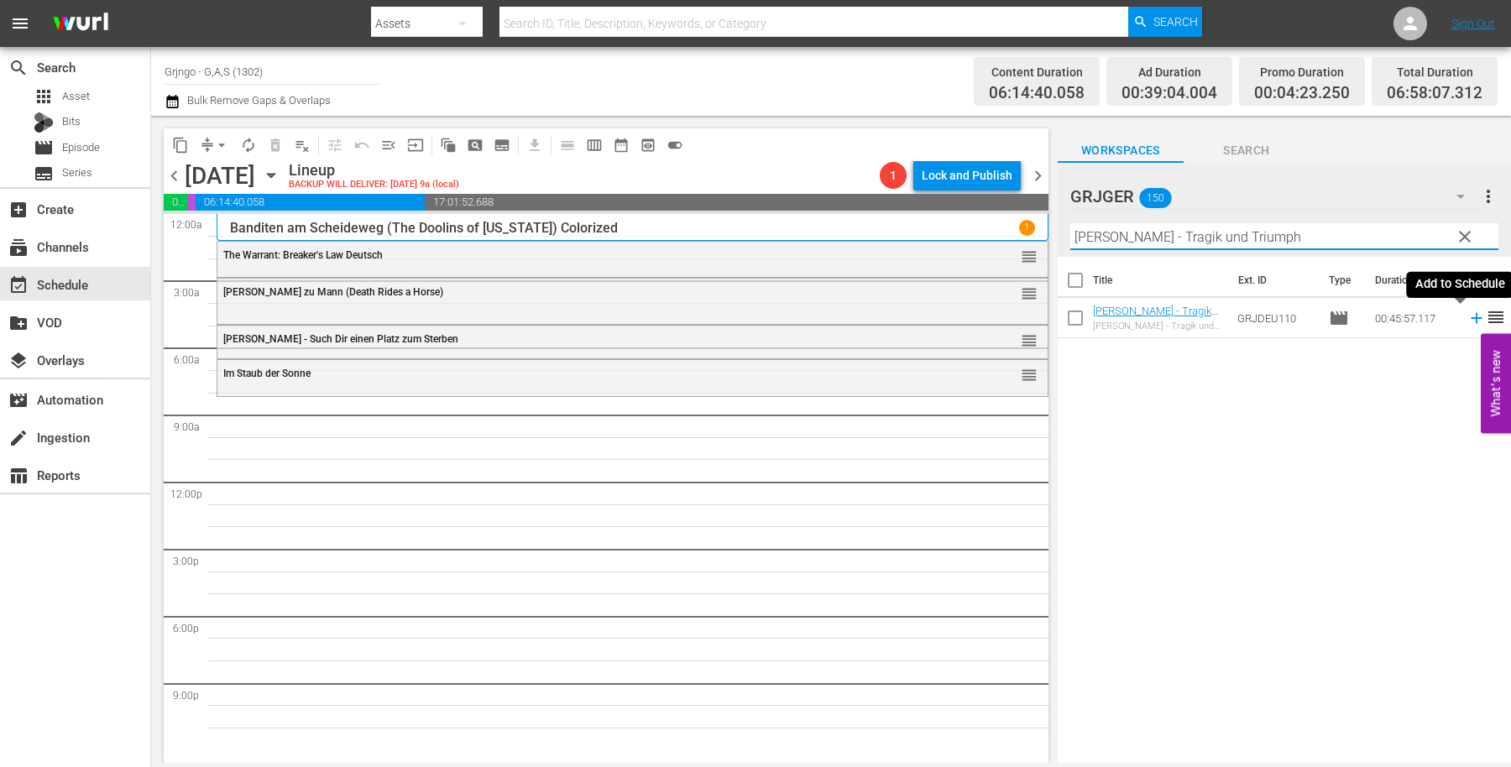
type input "[PERSON_NAME] - Tragik und Triumph"
click at [1467, 317] on icon at bounding box center [1476, 318] width 18 height 18
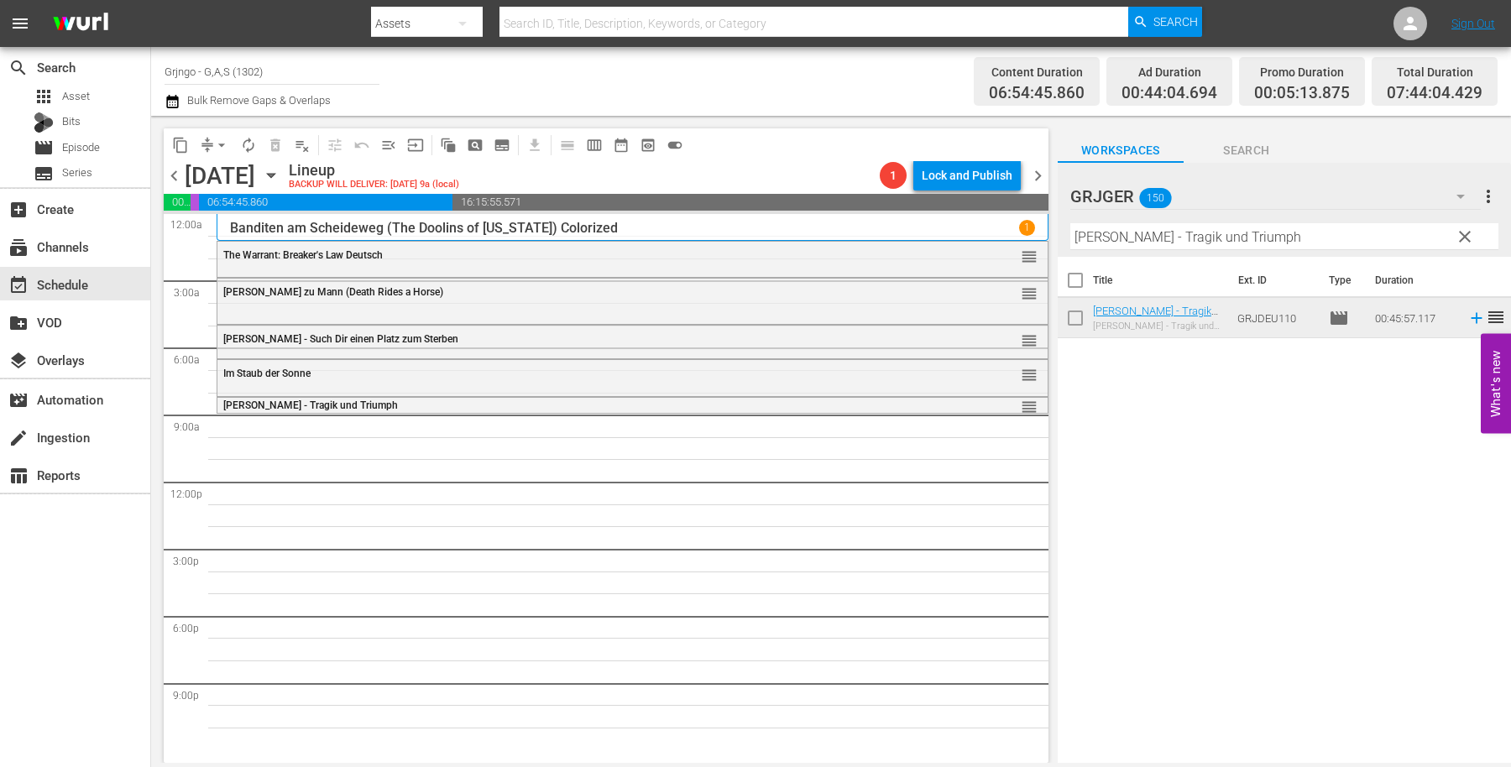
click at [1463, 233] on span "clear" at bounding box center [1465, 237] width 20 height 20
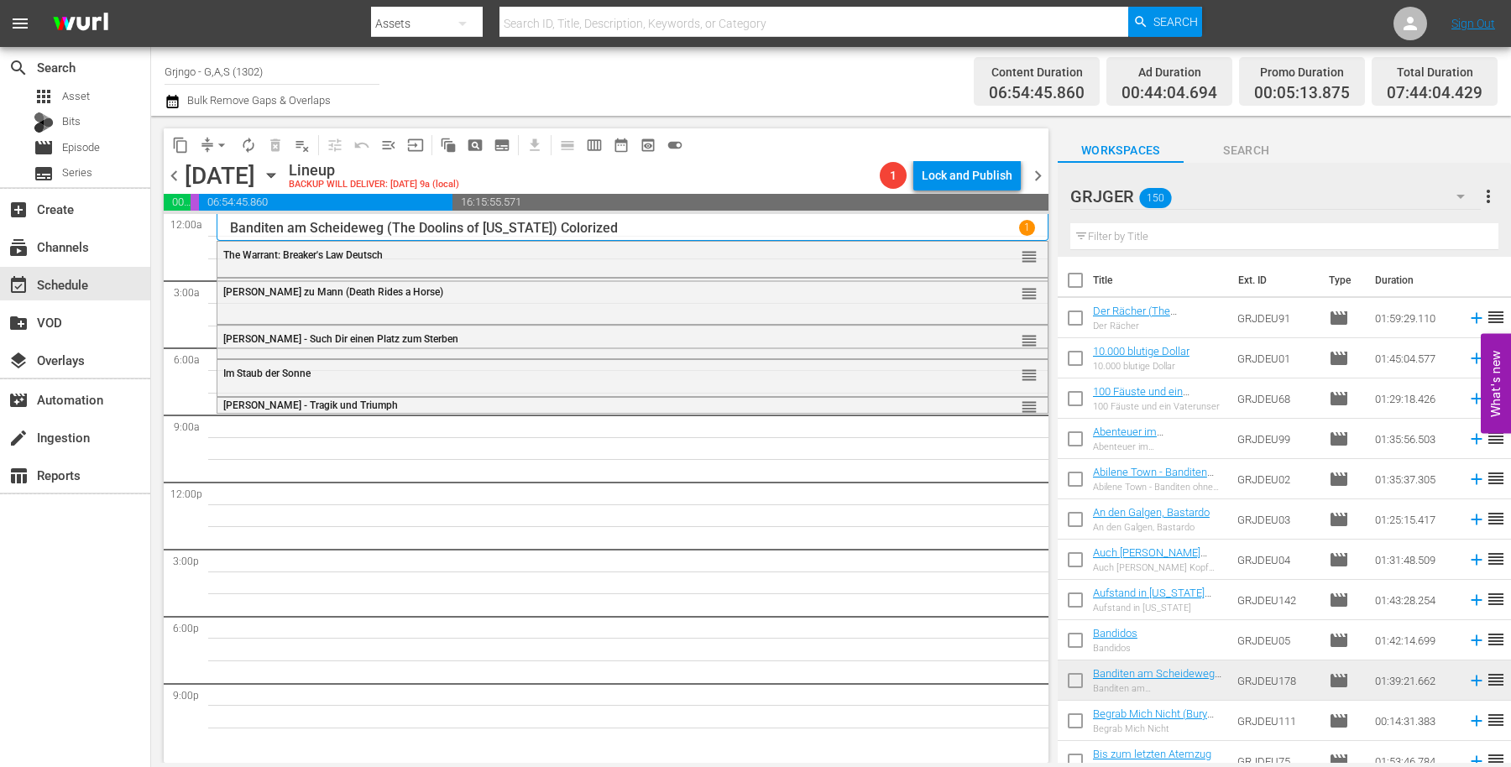
click at [1111, 234] on input "text" at bounding box center [1284, 236] width 428 height 27
paste input "Western Jack"
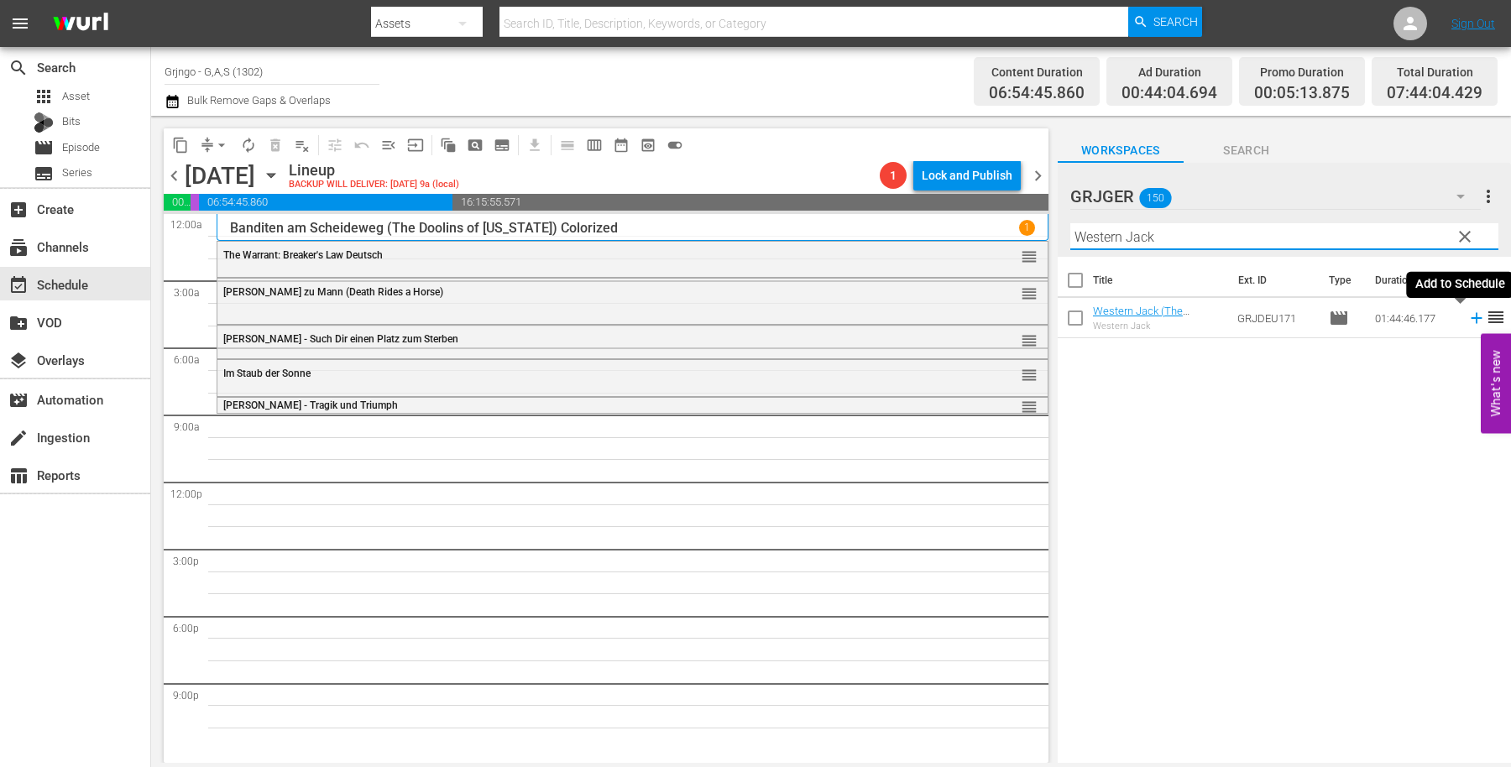
type input "Western Jack"
click at [1467, 316] on icon at bounding box center [1476, 318] width 18 height 18
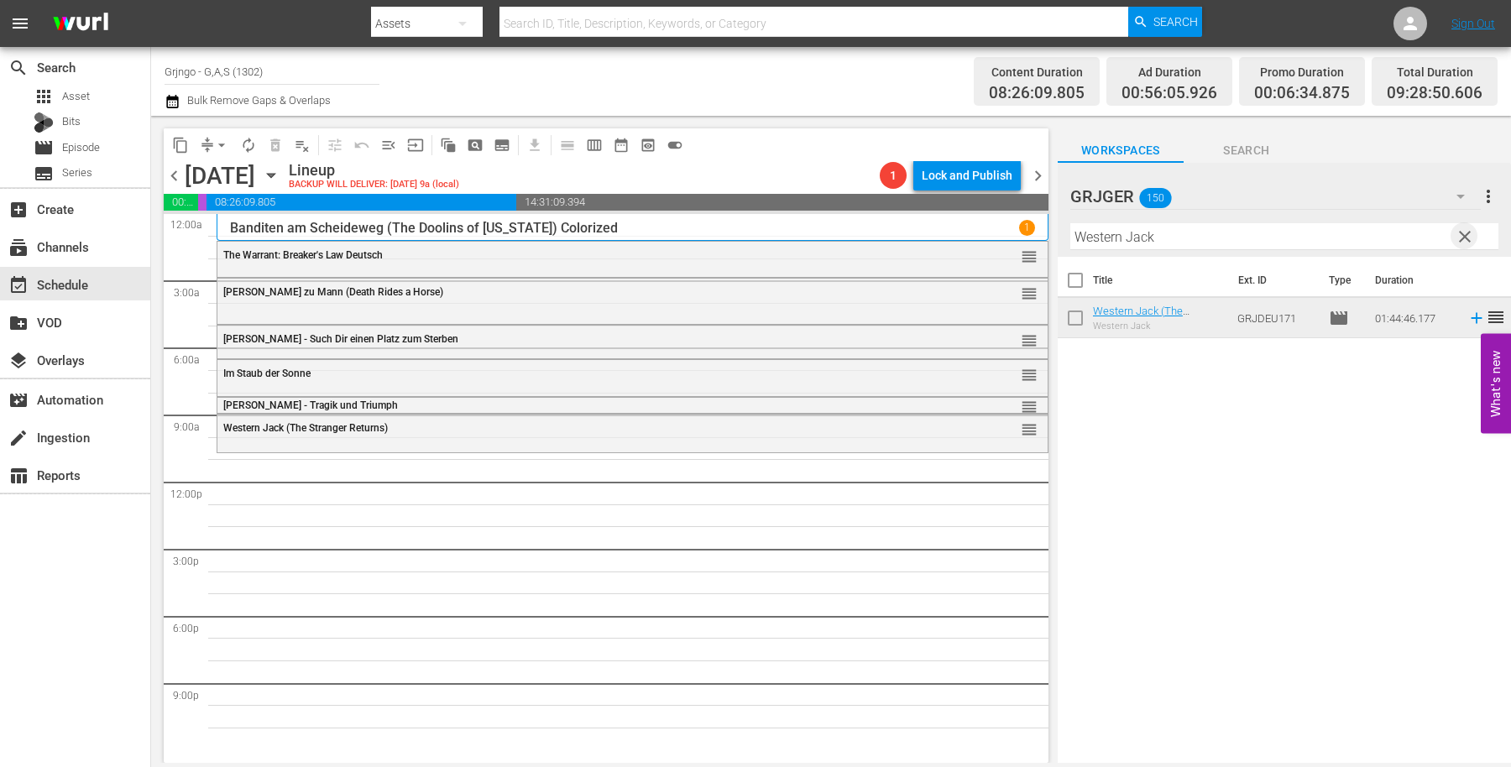
click at [1467, 236] on span "clear" at bounding box center [1465, 237] width 20 height 20
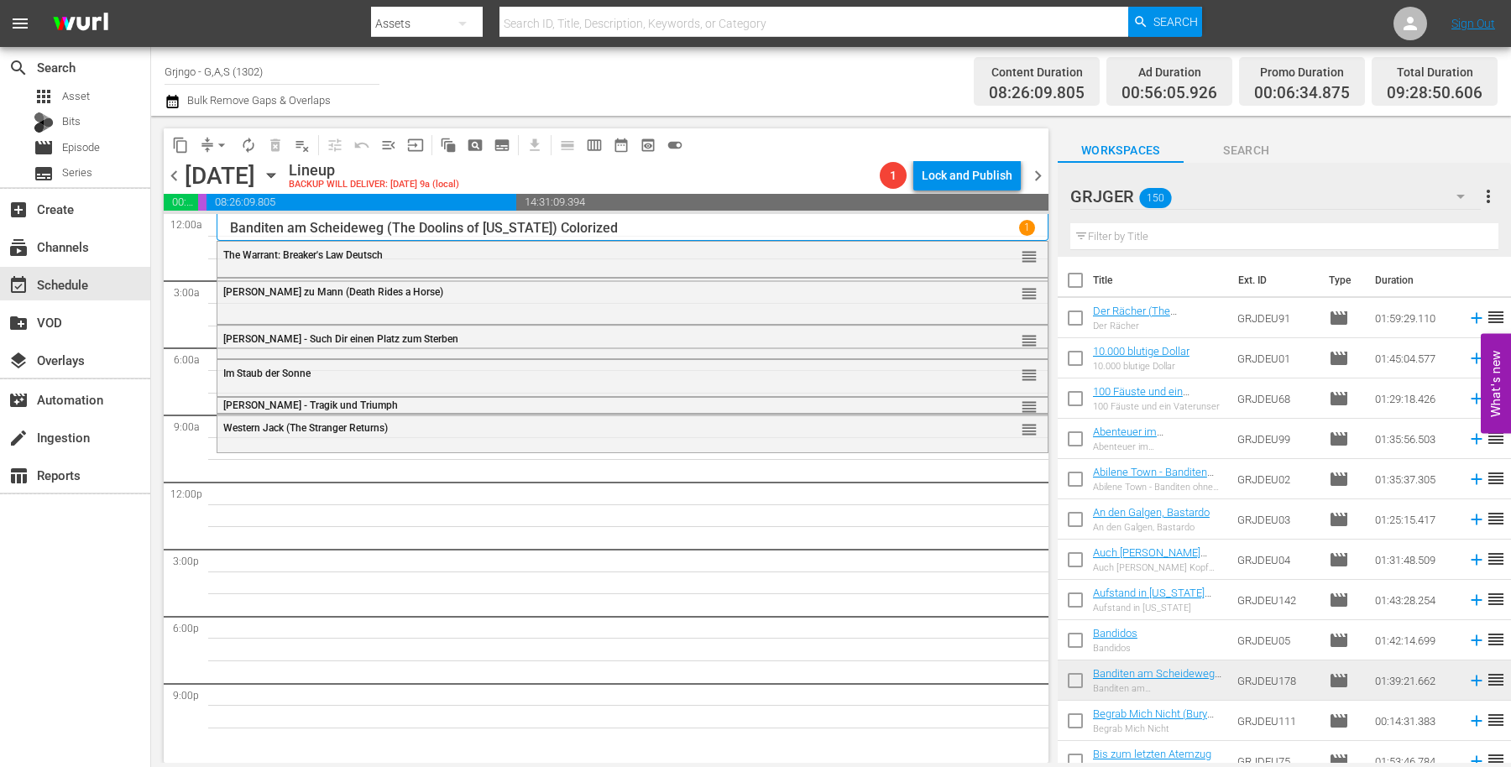
click at [1179, 233] on input "text" at bounding box center [1284, 236] width 428 height 27
paste input "Gelbe Rose von [US_STATE]"
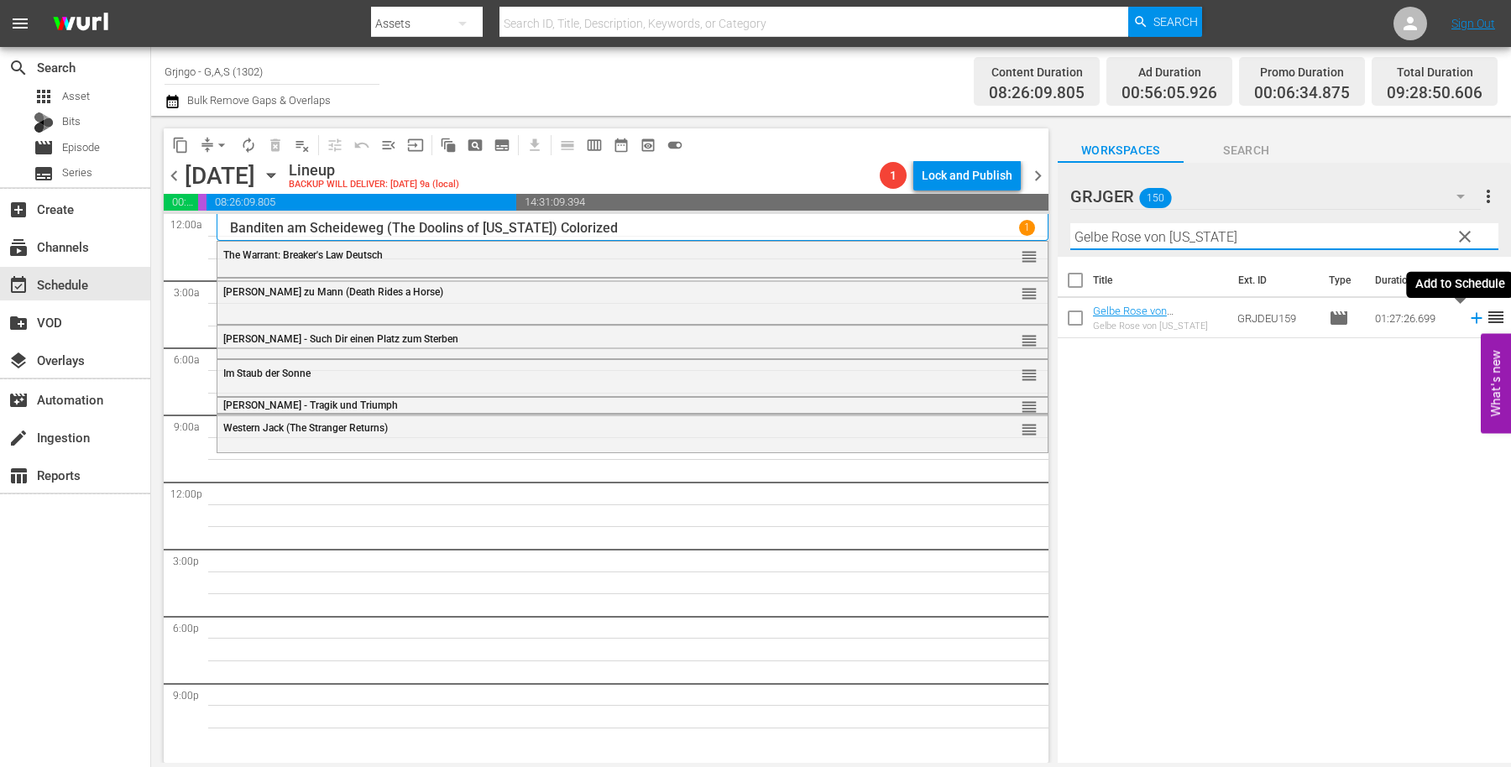
type input "Gelbe Rose von [US_STATE]"
click at [1467, 316] on icon at bounding box center [1476, 318] width 18 height 18
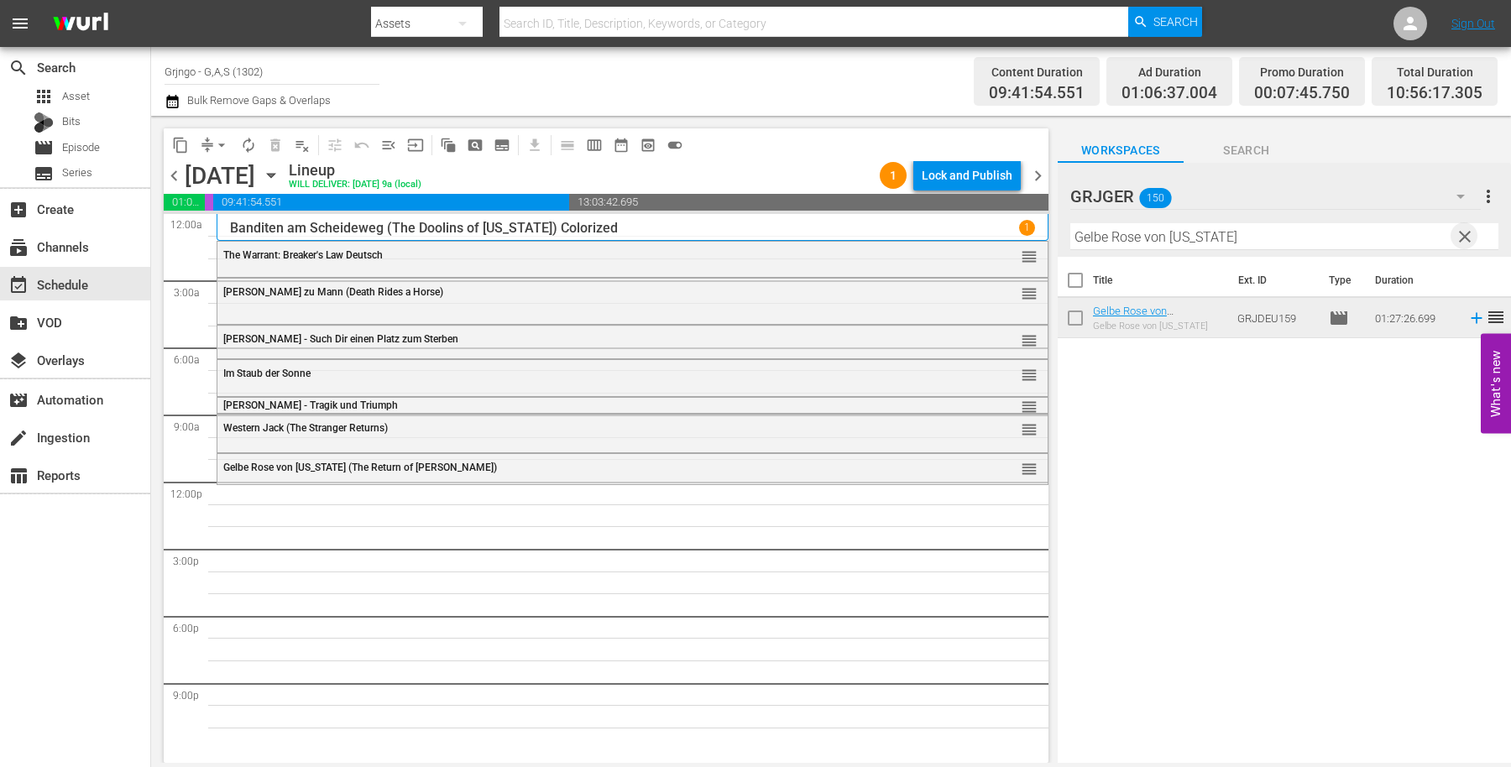
click at [1467, 242] on span "clear" at bounding box center [1465, 237] width 20 height 20
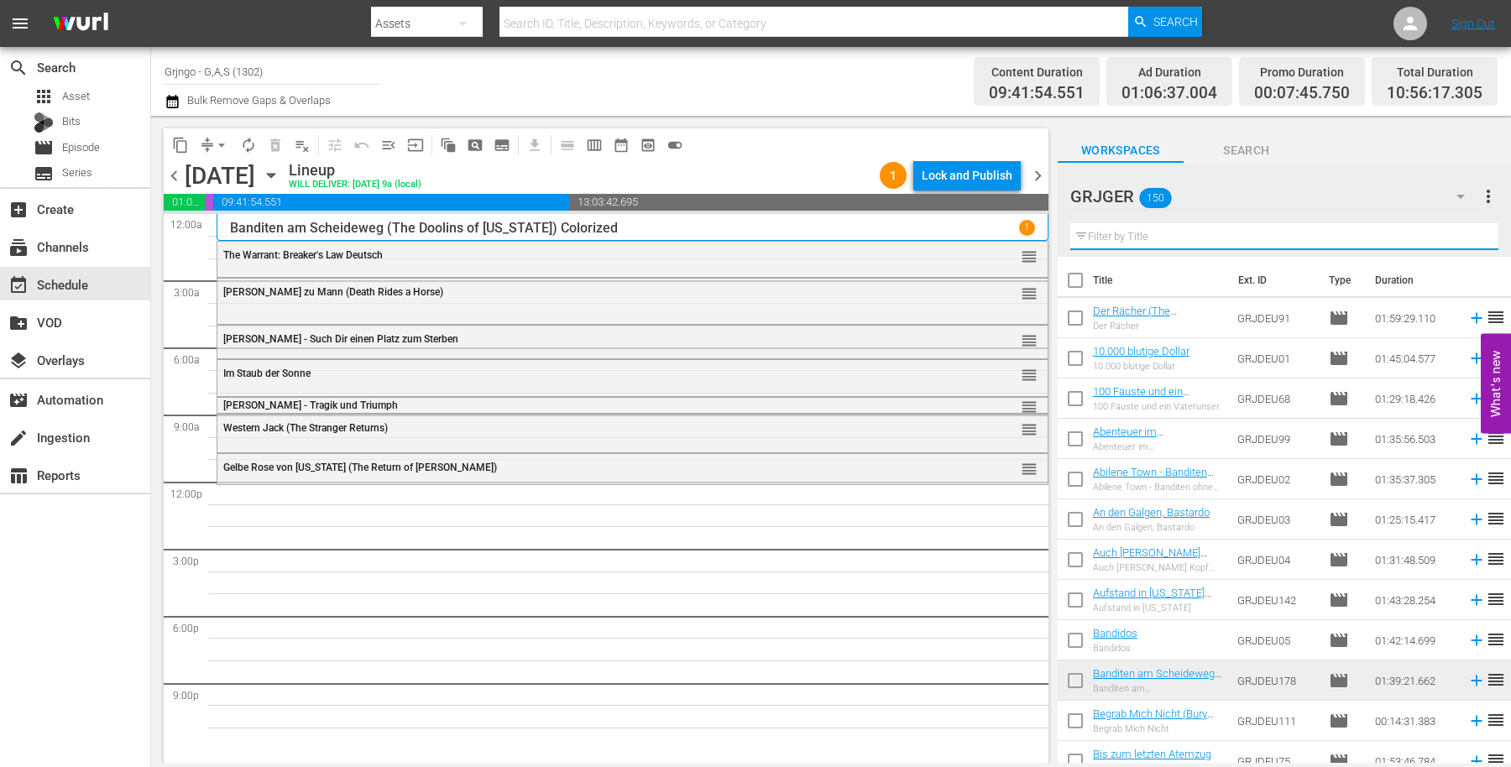
paste input "Prey for Death"
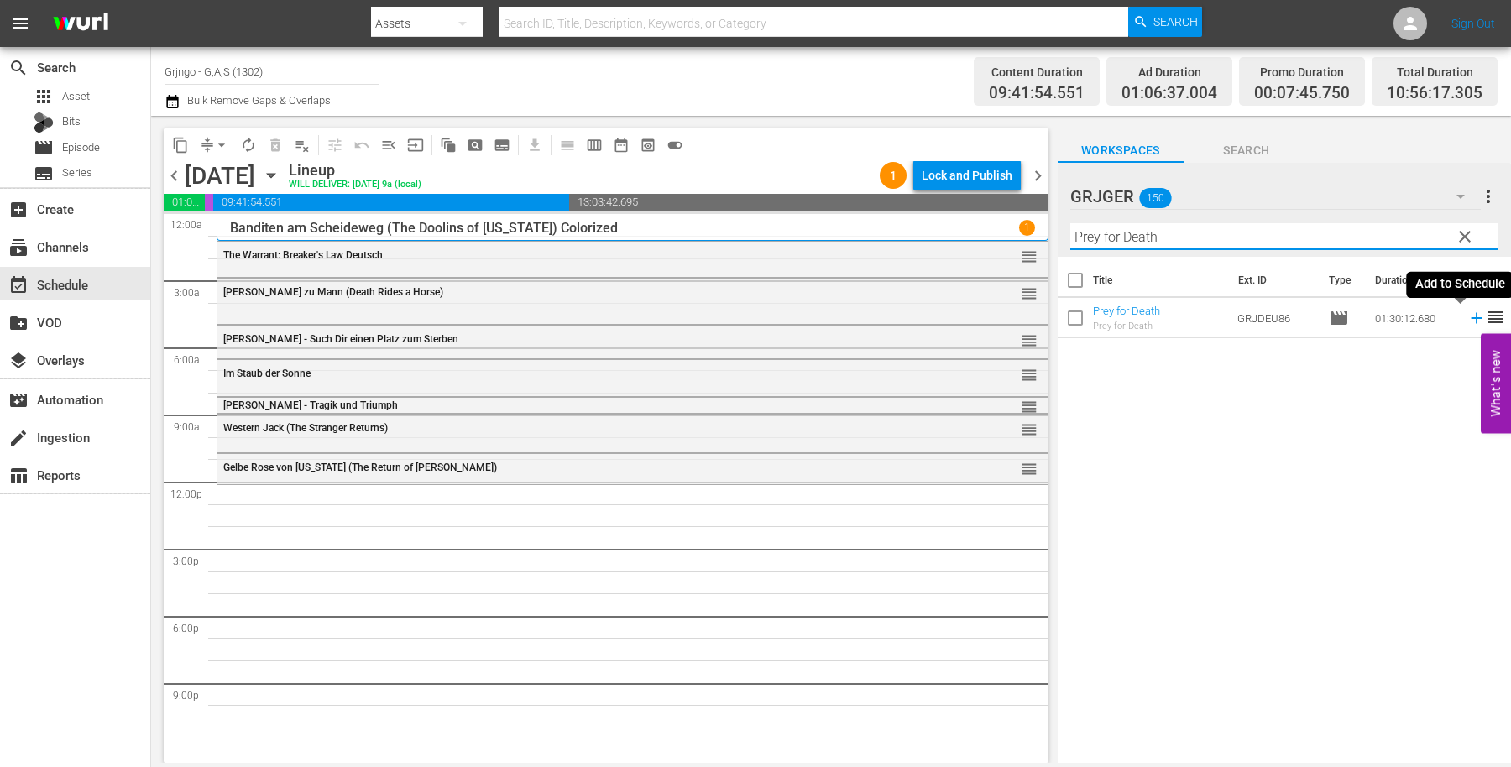
type input "Prey for Death"
click at [1467, 317] on icon at bounding box center [1476, 318] width 18 height 18
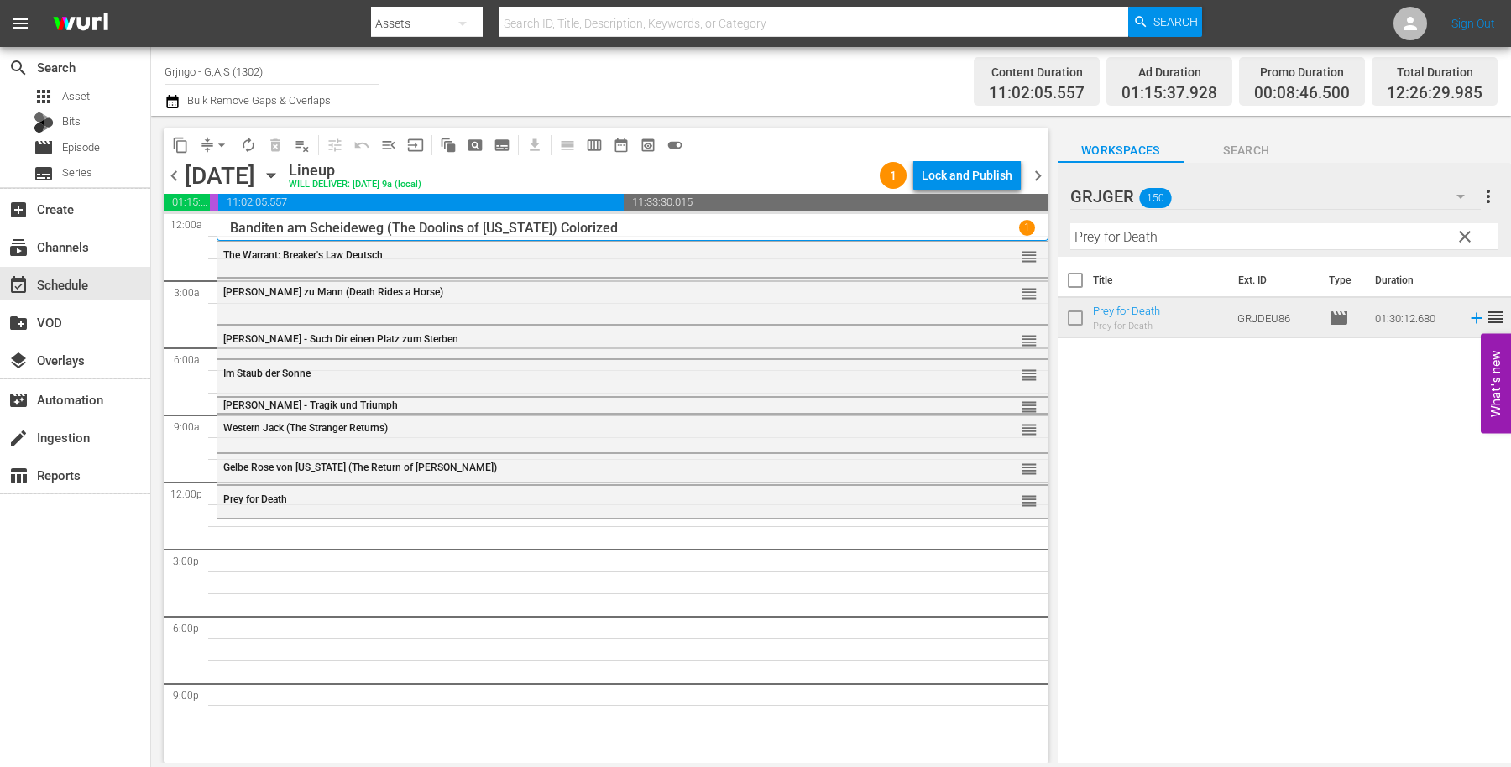
click at [1459, 233] on span "clear" at bounding box center [1465, 237] width 20 height 20
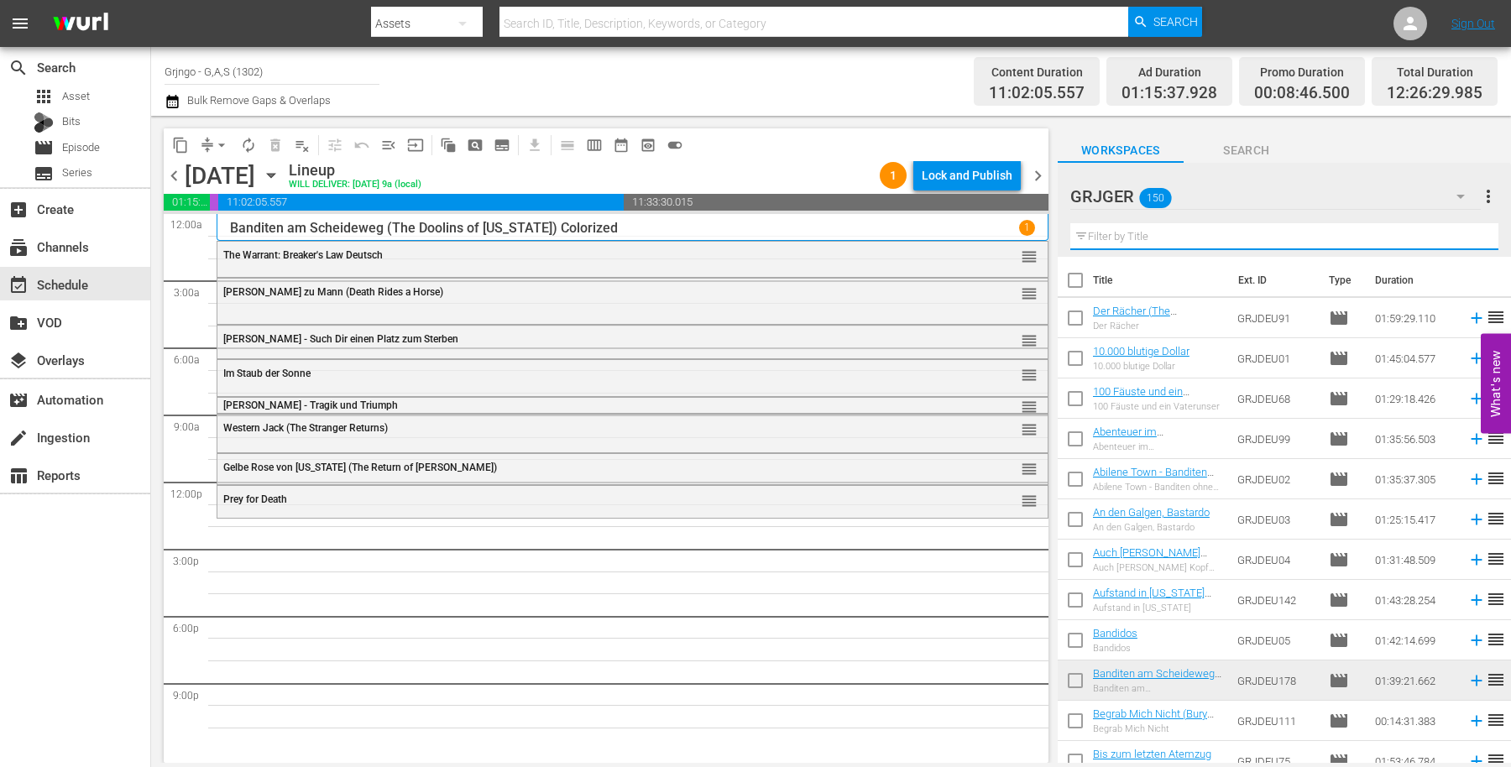
paste input "Der Fluss und der Tod"
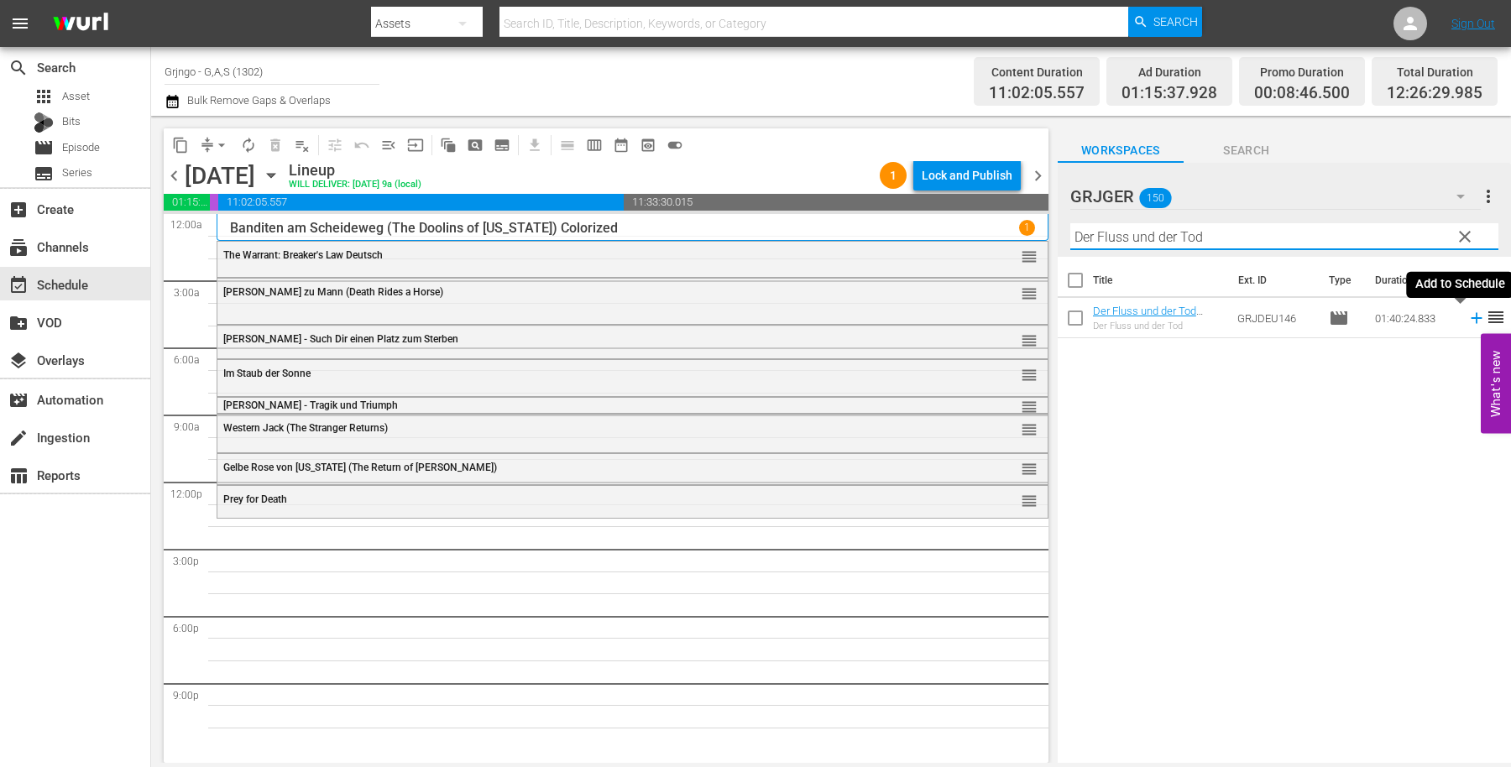
type input "Der Fluss und der Tod"
click at [1467, 316] on icon at bounding box center [1476, 318] width 18 height 18
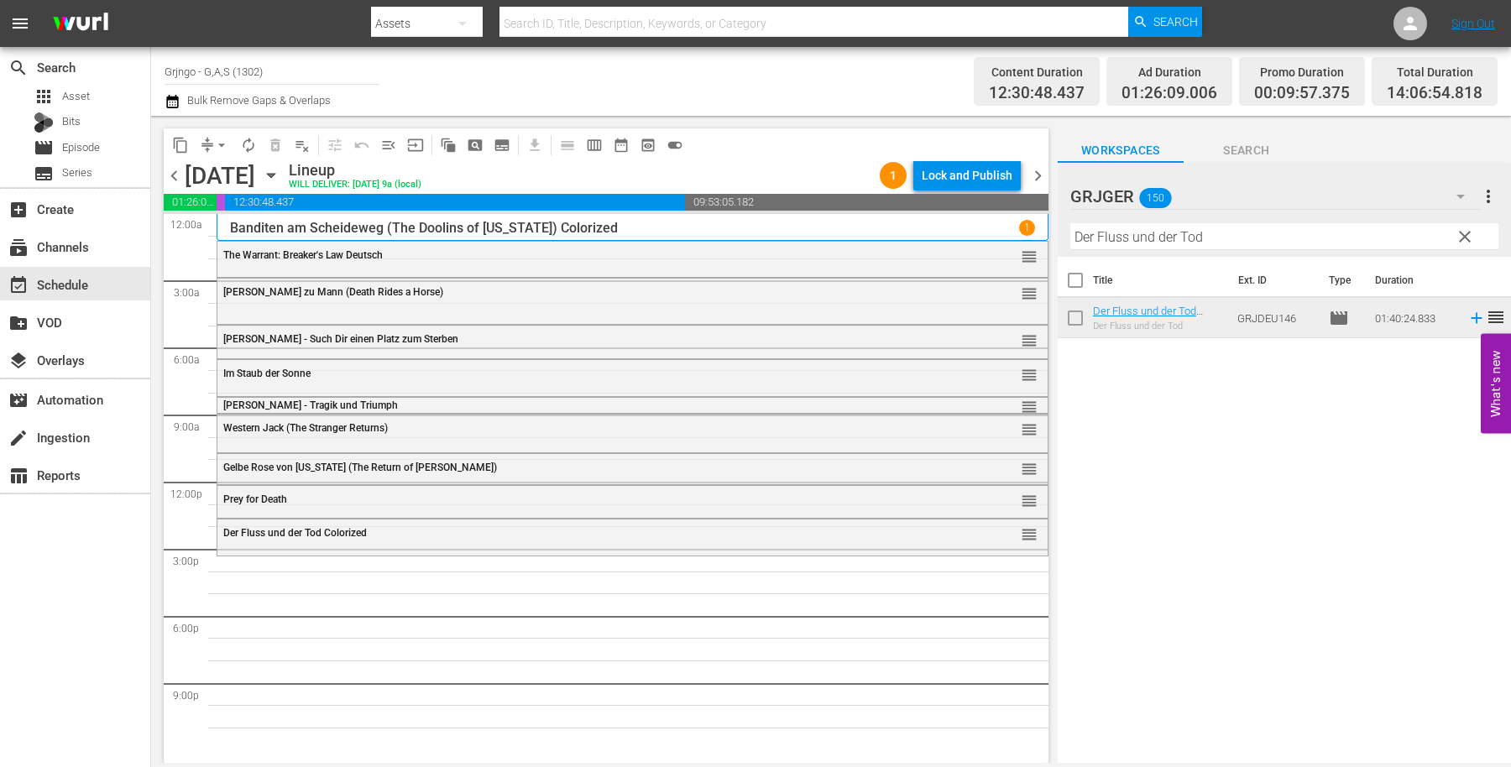
click at [1467, 229] on span "clear" at bounding box center [1465, 237] width 20 height 20
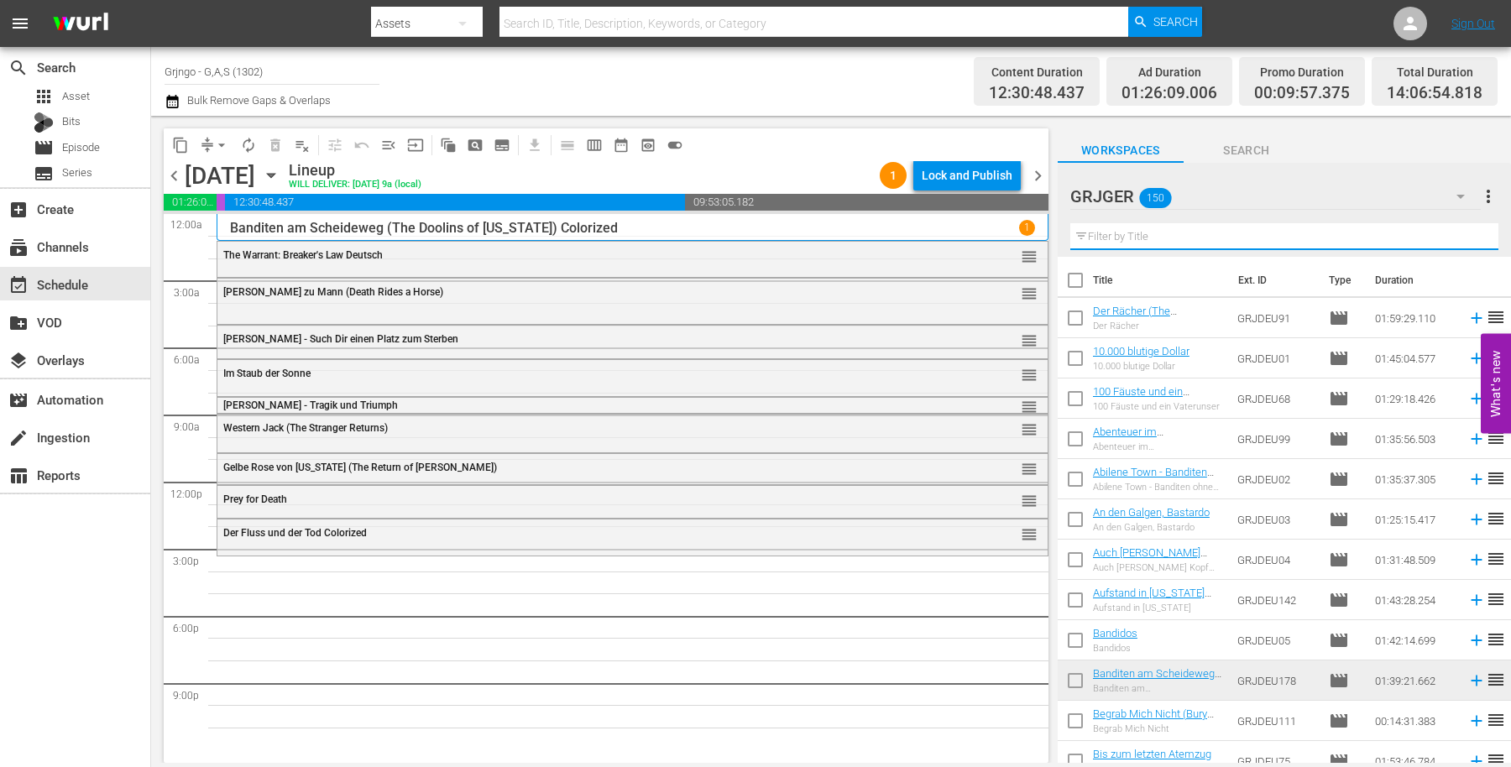
click at [1196, 223] on input "text" at bounding box center [1284, 236] width 428 height 27
paste input "10.000 blutige Dollar"
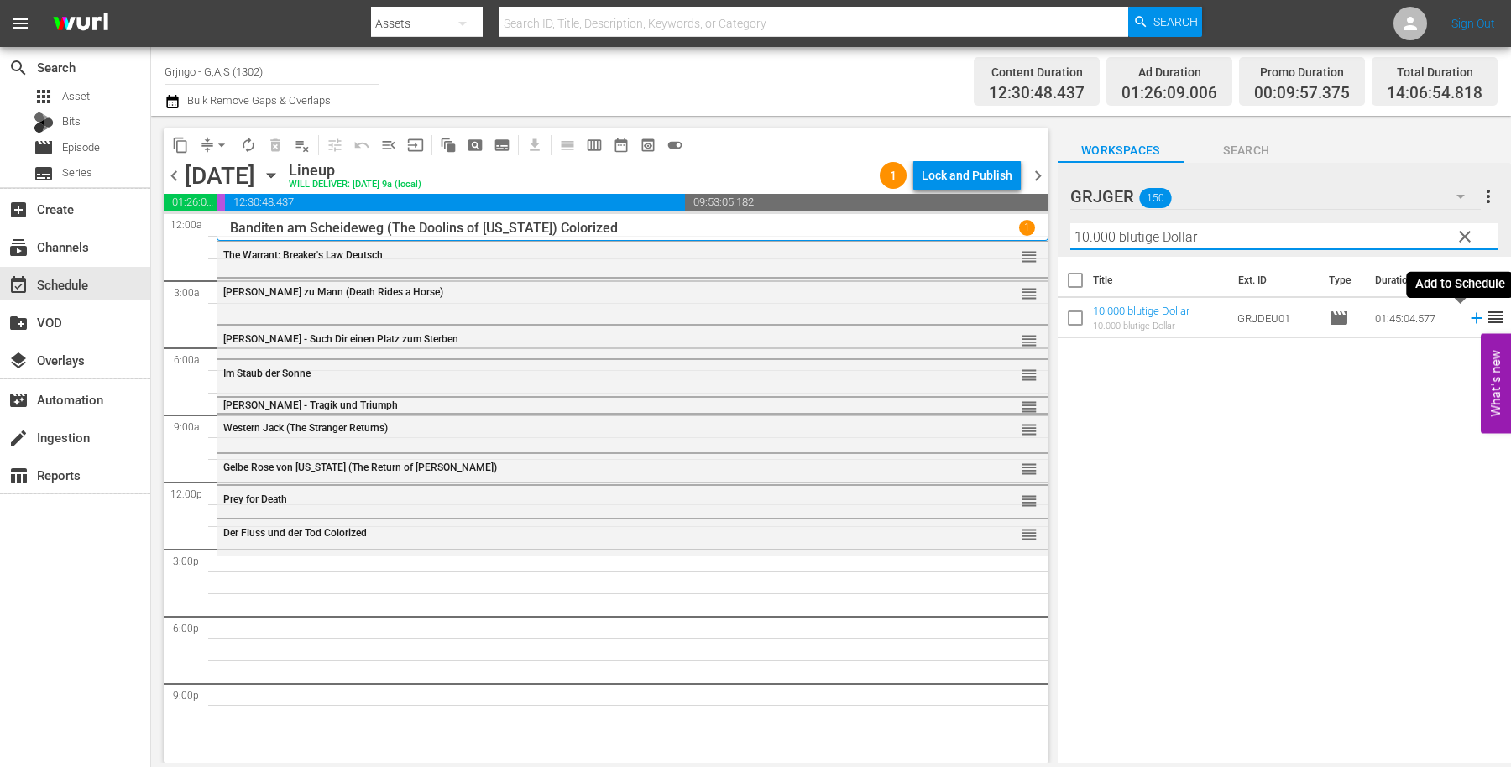
type input "10.000 blutige Dollar"
click at [1471, 315] on icon at bounding box center [1476, 318] width 11 height 11
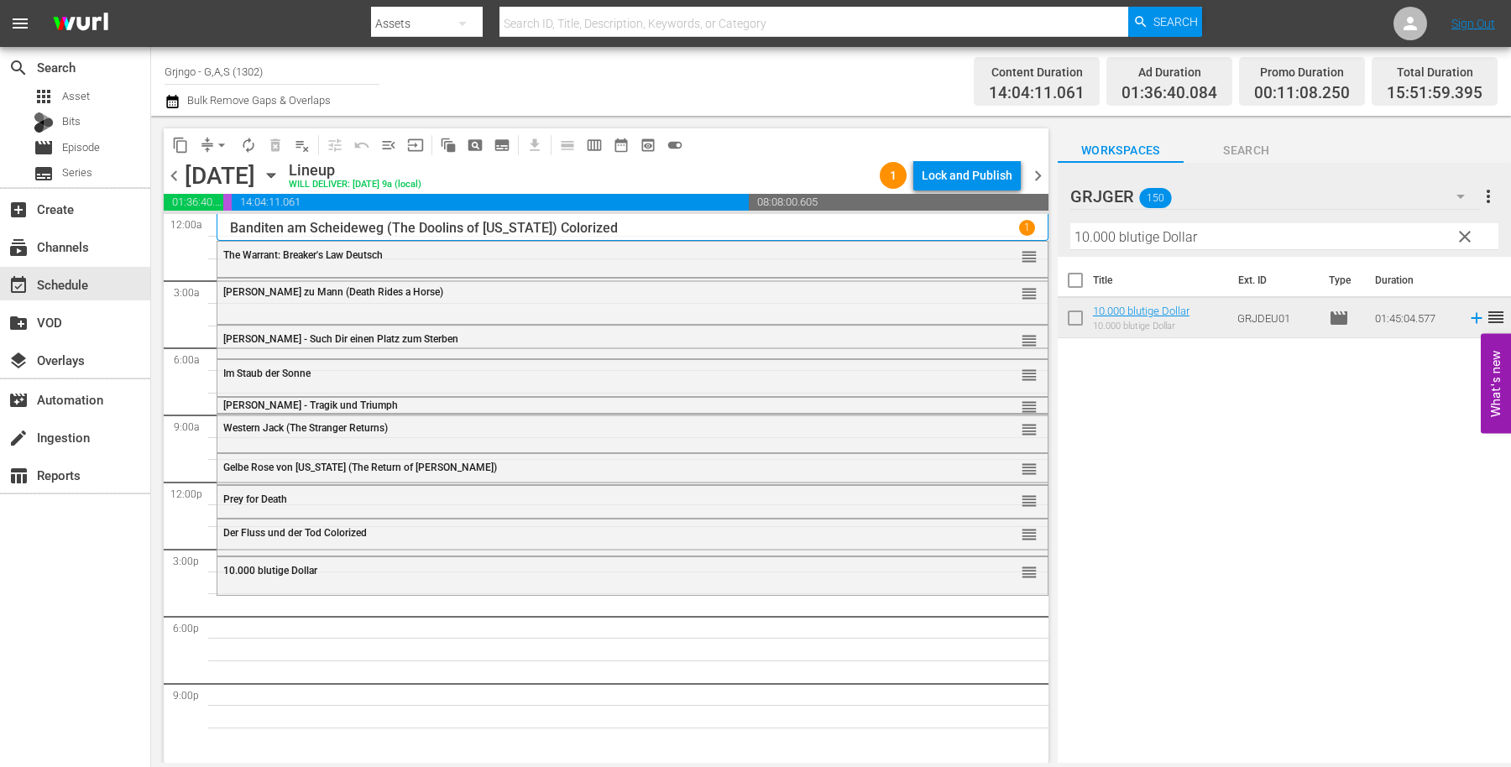
click at [1463, 232] on span "clear" at bounding box center [1465, 237] width 20 height 20
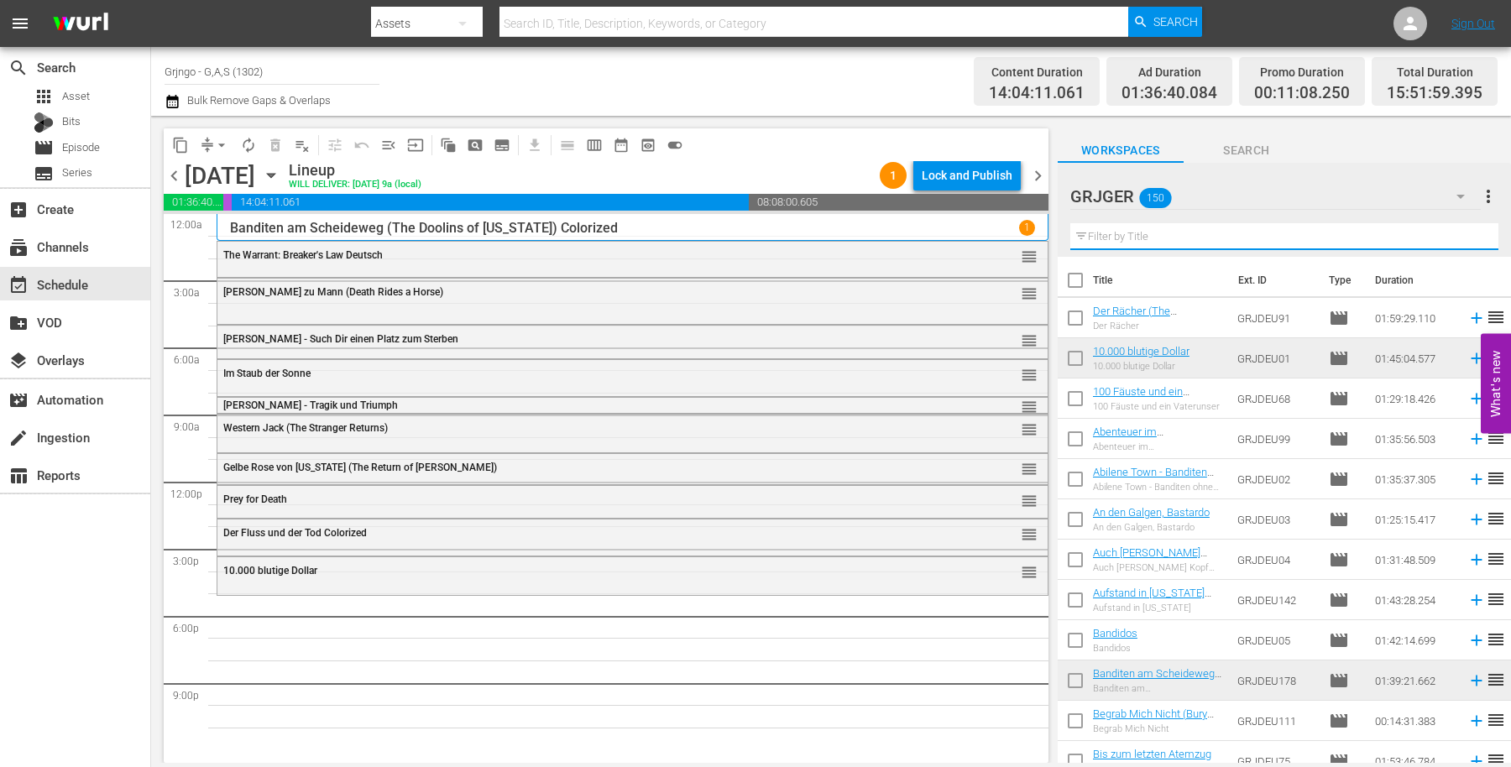
paste input "Django tötet leise"
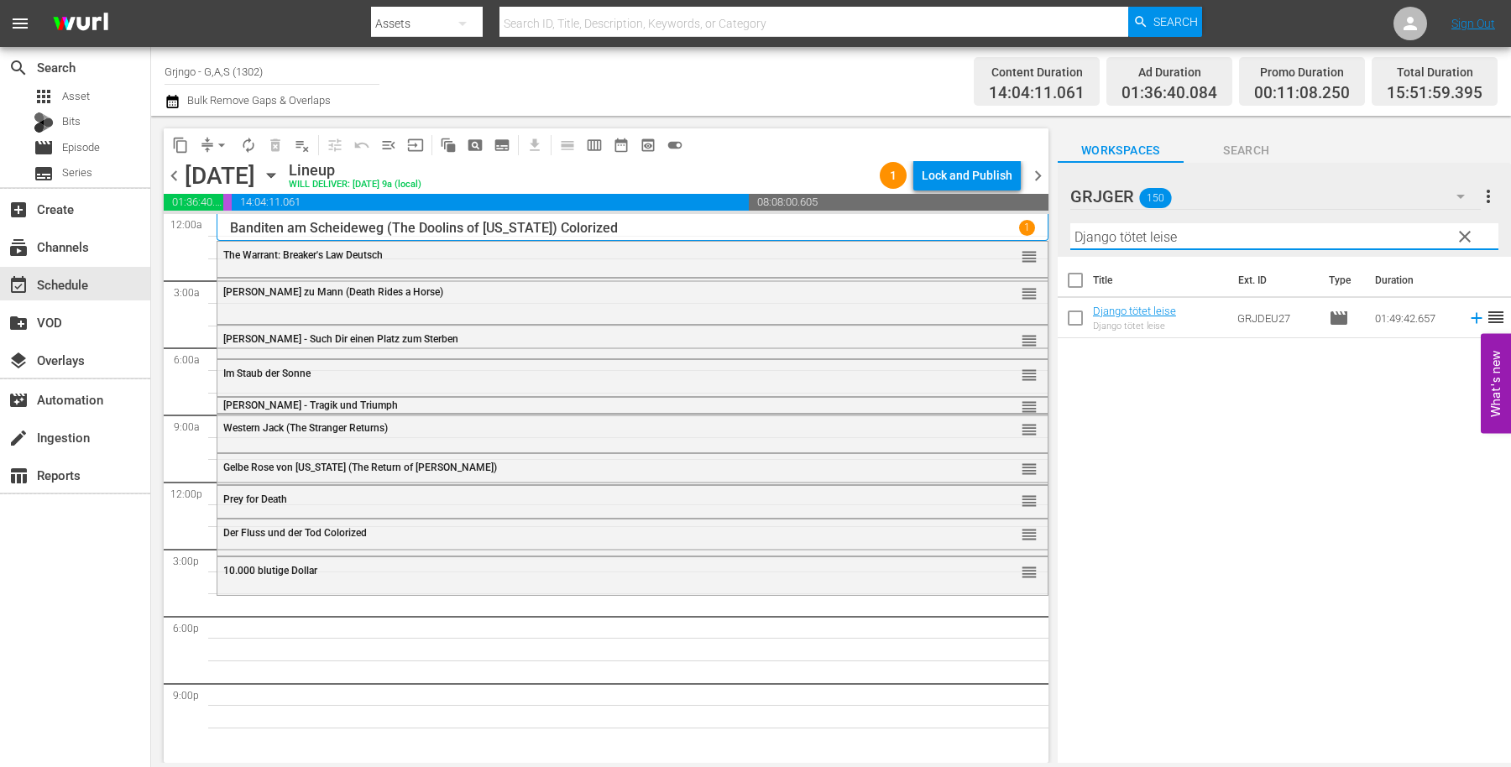
type input "Django tötet leise"
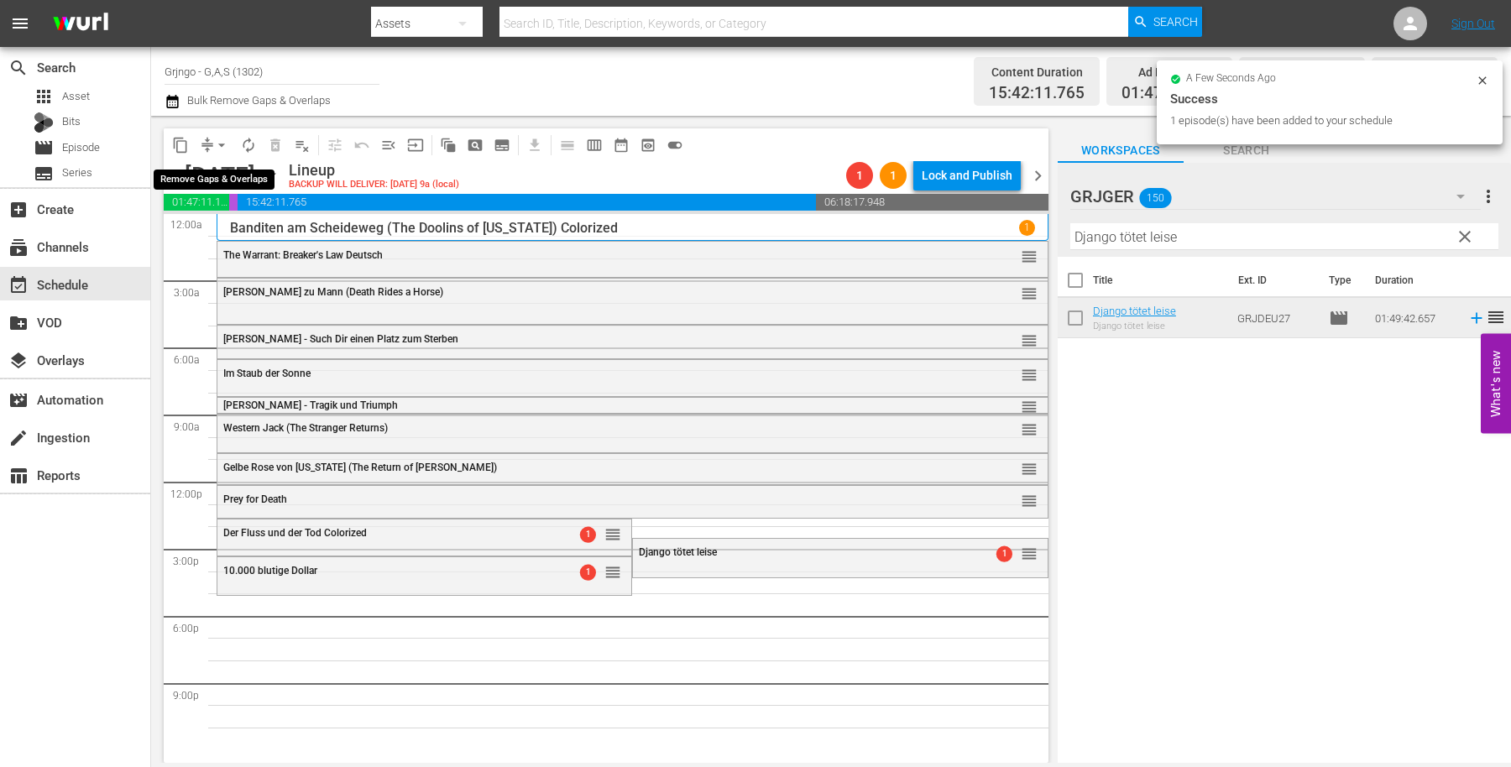
click at [222, 145] on span "arrow_drop_down" at bounding box center [221, 145] width 17 height 17
click at [234, 233] on li "Align to End of Previous Day" at bounding box center [222, 234] width 176 height 28
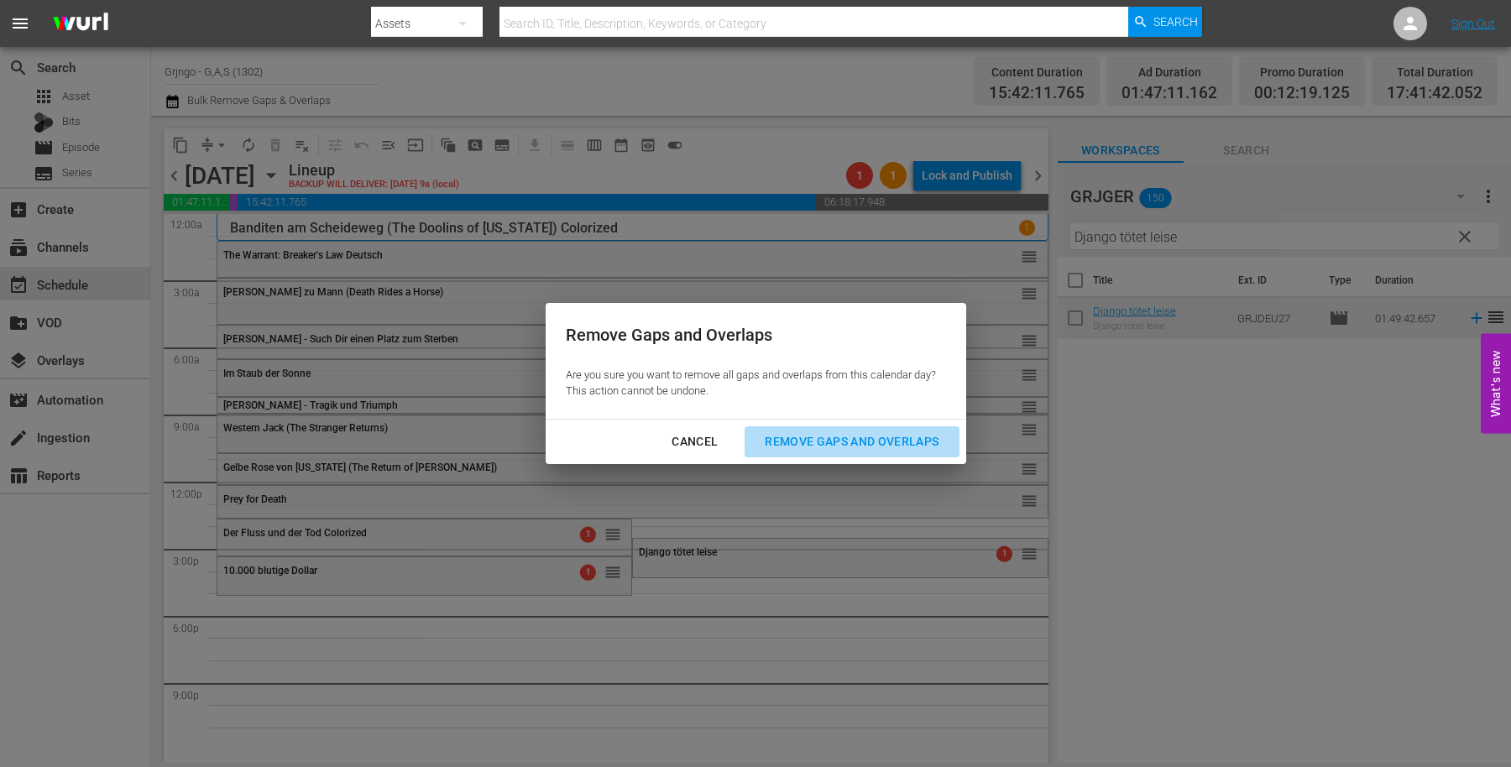
click at [859, 440] on div "Remove Gaps and Overlaps" at bounding box center [851, 442] width 201 height 21
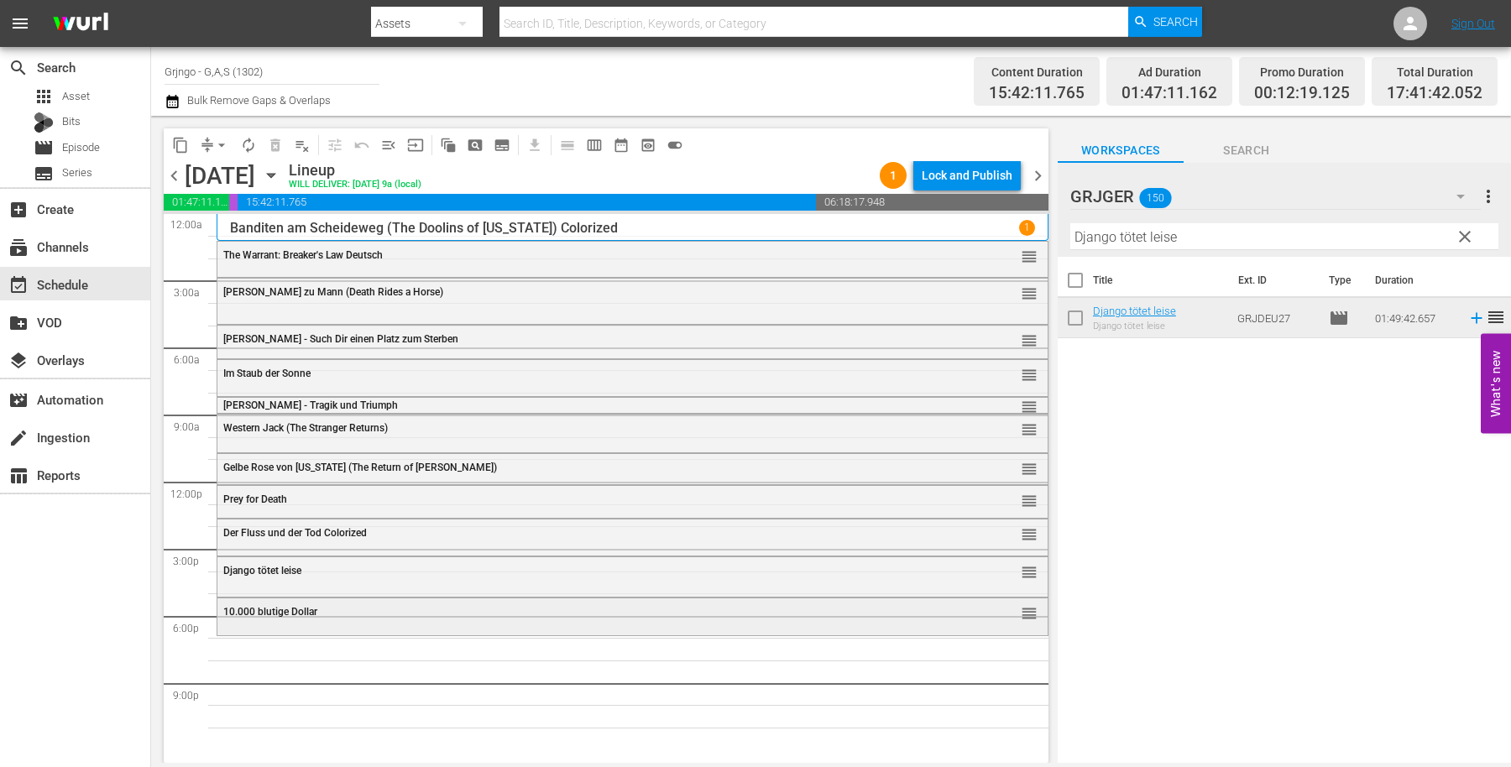
click at [496, 614] on div "10.000 blutige Dollar" at bounding box center [587, 612] width 728 height 12
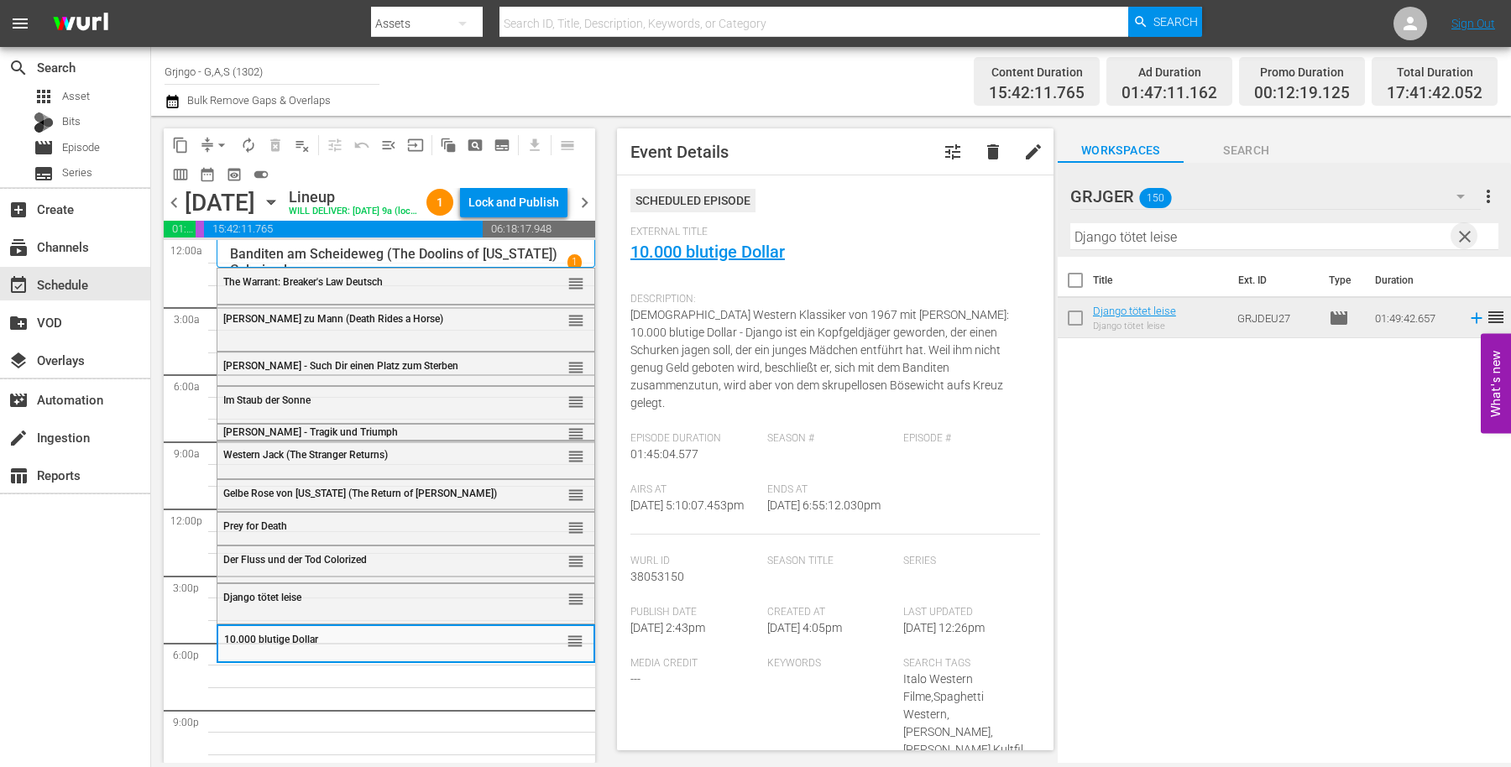
click at [1457, 229] on span "clear" at bounding box center [1465, 237] width 20 height 20
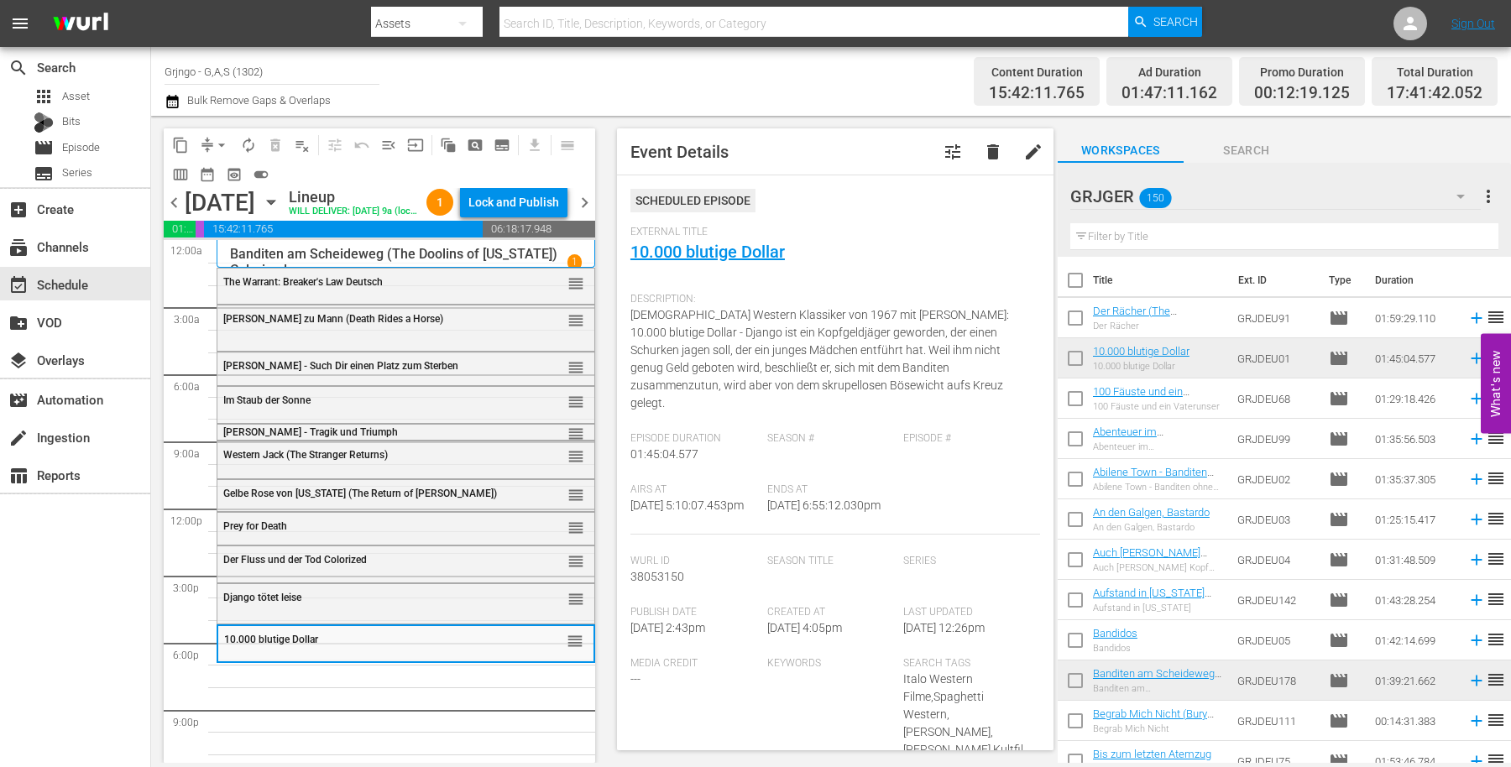
click at [1112, 238] on input "text" at bounding box center [1284, 236] width 428 height 27
paste input "Der unerbittliche Texaner"
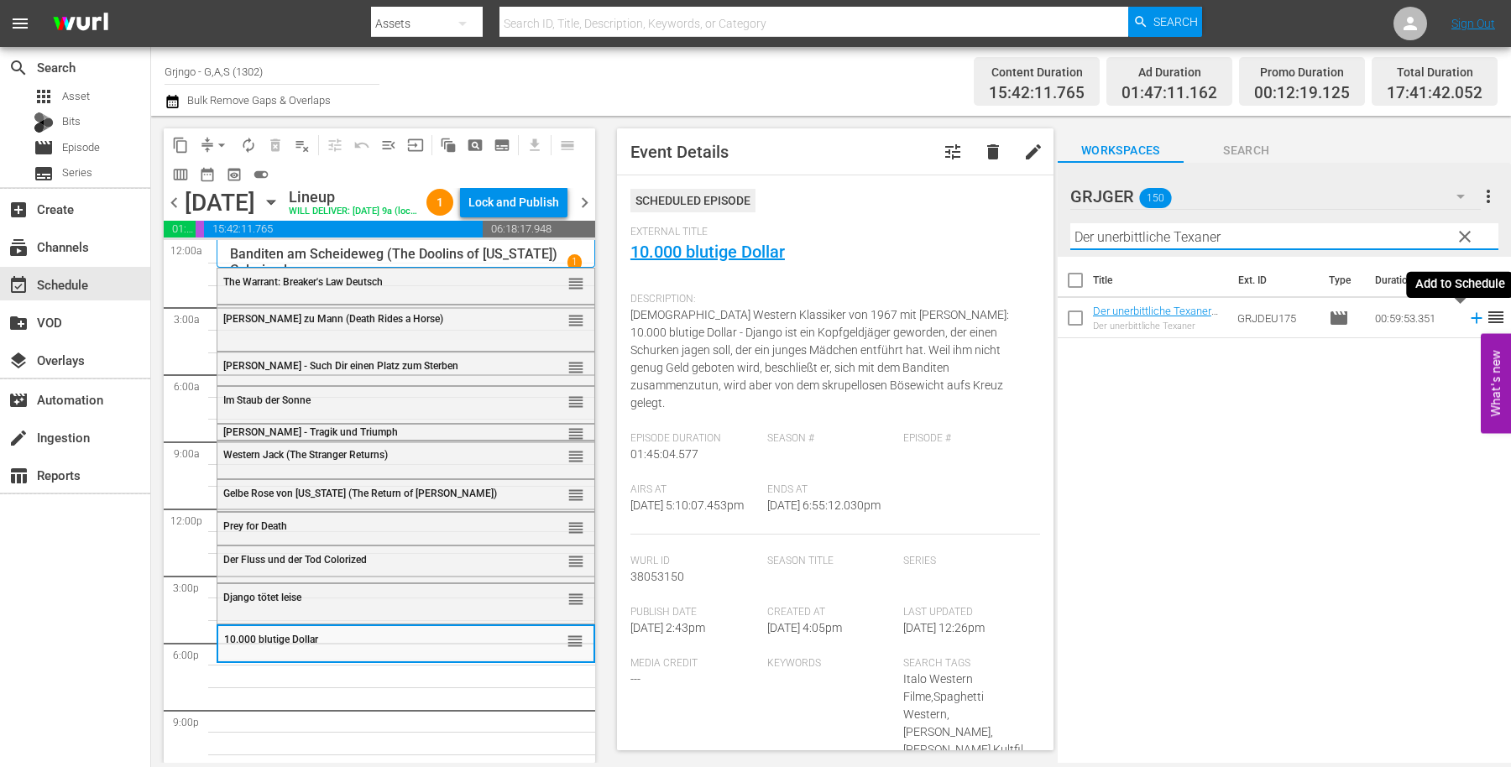
type input "Der unerbittliche Texaner"
click at [1467, 322] on icon at bounding box center [1476, 318] width 18 height 18
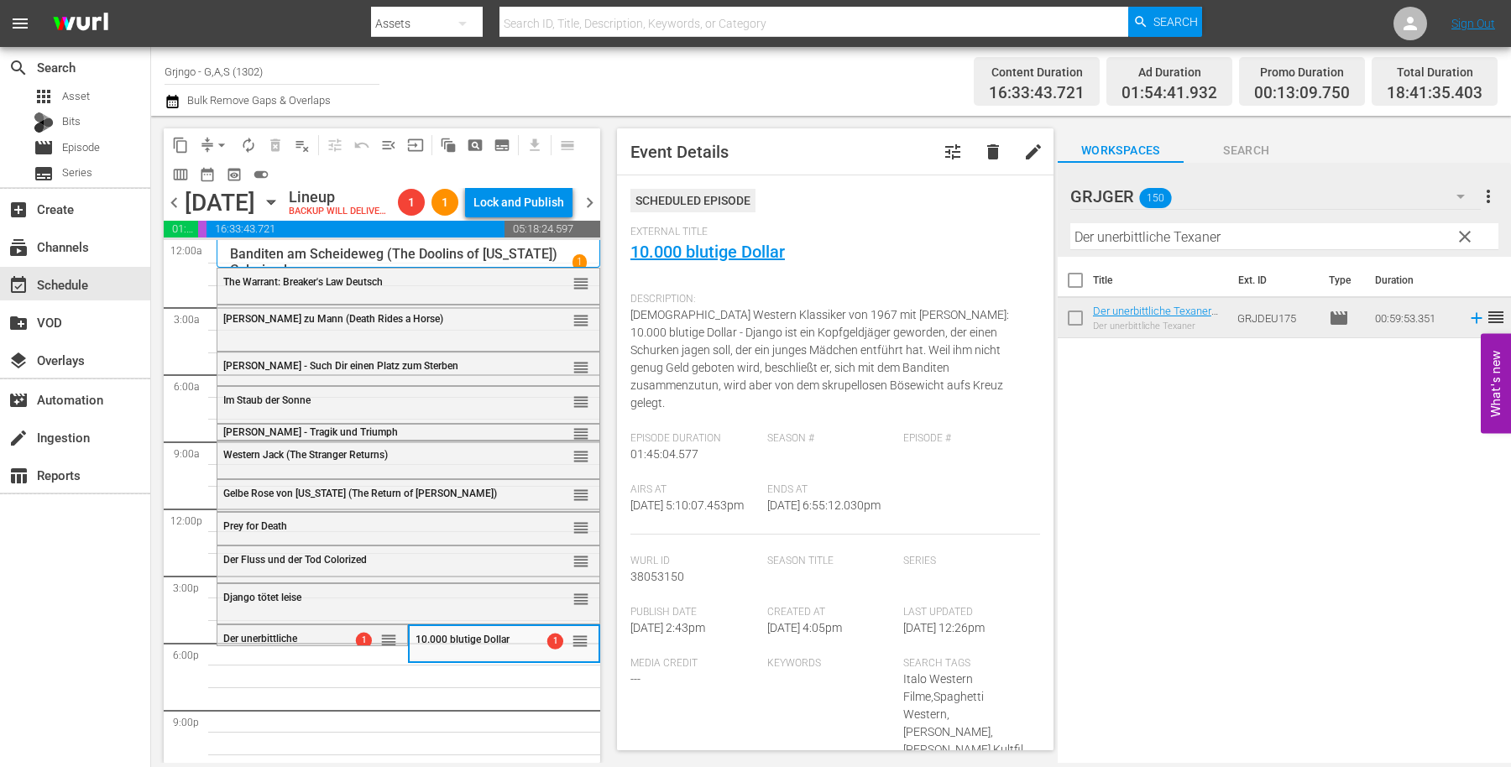
click at [1470, 225] on button "clear" at bounding box center [1464, 235] width 27 height 27
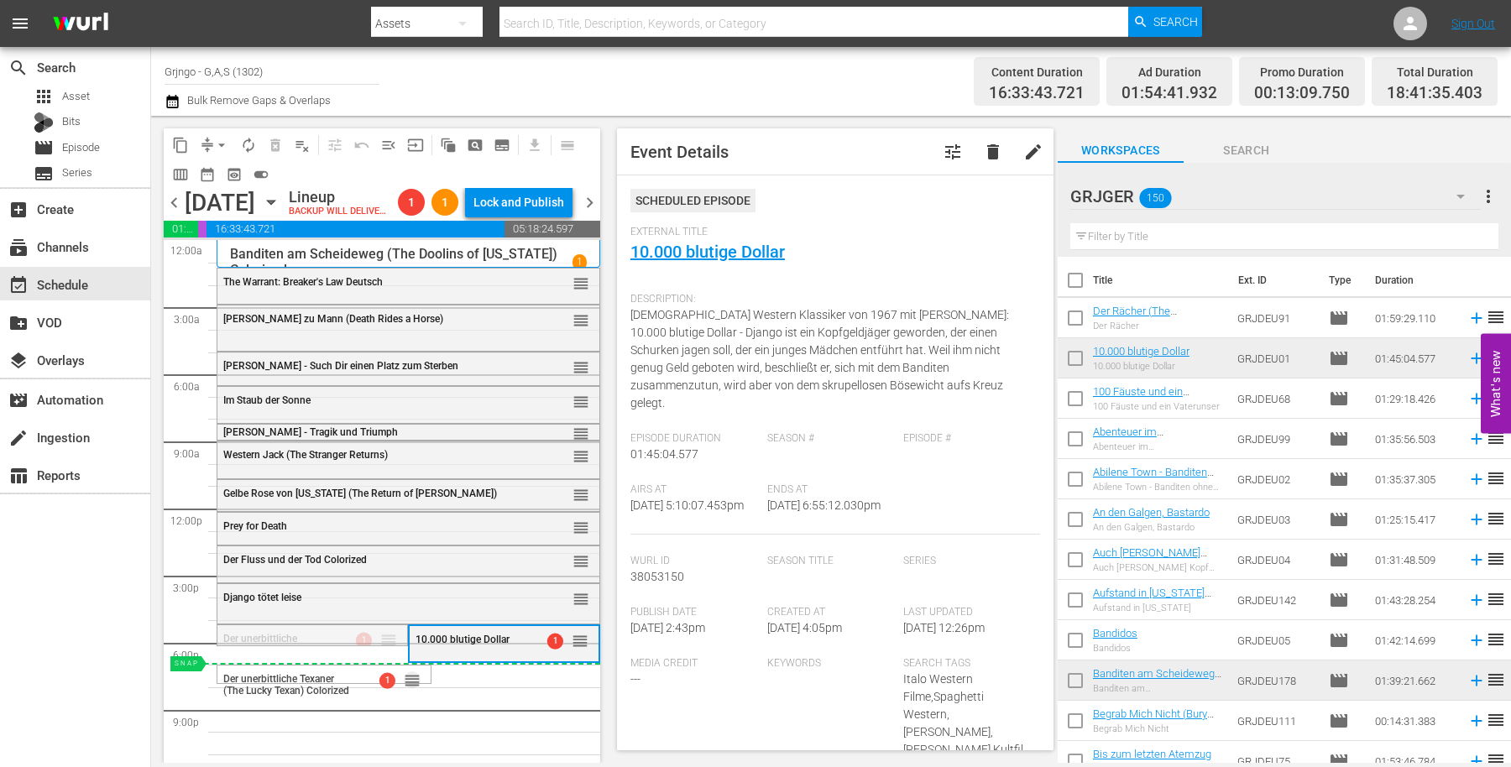
drag, startPoint x: 382, startPoint y: 662, endPoint x: 379, endPoint y: 691, distance: 29.6
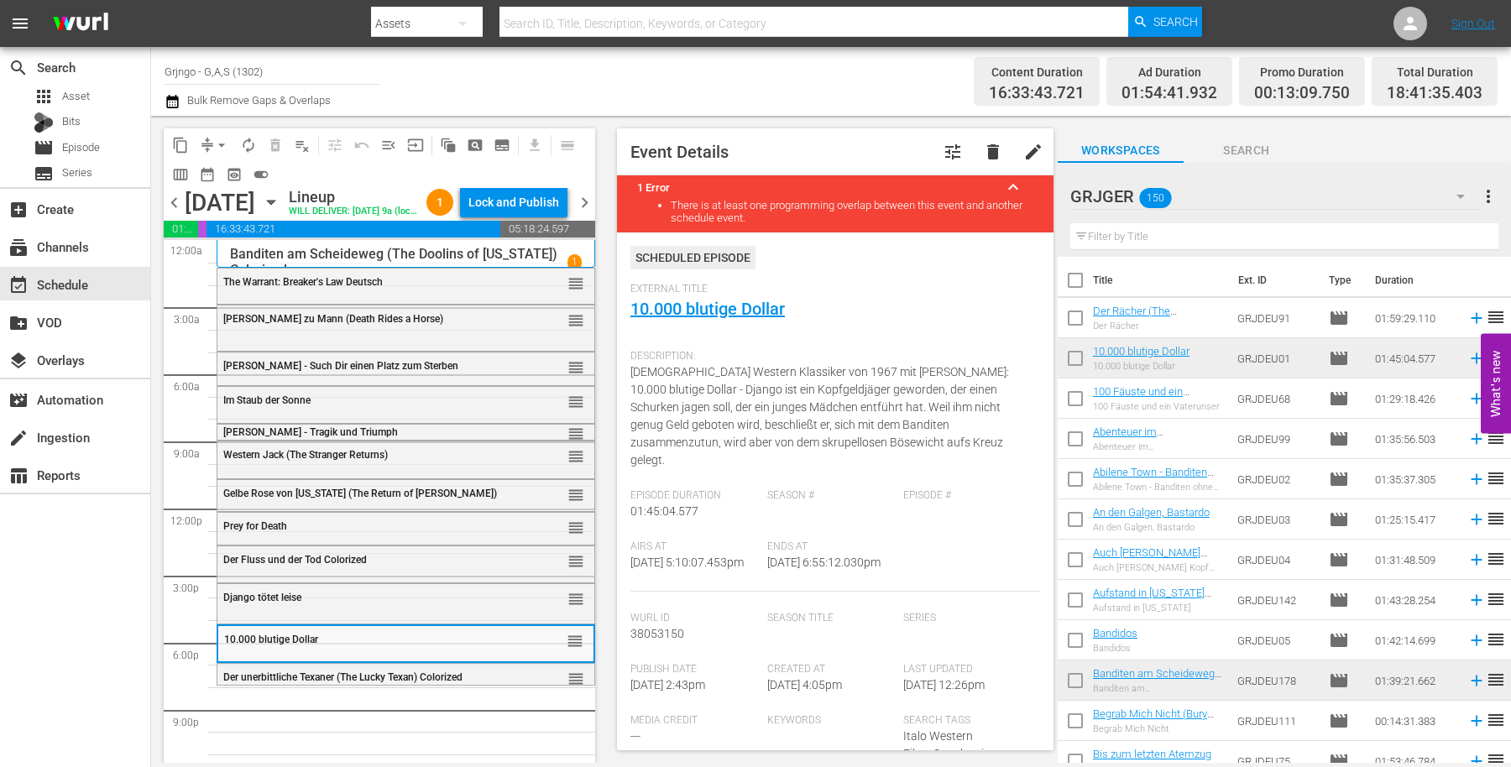
click at [1119, 239] on input "text" at bounding box center [1284, 236] width 428 height 27
paste input "Die Stadt der toten Seelen"
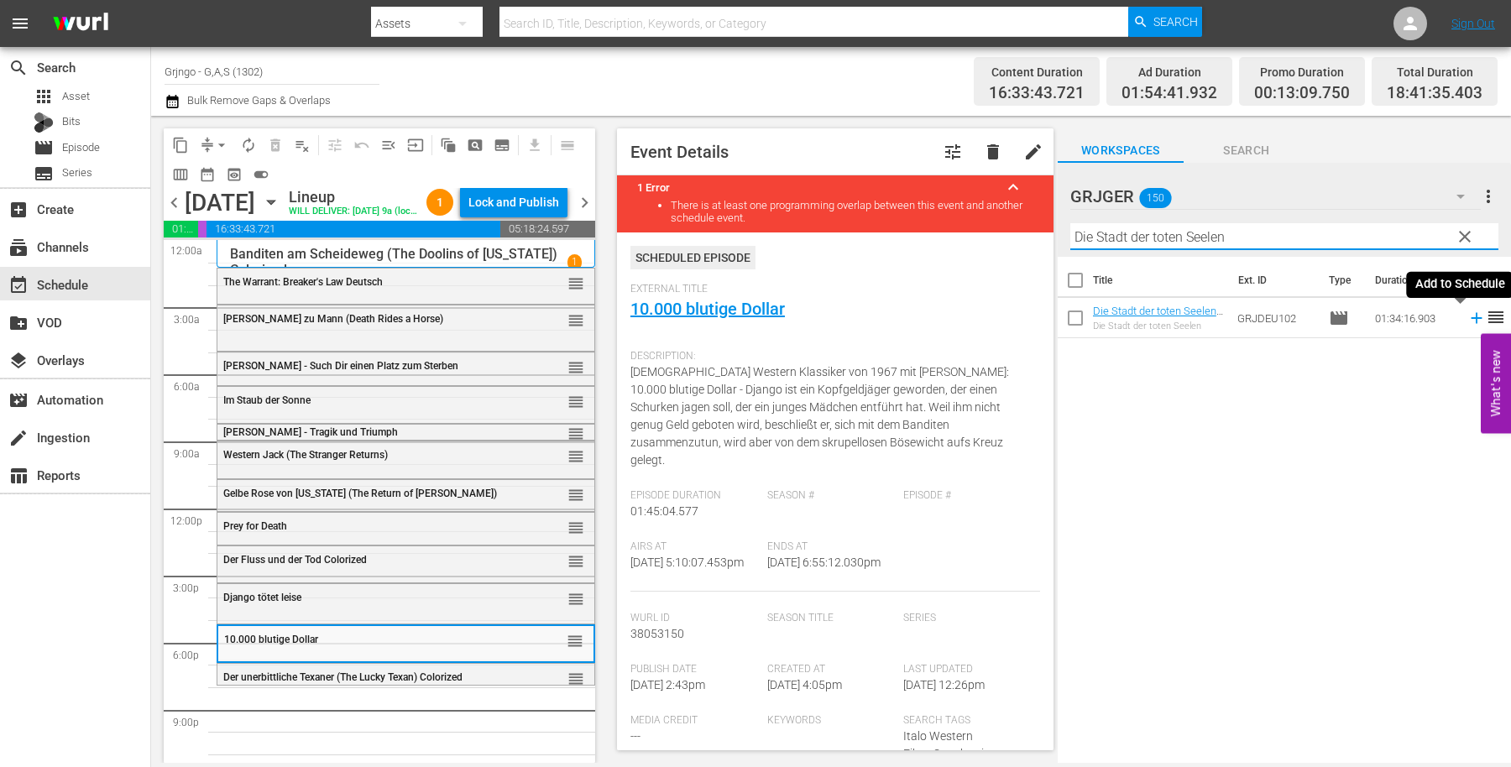
type input "Die Stadt der toten Seelen"
click at [1467, 316] on icon at bounding box center [1476, 318] width 18 height 18
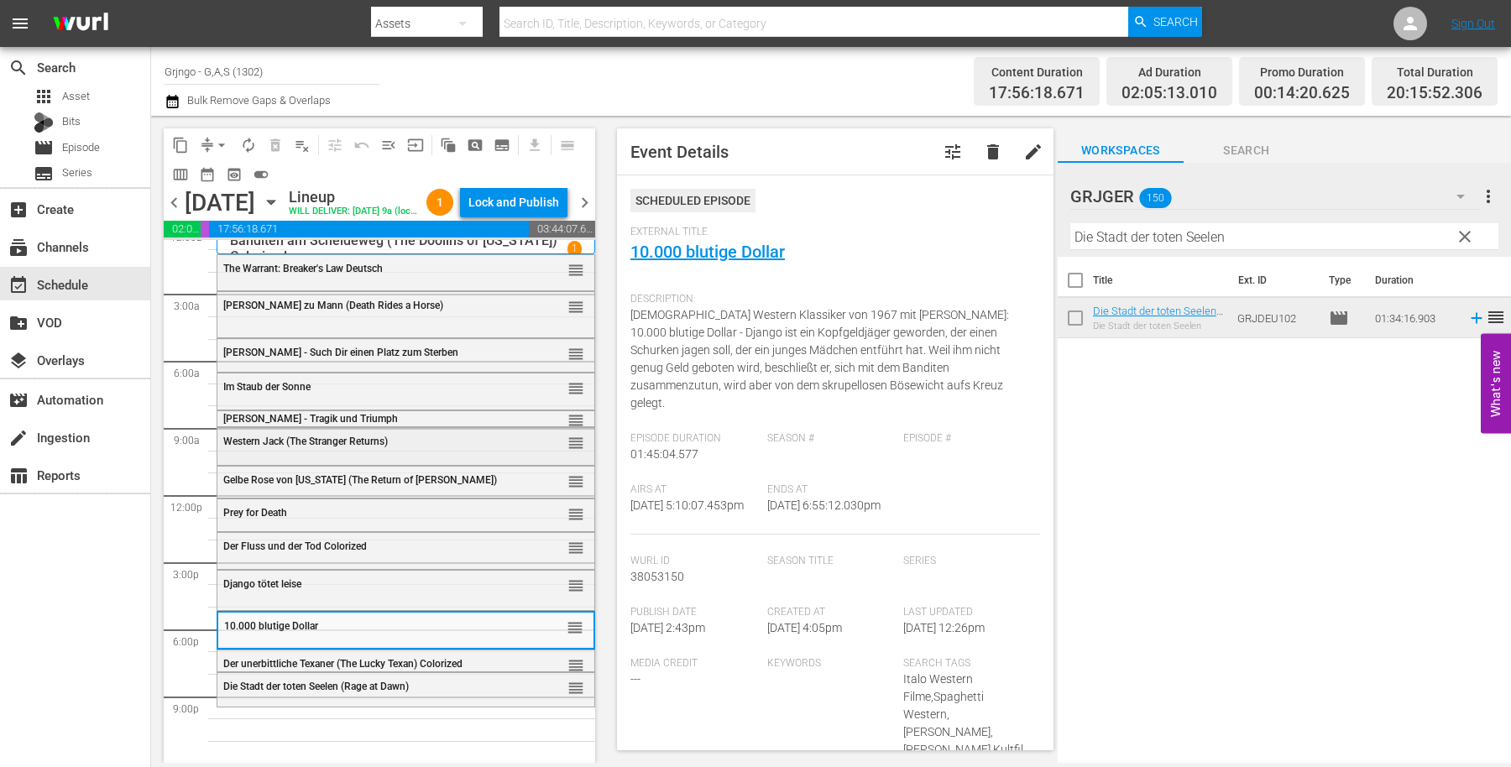
scroll to position [41, 0]
click at [471, 683] on div "Die Stadt der toten Seelen (Rage at Dawn)" at bounding box center [365, 687] width 284 height 12
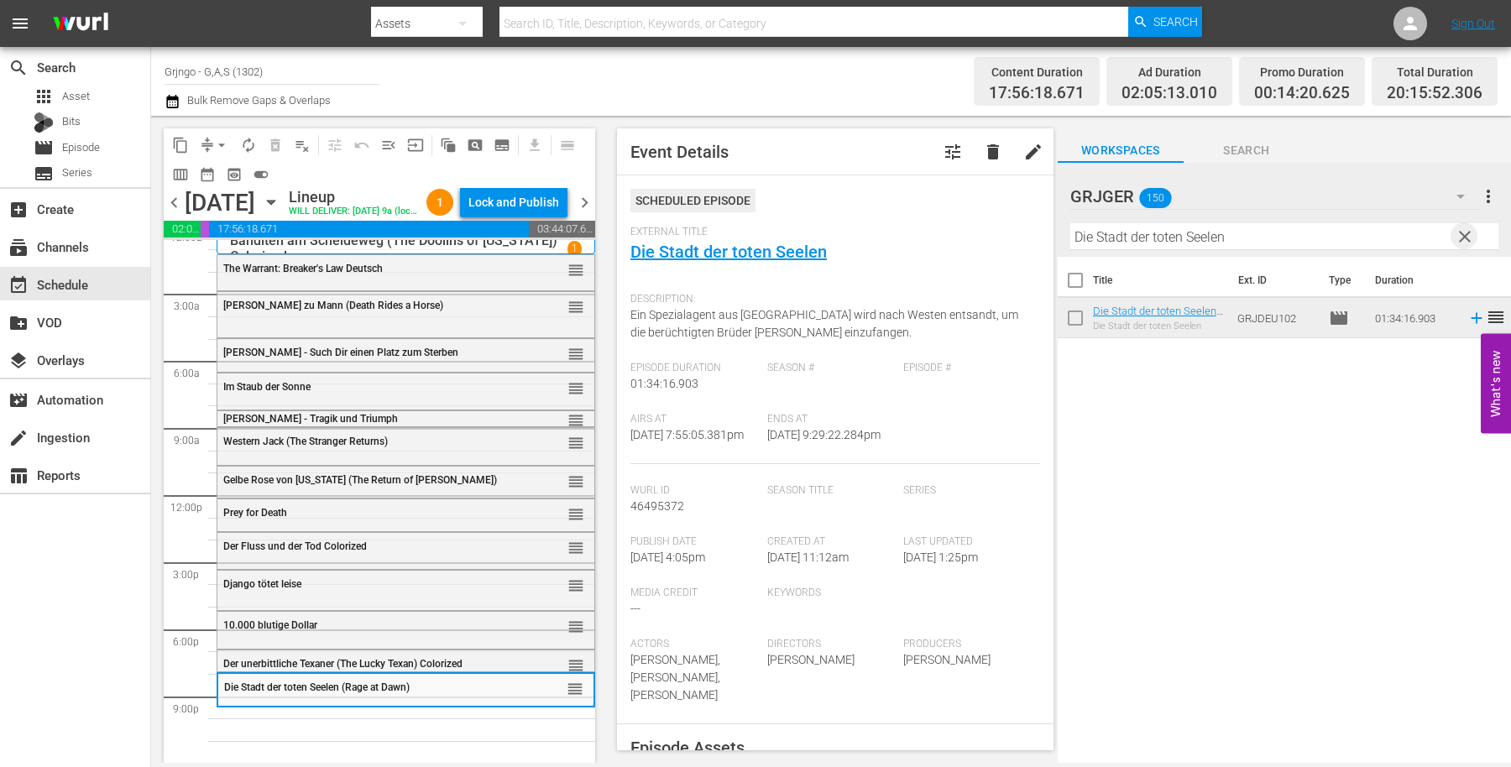
click at [1458, 235] on span "clear" at bounding box center [1465, 237] width 20 height 20
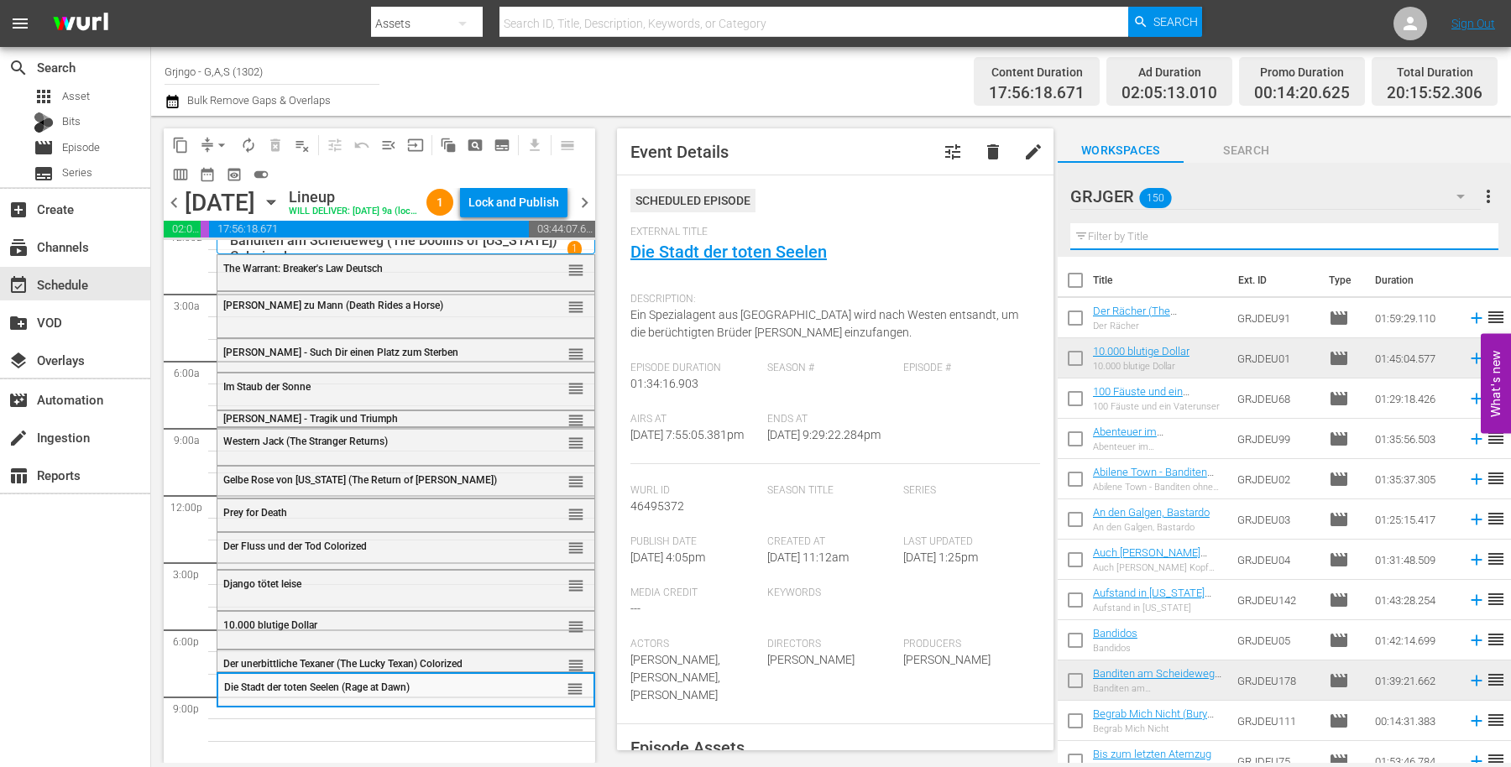
paste input "Ein Colt für 100 Särge"
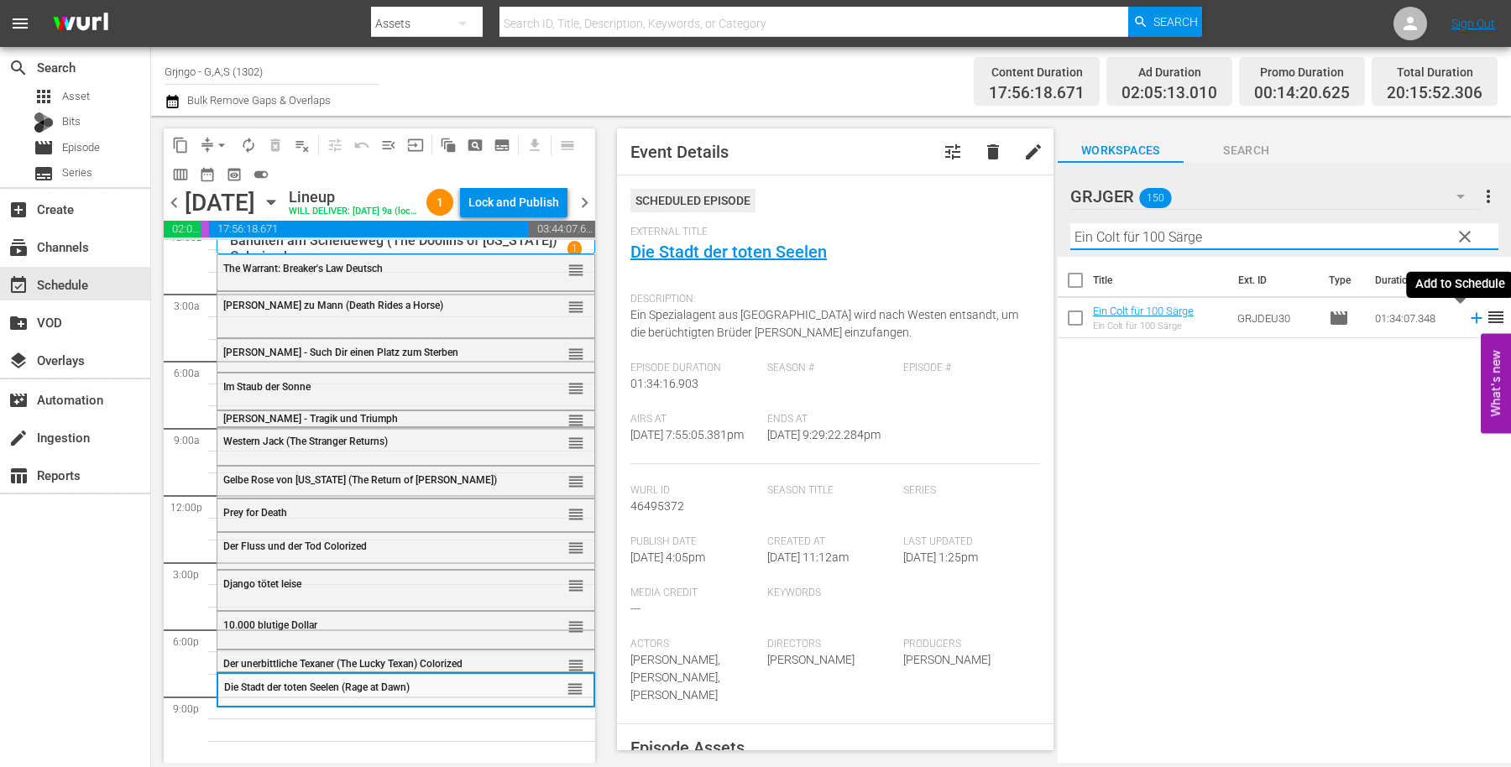
type input "Ein Colt für 100 Särge"
click at [1467, 319] on icon at bounding box center [1476, 318] width 18 height 18
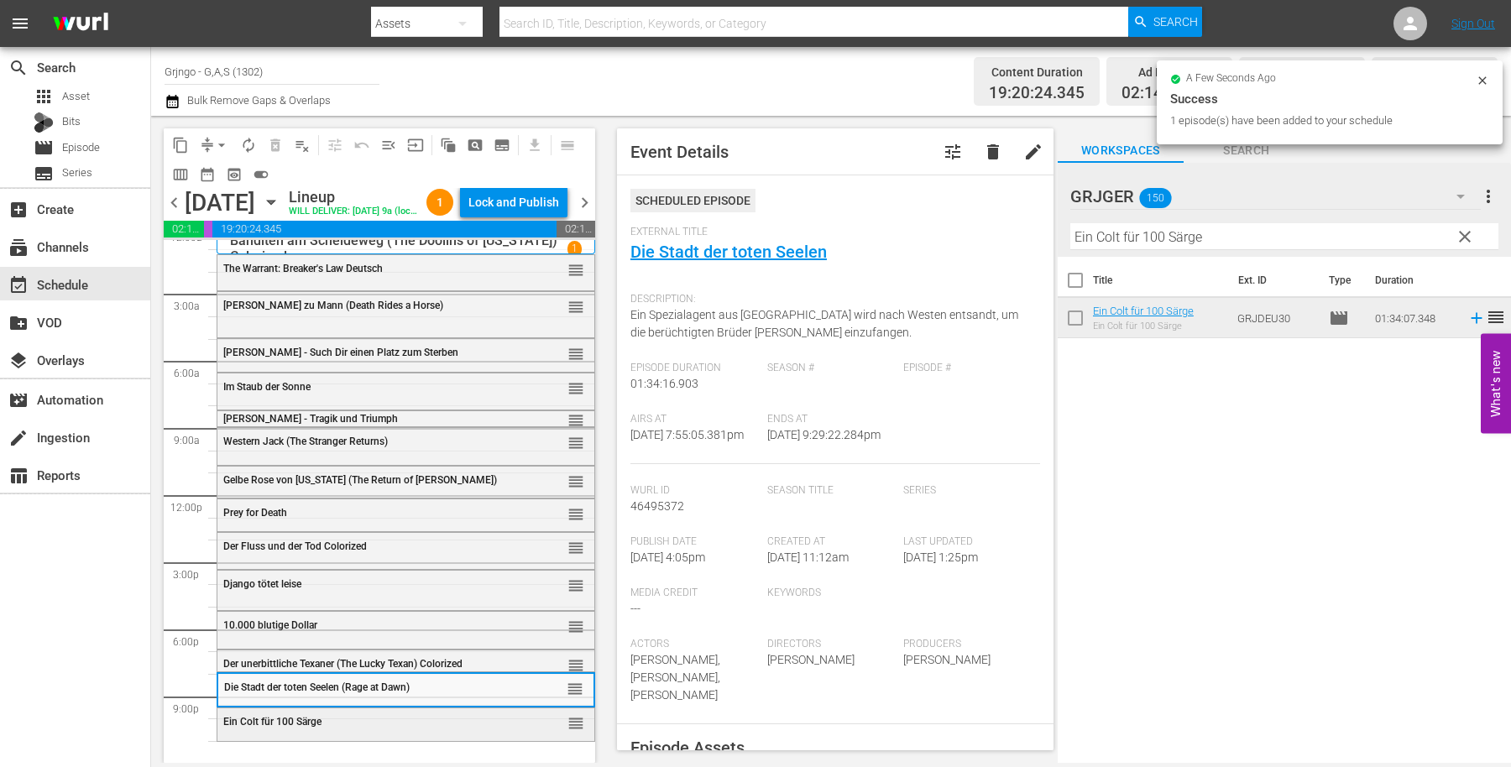
click at [369, 728] on div "Ein Colt für 100 Särge reorder" at bounding box center [405, 723] width 377 height 29
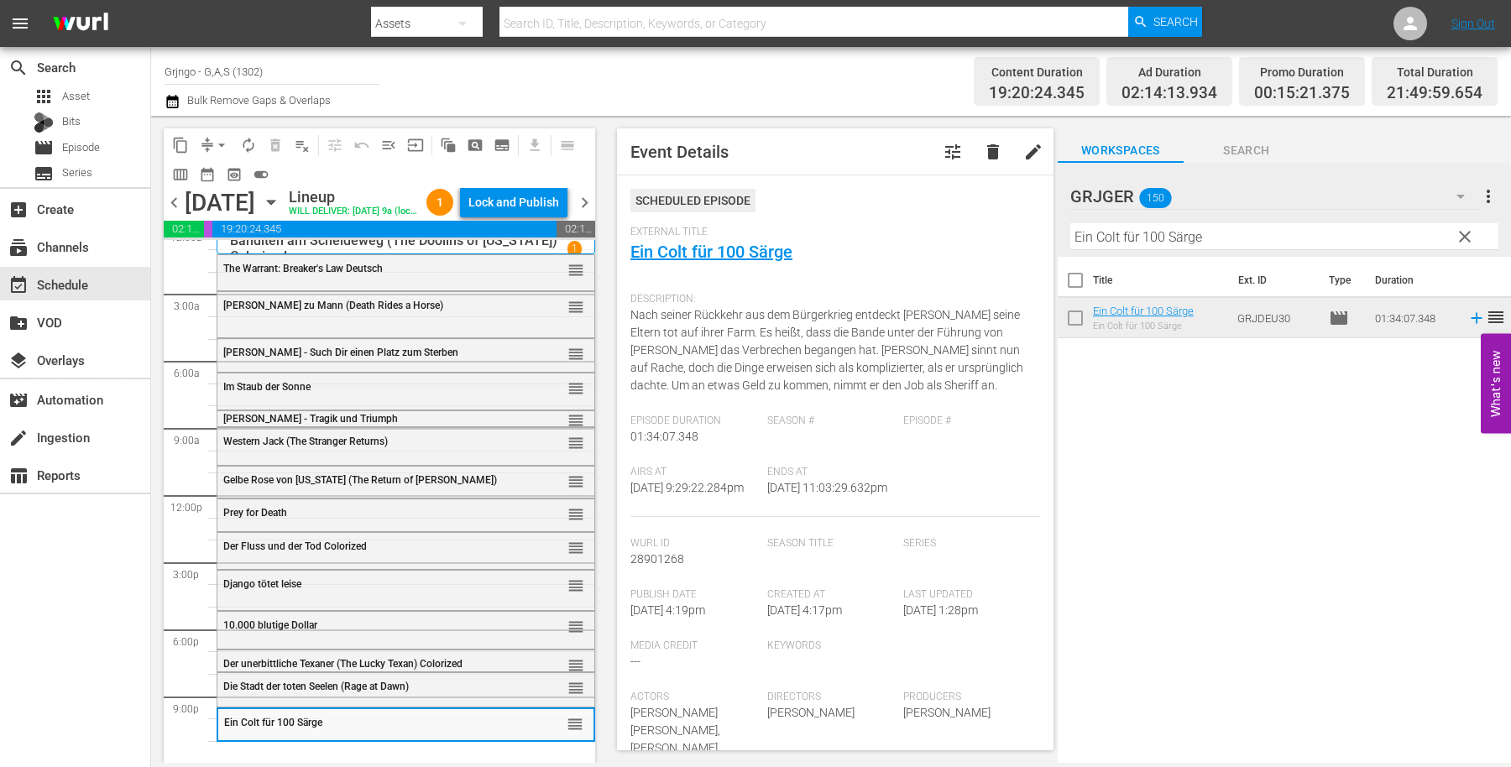
click at [1465, 233] on span "clear" at bounding box center [1465, 237] width 20 height 20
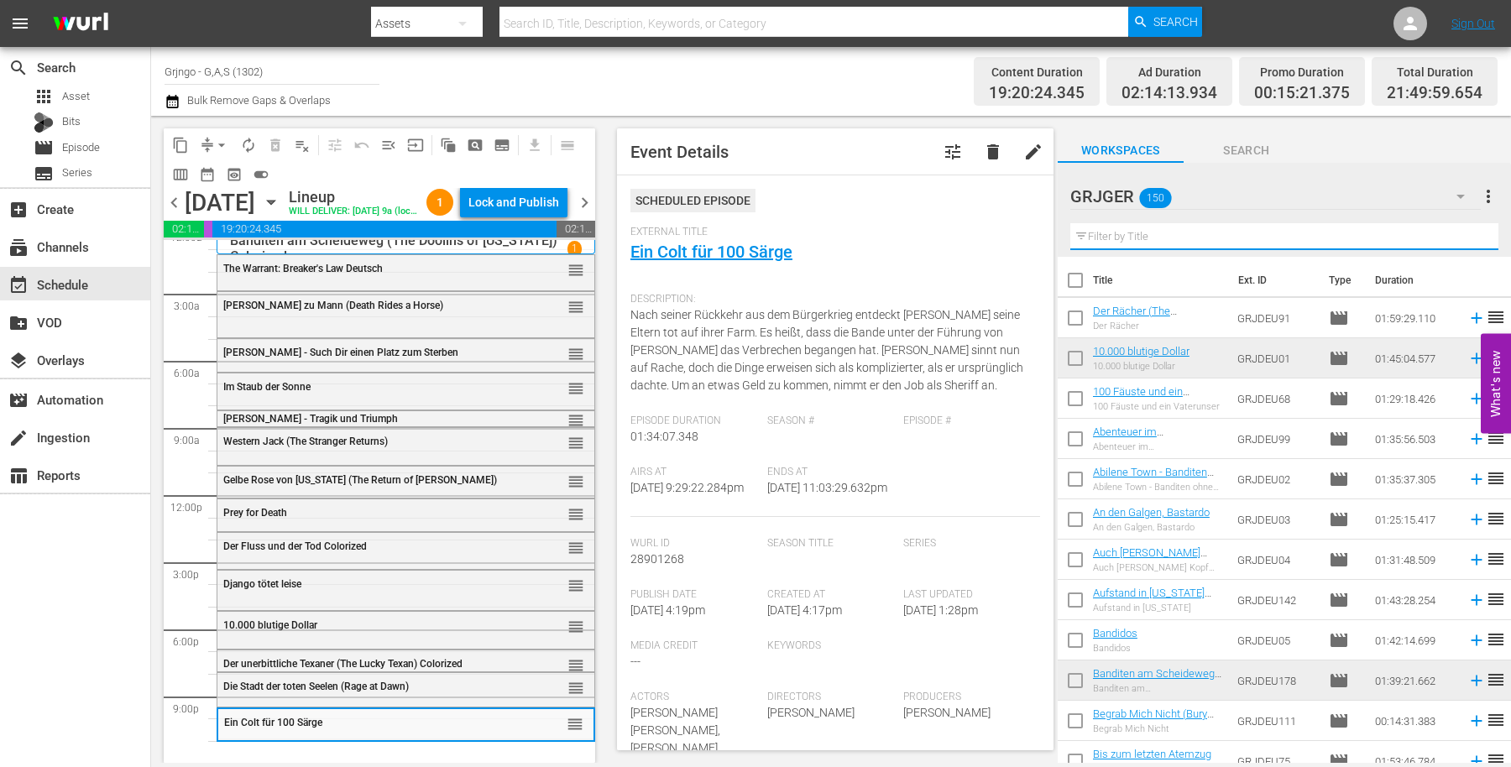
paste input "Ein Hosianna für zwei Halunken"
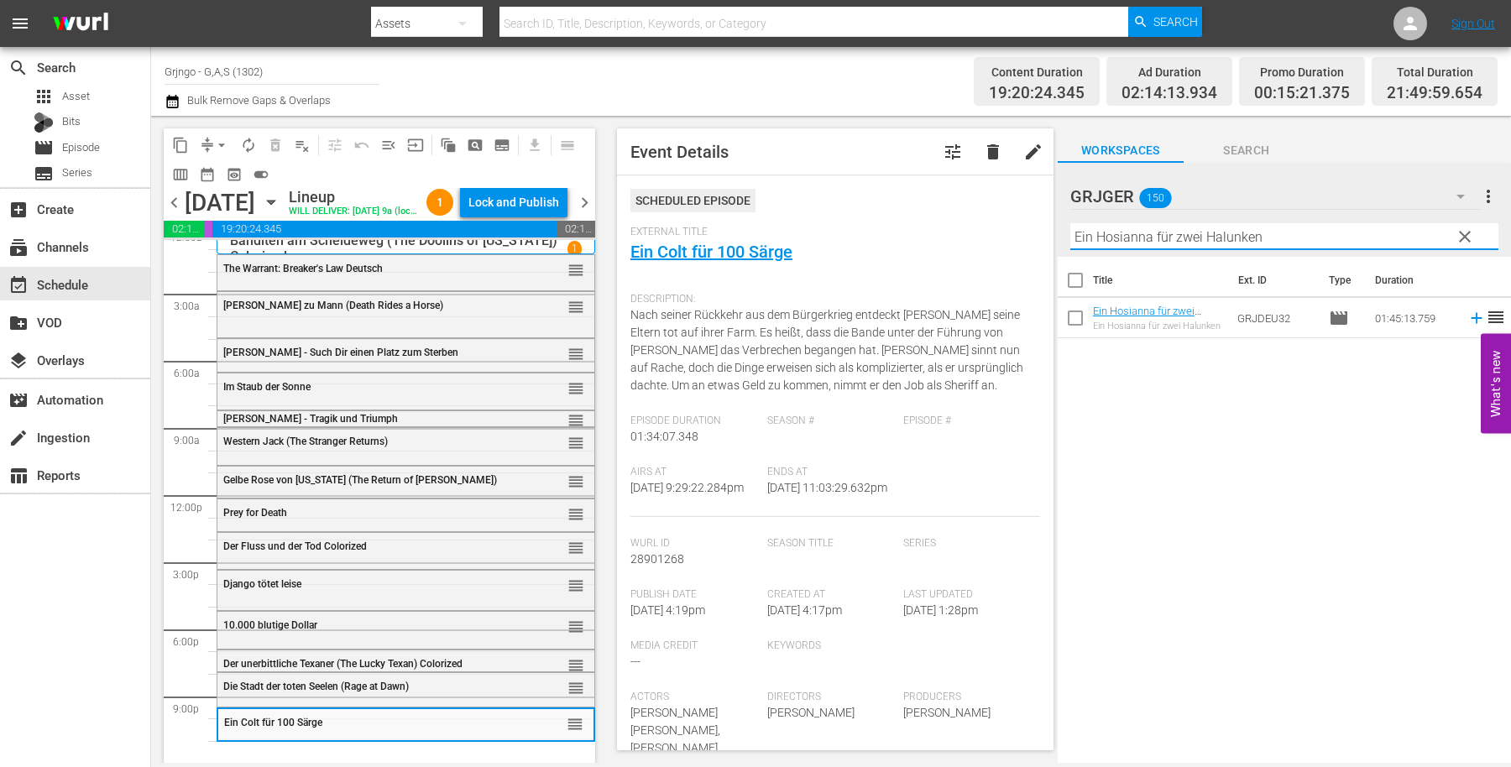
type input "Ein Hosianna für zwei Halunken"
click at [1467, 316] on icon at bounding box center [1476, 318] width 18 height 18
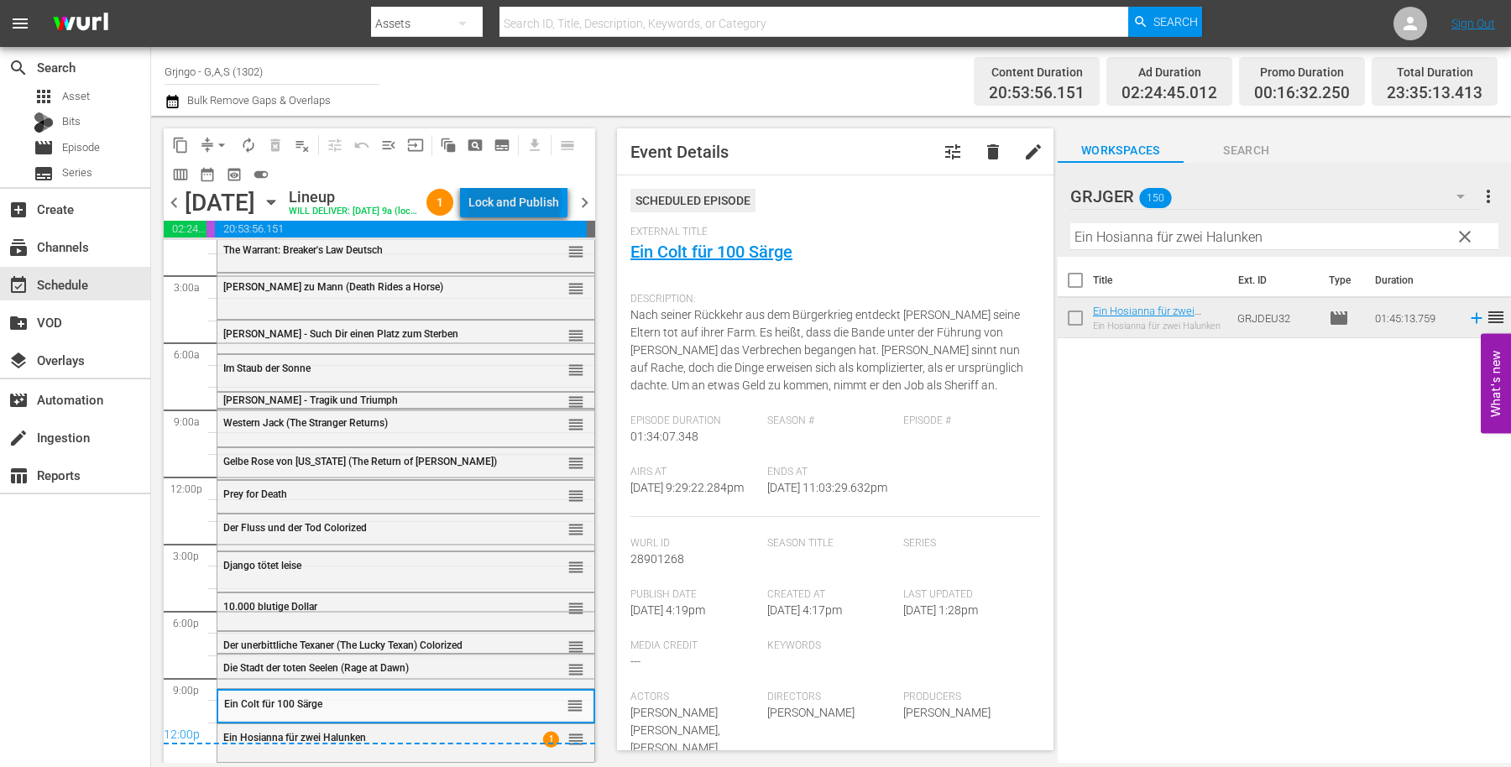
click at [544, 207] on div "Lock and Publish" at bounding box center [513, 202] width 91 height 30
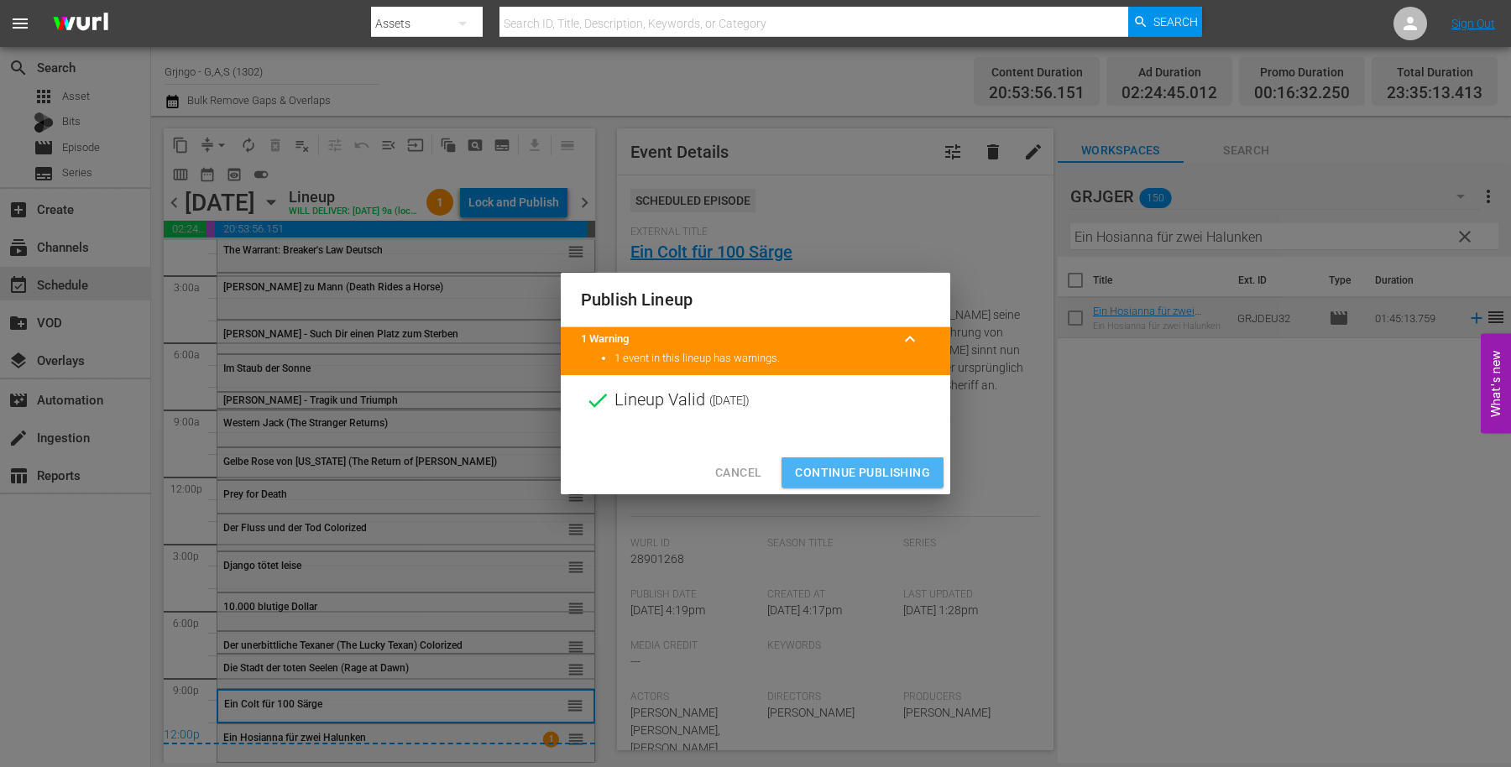
click at [834, 459] on button "Continue Publishing" at bounding box center [863, 473] width 162 height 31
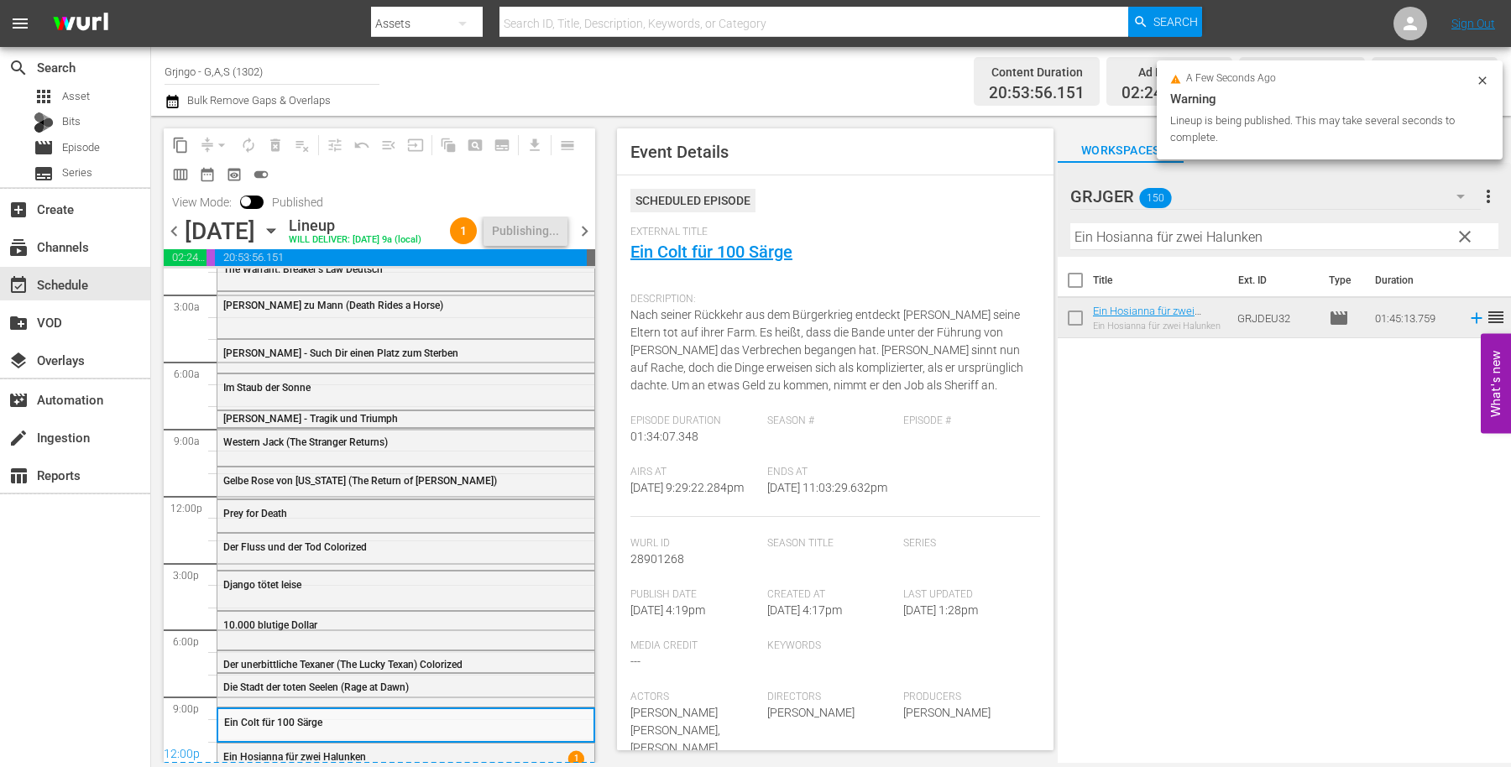
click at [588, 242] on span "chevron_right" at bounding box center [584, 231] width 21 height 21
